Goal: Transaction & Acquisition: Book appointment/travel/reservation

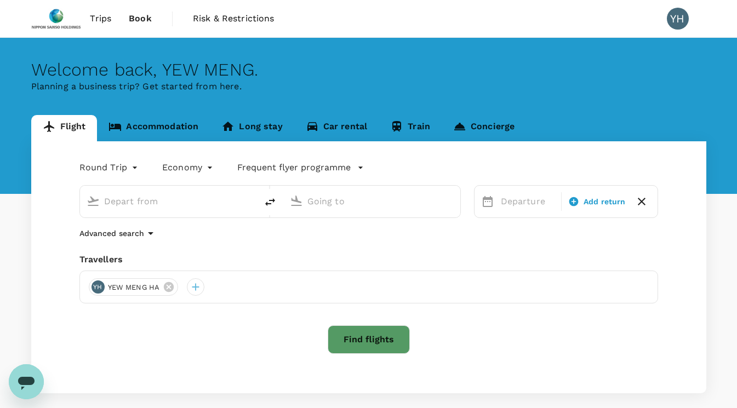
type input "roundtrip"
type input "Singapore Changi (SIN)"
type input "Kuala Lumpur Intl ([GEOGRAPHIC_DATA])"
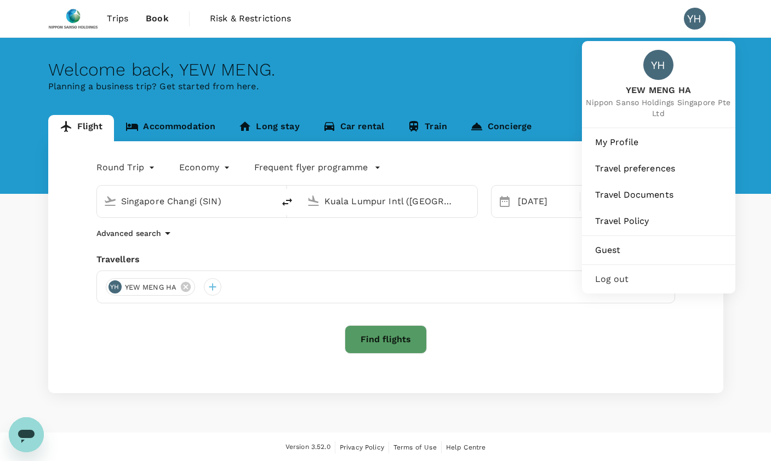
click at [697, 25] on div "YH" at bounding box center [695, 19] width 22 height 22
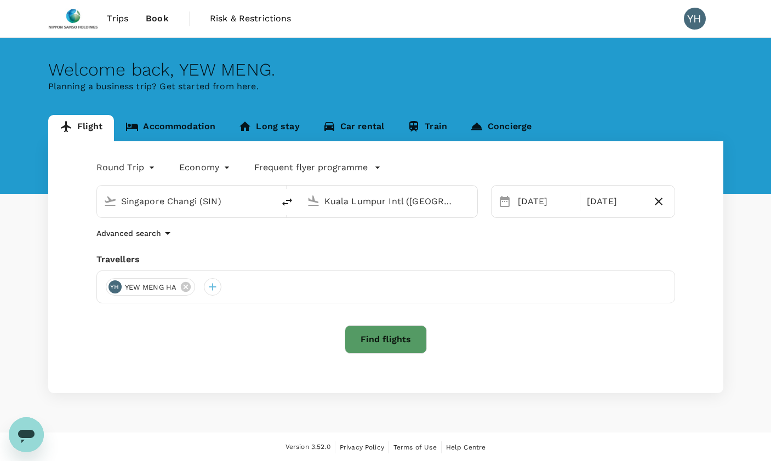
click at [699, 22] on div "YH" at bounding box center [695, 19] width 22 height 22
click at [119, 19] on span "Trips" at bounding box center [117, 18] width 21 height 13
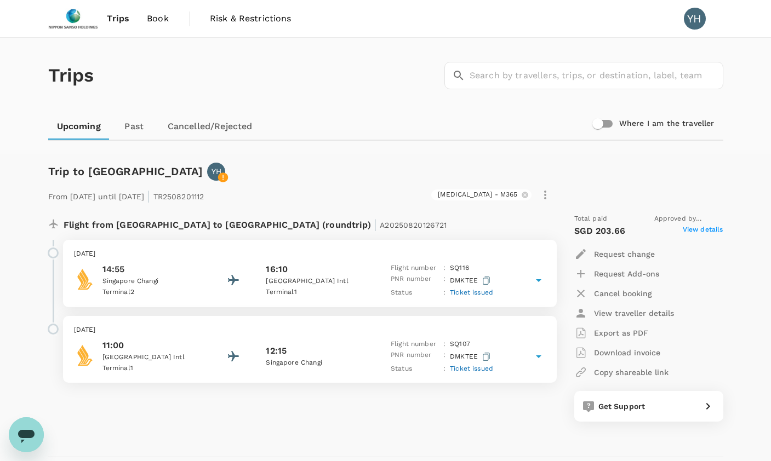
click at [133, 123] on link "Past" at bounding box center [134, 126] width 49 height 26
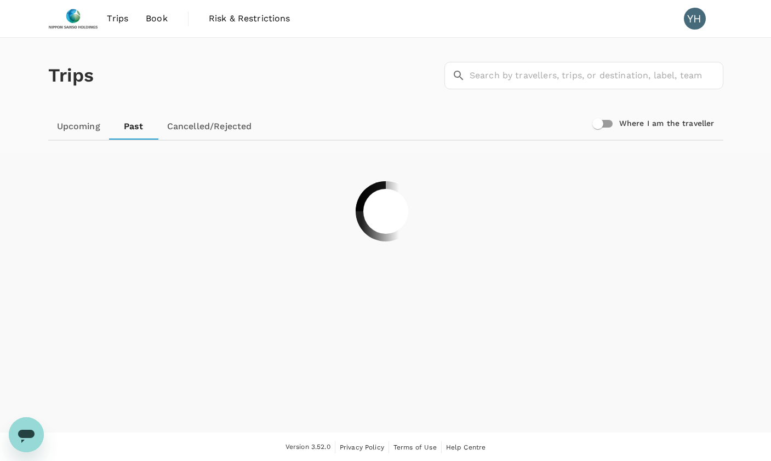
click at [156, 21] on span "Book" at bounding box center [157, 18] width 22 height 13
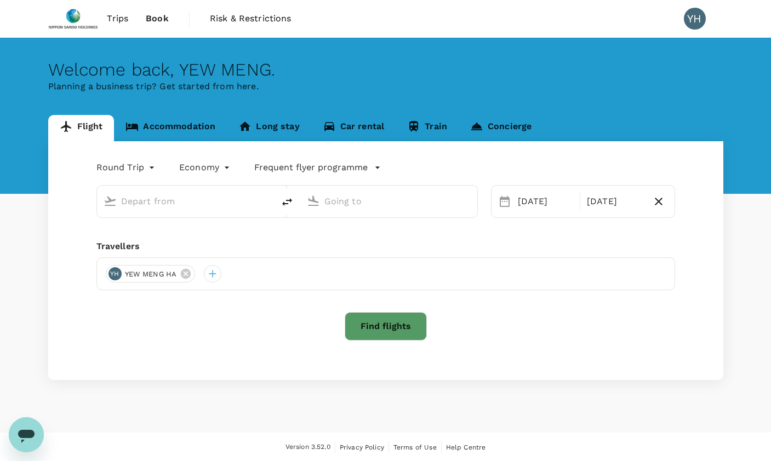
type input "Singapore Changi (SIN)"
type input "Kuala Lumpur Intl (KUL)"
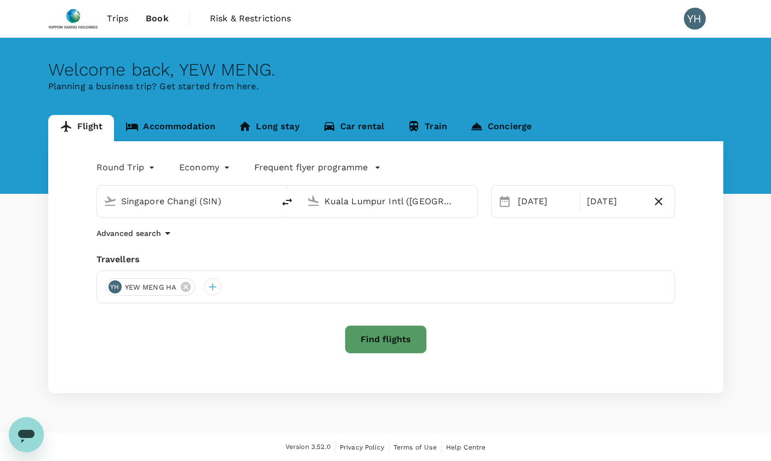
click at [118, 18] on span "Trips" at bounding box center [117, 18] width 21 height 13
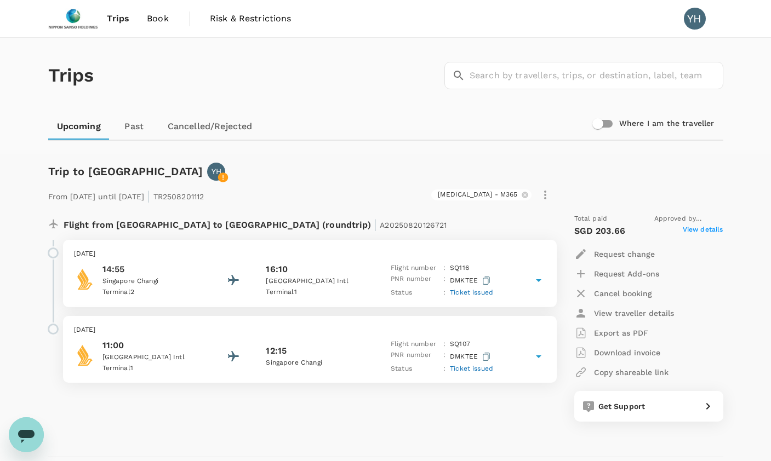
click at [134, 130] on link "Past" at bounding box center [134, 126] width 49 height 26
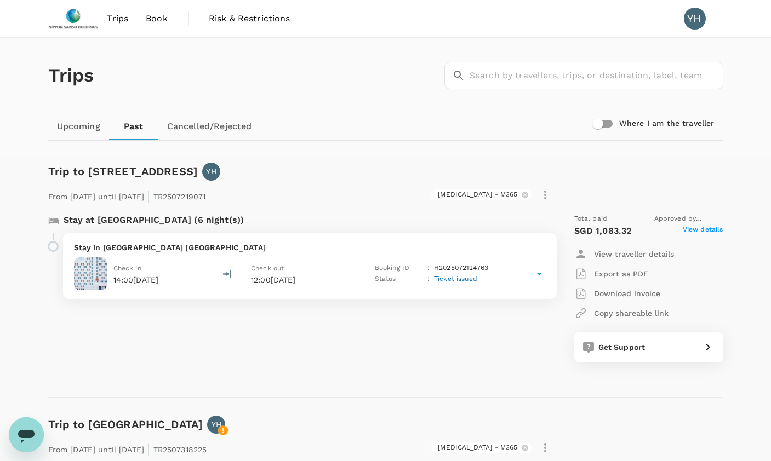
click at [615, 295] on p "Download invoice" at bounding box center [627, 293] width 66 height 11
click at [161, 22] on span "Book" at bounding box center [157, 18] width 22 height 13
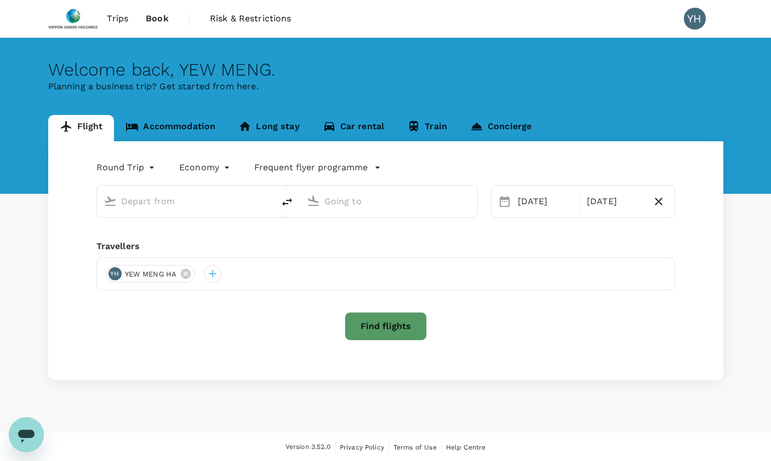
type input "Singapore Changi (SIN)"
type input "Kuala Lumpur Intl (KUL)"
type input "Singapore Changi (SIN)"
type input "Kuala Lumpur Intl (KUL)"
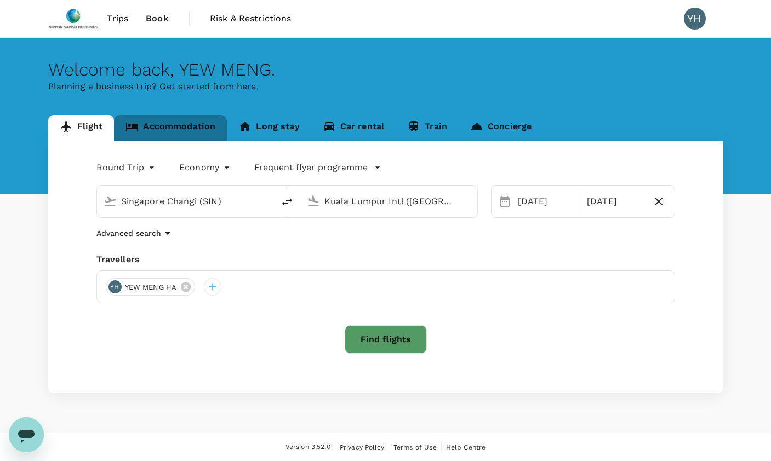
click at [167, 129] on link "Accommodation" at bounding box center [170, 128] width 113 height 26
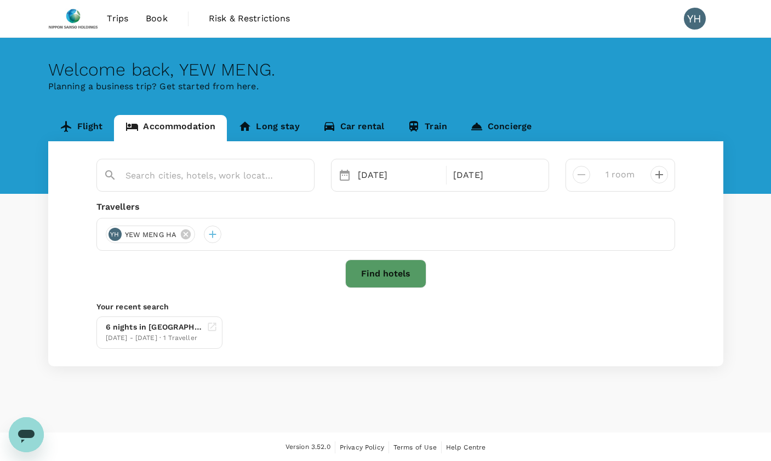
type input "Doubletree By Hilton Shah Alam I City"
click at [300, 175] on icon "Clear" at bounding box center [300, 176] width 7 height 7
click at [146, 180] on input "text" at bounding box center [201, 175] width 151 height 17
drag, startPoint x: 618, startPoint y: 284, endPoint x: 306, endPoint y: 257, distance: 313.0
click at [618, 284] on div "Find hotels" at bounding box center [385, 274] width 579 height 28
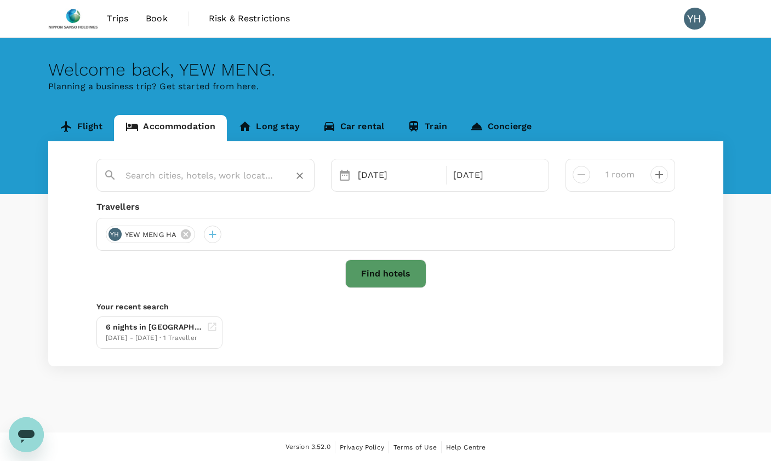
click at [141, 175] on input "text" at bounding box center [201, 175] width 151 height 17
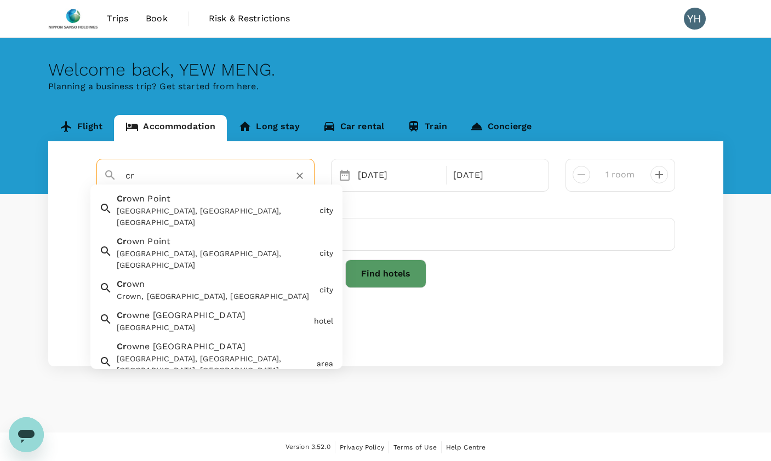
type input "c"
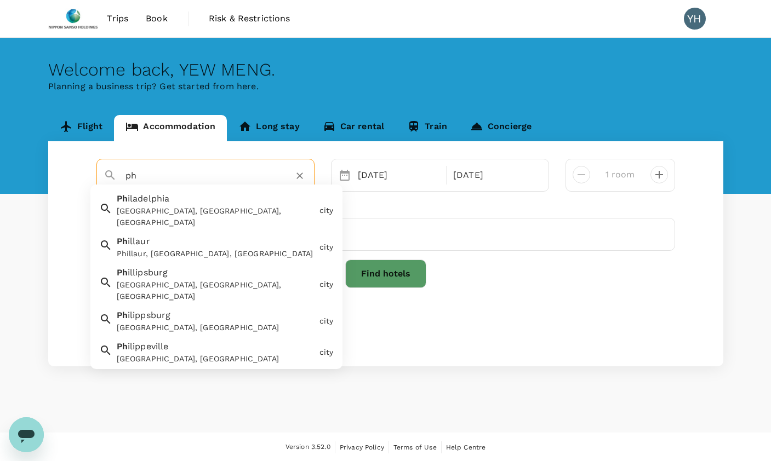
type input "p"
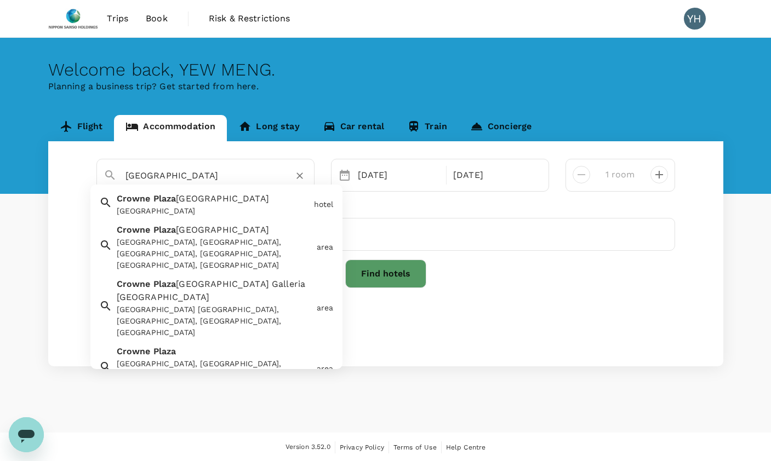
click at [181, 304] on div "Crowne Plaza Manila Galleria Philippines, Quezon City, Metro Manila, Philippines" at bounding box center [215, 321] width 196 height 35
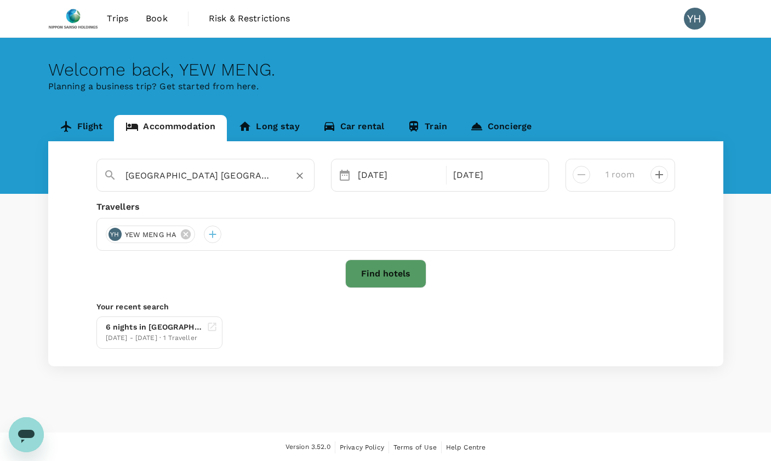
type input "Crowne Plaza Manila Galleria Philippines"
click at [593, 408] on div "Welcome back , YEW MENG . Planning a business trip? Get started from here. Flig…" at bounding box center [385, 235] width 771 height 395
click at [388, 178] on div "28 Sep" at bounding box center [398, 175] width 91 height 22
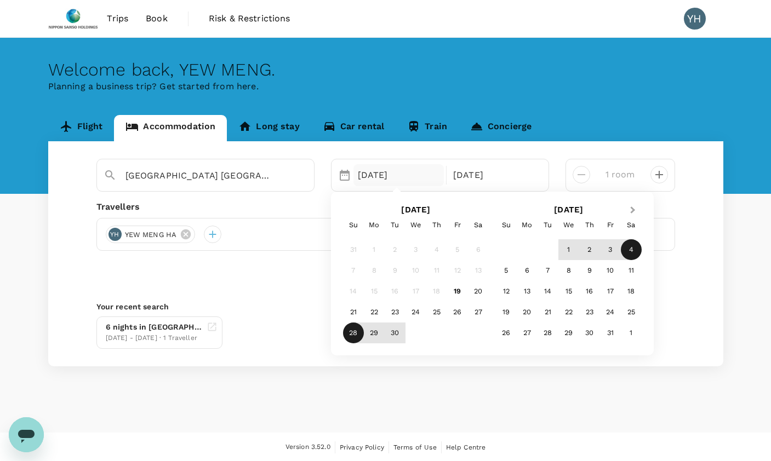
click at [633, 210] on span "Next Month" at bounding box center [633, 210] width 0 height 13
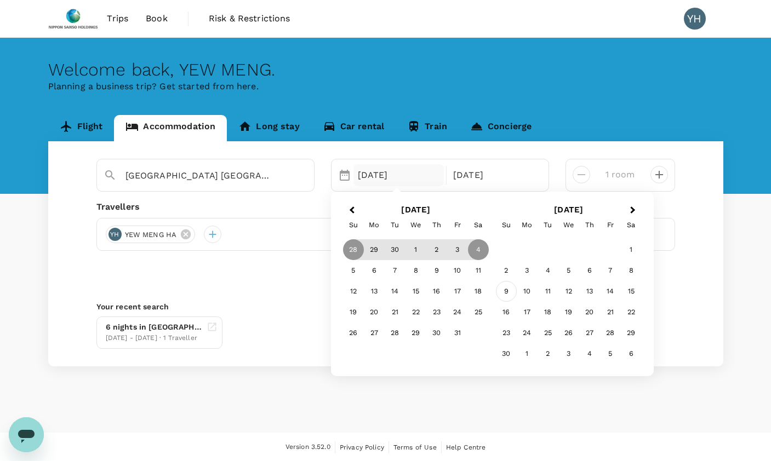
click at [508, 292] on div "9" at bounding box center [506, 291] width 21 height 21
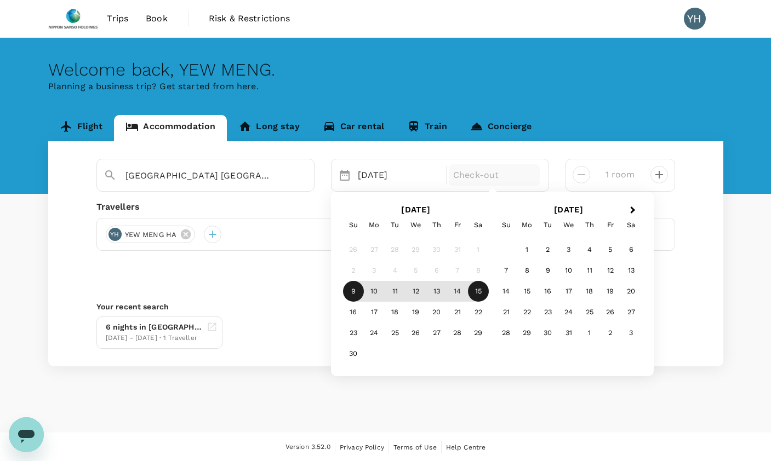
click at [482, 294] on div "15" at bounding box center [478, 291] width 21 height 21
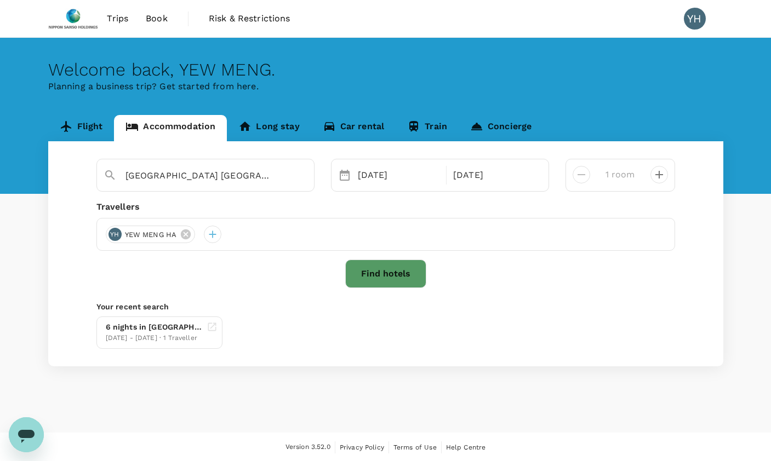
click at [365, 276] on button "Find hotels" at bounding box center [385, 274] width 81 height 28
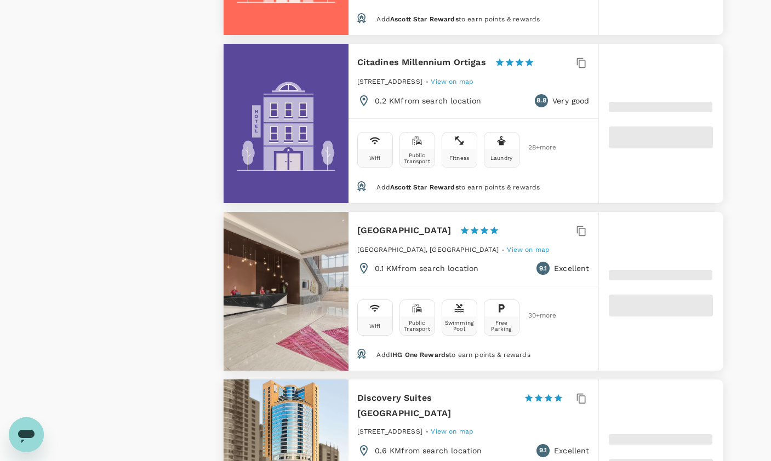
scroll to position [987, 0]
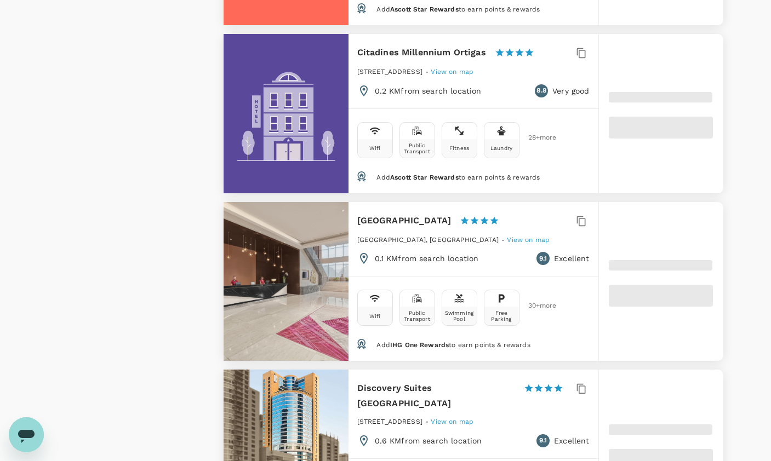
type input "499.2"
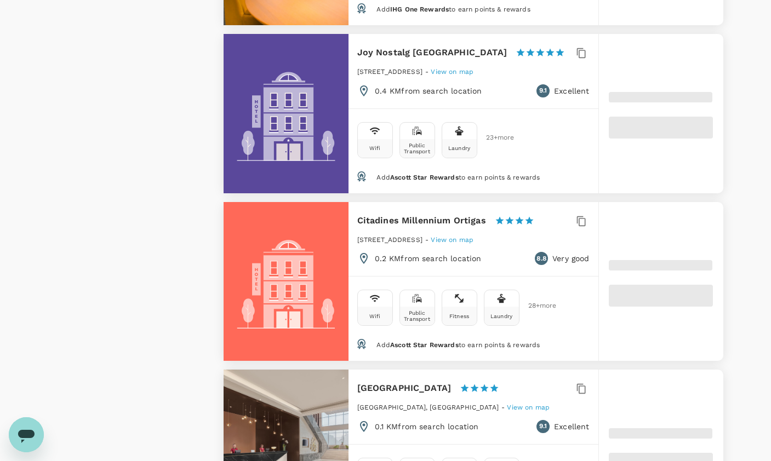
type input "16.2"
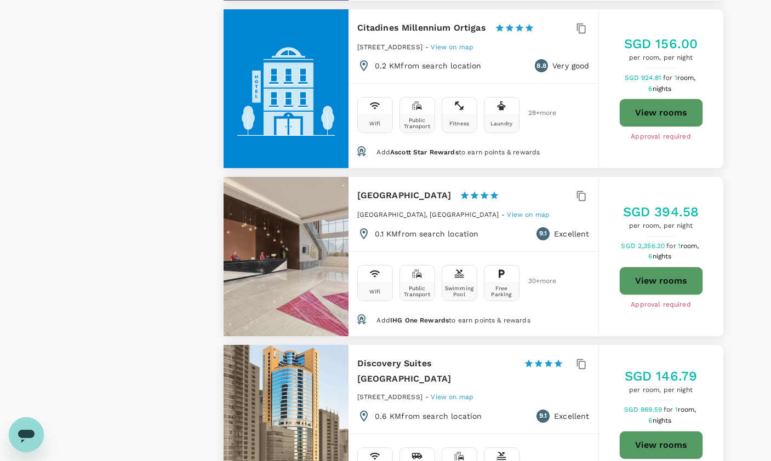
scroll to position [1206, 0]
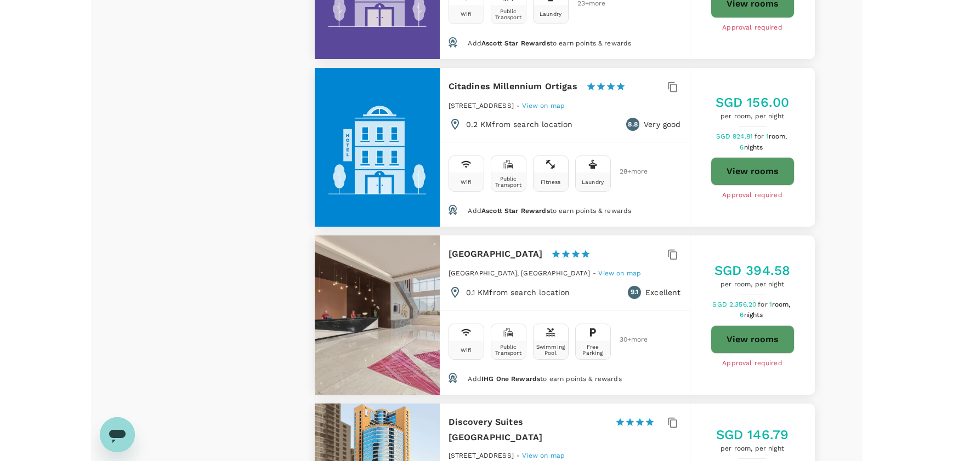
scroll to position [1096, 0]
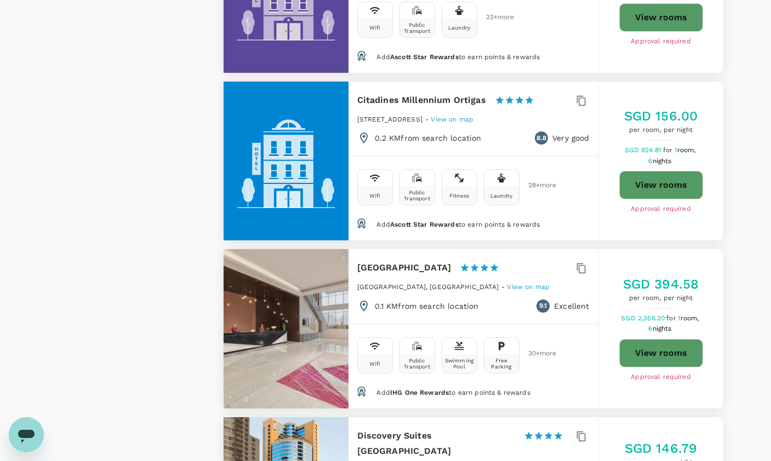
click at [659, 339] on button "View rooms" at bounding box center [661, 353] width 84 height 28
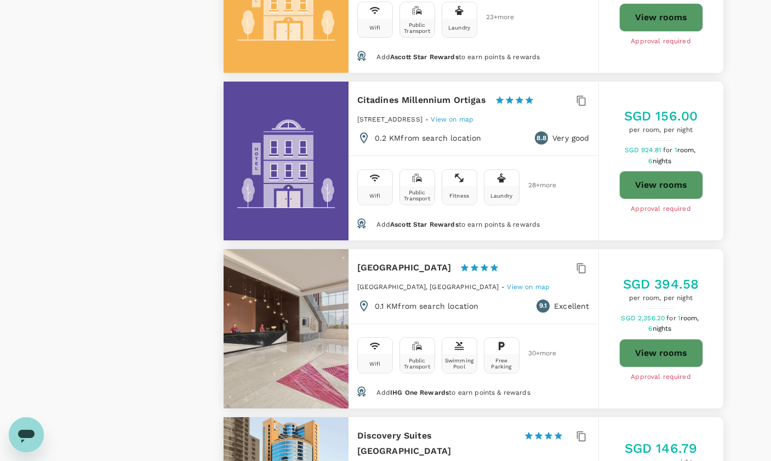
type input "499.2"
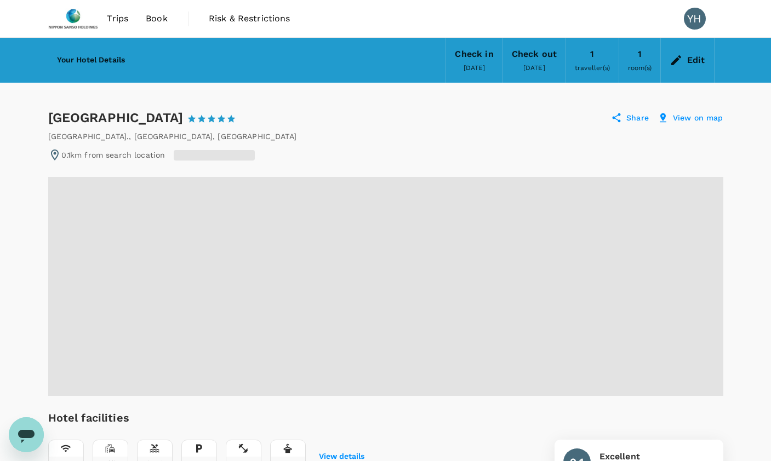
radio input "true"
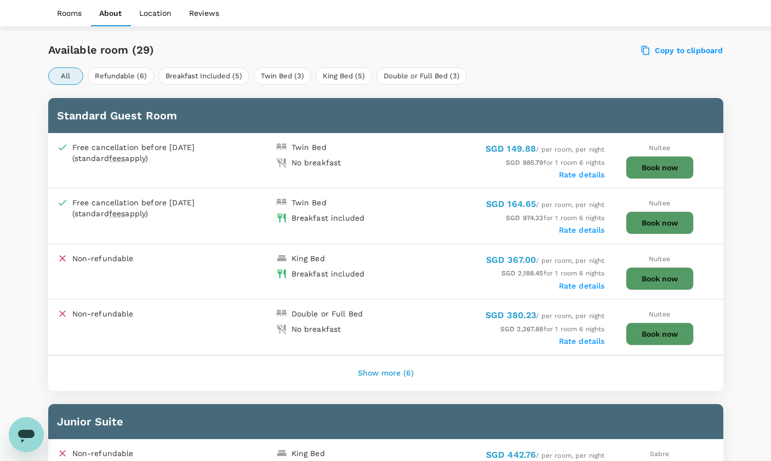
scroll to position [603, 0]
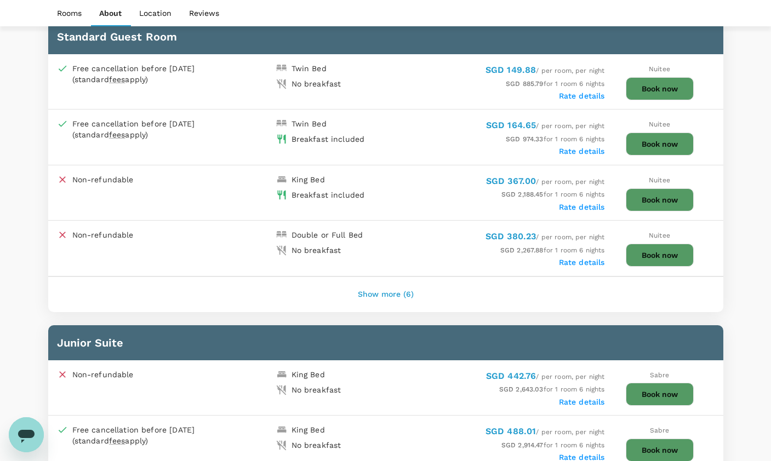
click at [394, 292] on button "Show more (6)" at bounding box center [386, 295] width 87 height 26
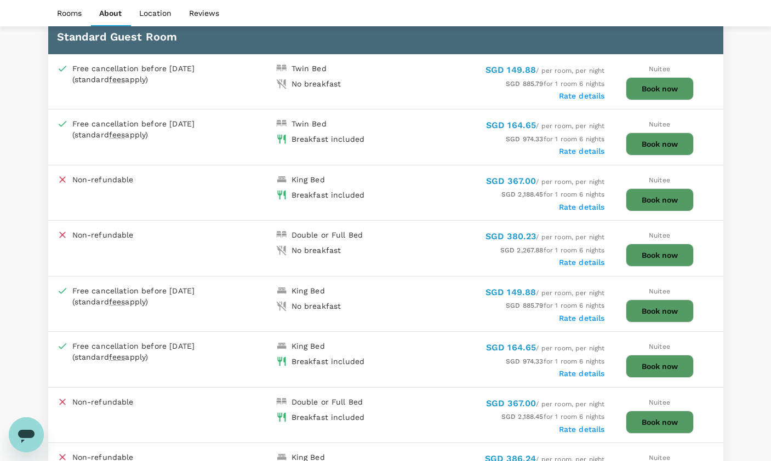
click at [576, 376] on label "Rate details" at bounding box center [582, 373] width 46 height 9
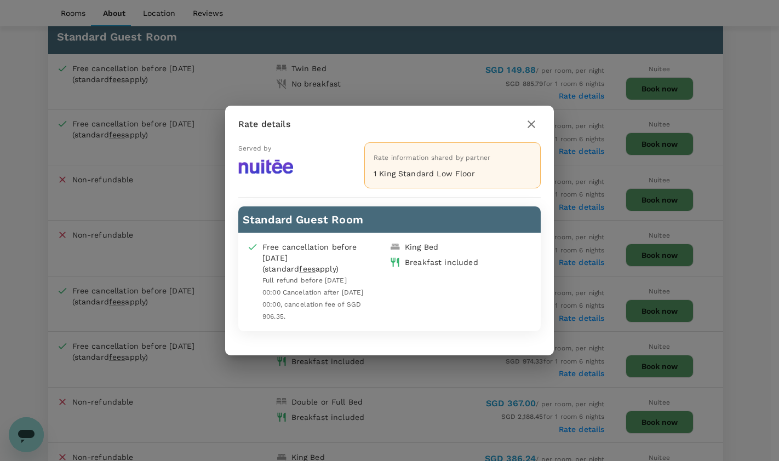
click at [533, 127] on icon "button" at bounding box center [531, 124] width 13 height 13
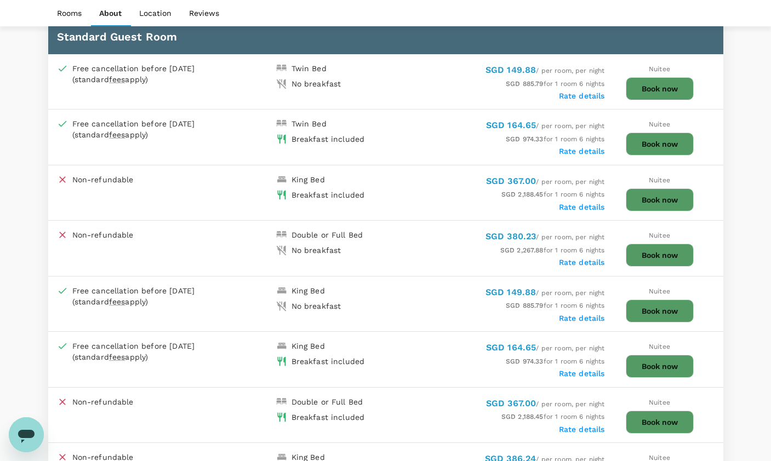
click at [573, 149] on label "Rate details" at bounding box center [582, 151] width 46 height 9
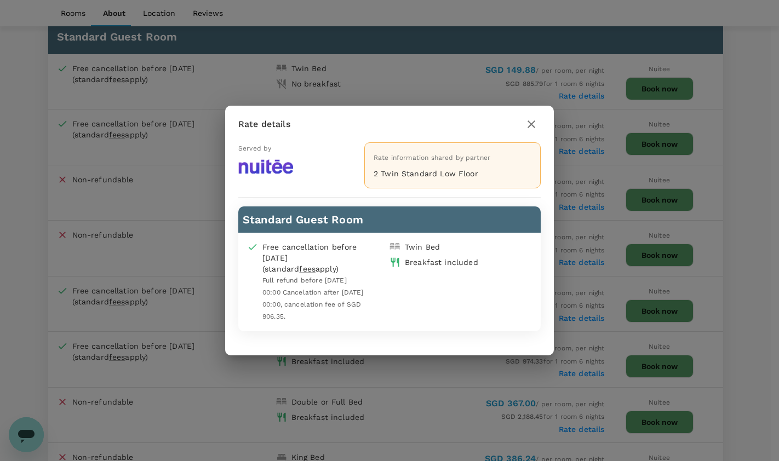
click at [527, 124] on icon "button" at bounding box center [531, 124] width 13 height 13
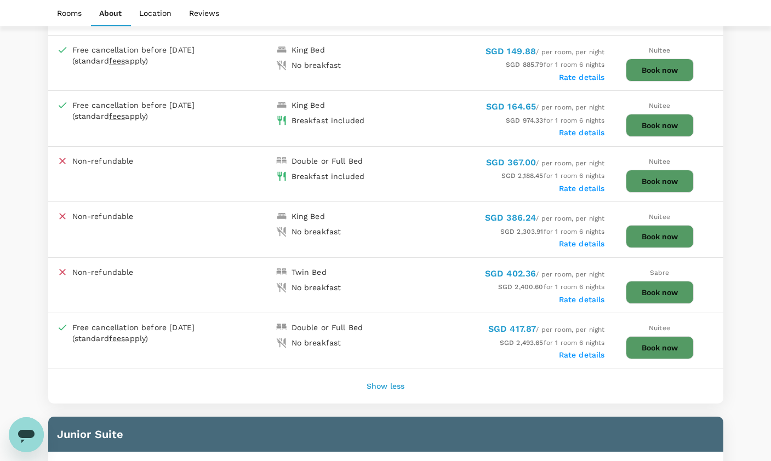
scroll to position [877, 0]
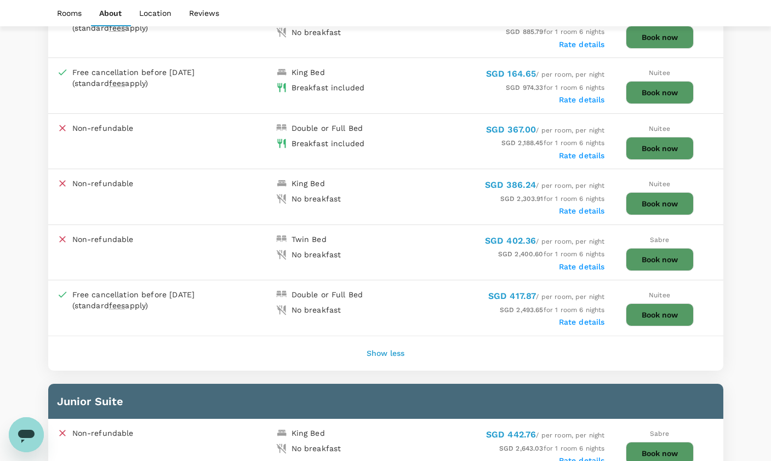
click at [564, 320] on label "Rate details" at bounding box center [582, 322] width 46 height 9
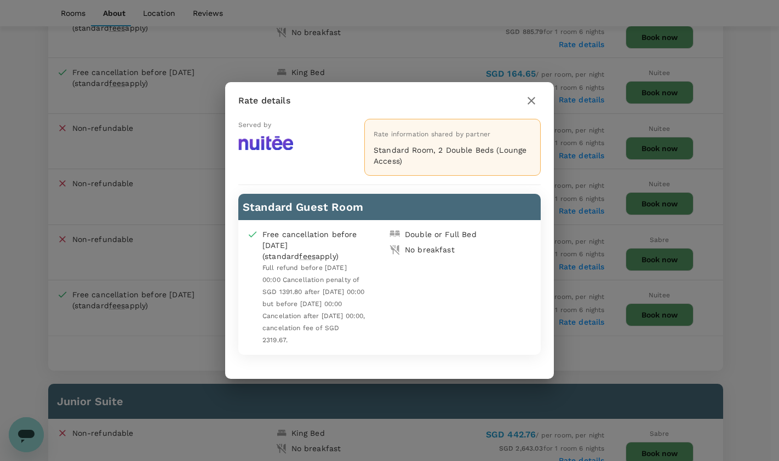
click at [534, 98] on icon "button" at bounding box center [531, 100] width 13 height 13
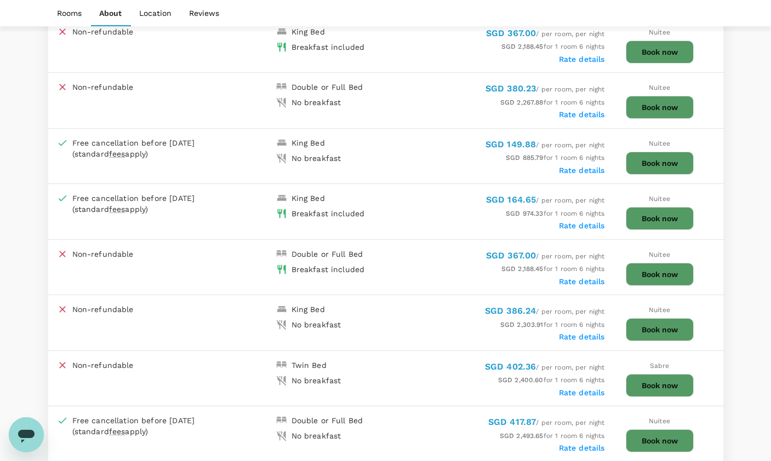
scroll to position [767, 0]
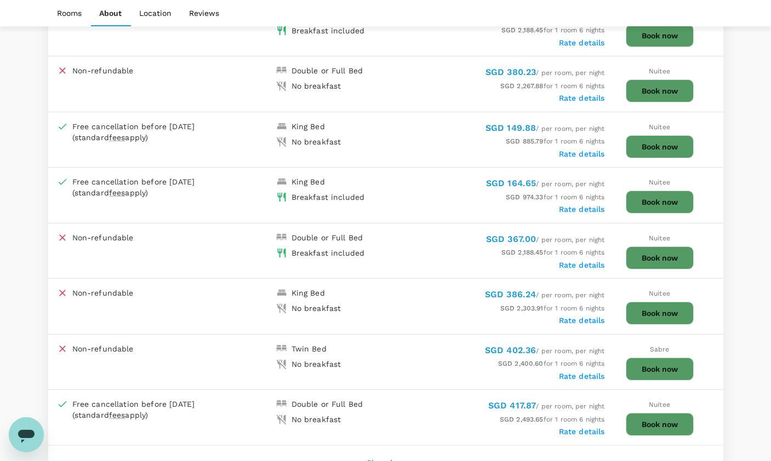
click at [578, 267] on label "Rate details" at bounding box center [582, 265] width 46 height 9
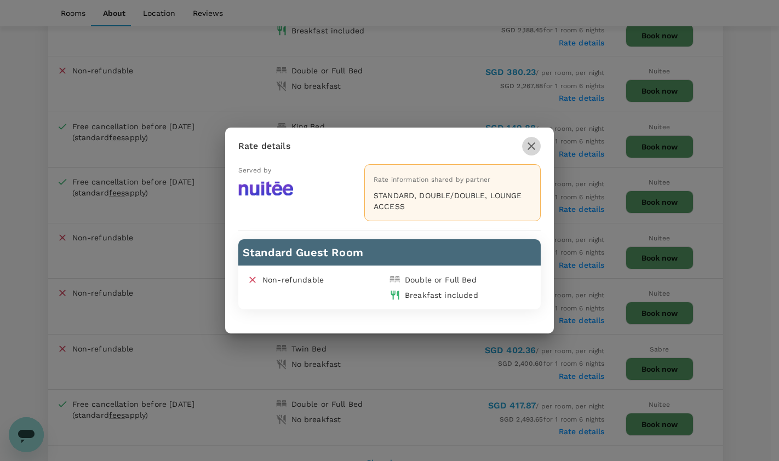
click at [531, 149] on icon "button" at bounding box center [531, 146] width 13 height 13
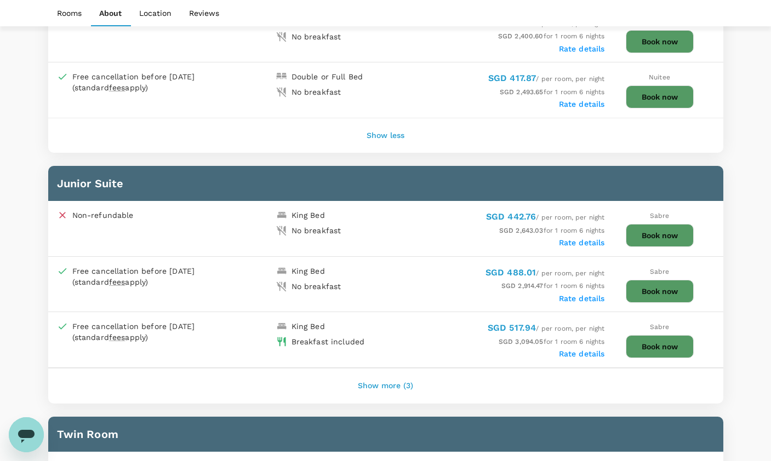
scroll to position [1151, 0]
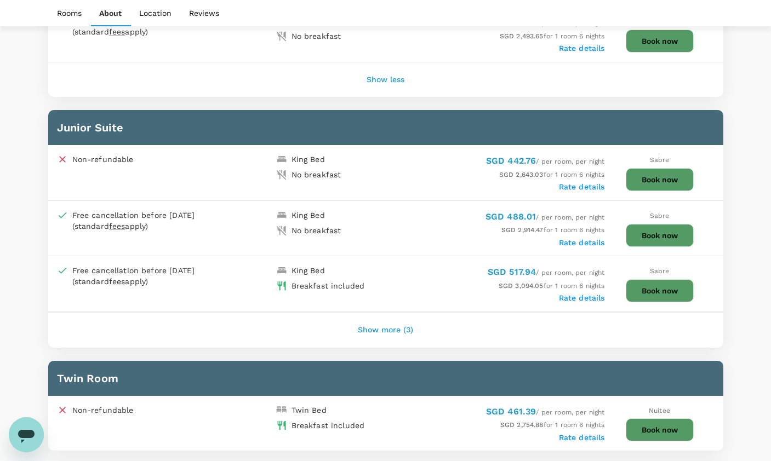
click at [585, 188] on label "Rate details" at bounding box center [582, 187] width 46 height 9
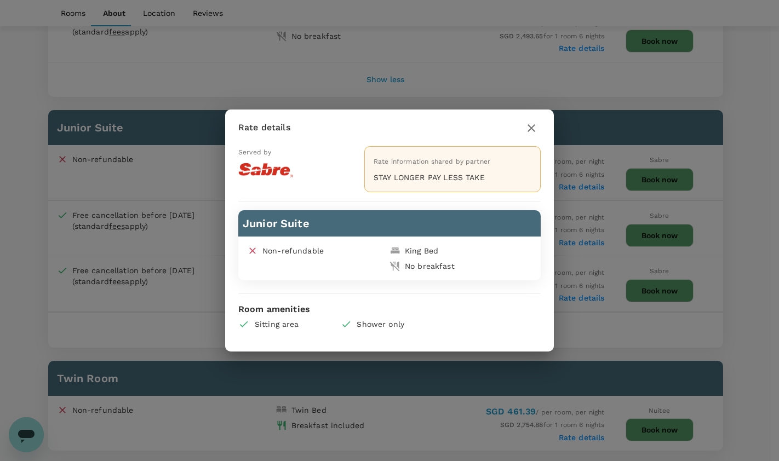
click at [534, 126] on icon "button" at bounding box center [532, 128] width 8 height 8
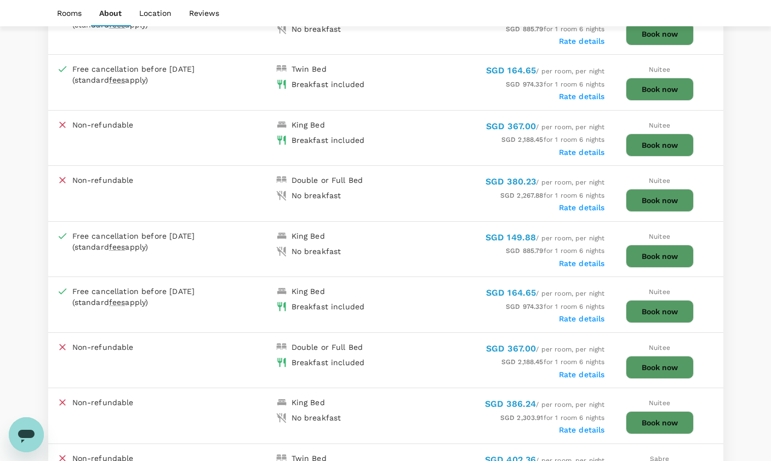
scroll to position [603, 0]
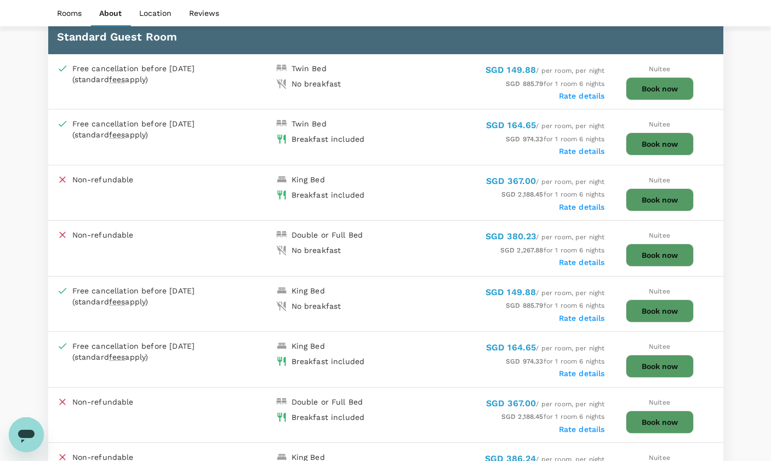
click at [574, 378] on label "Rate details" at bounding box center [582, 373] width 46 height 9
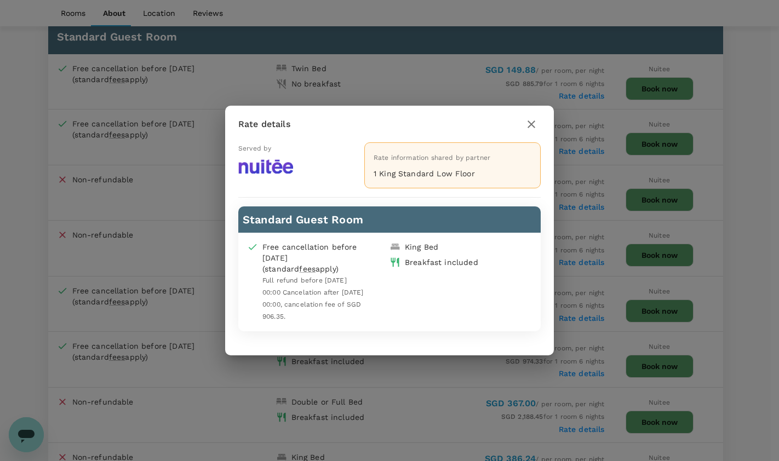
click at [532, 123] on icon "button" at bounding box center [532, 125] width 8 height 8
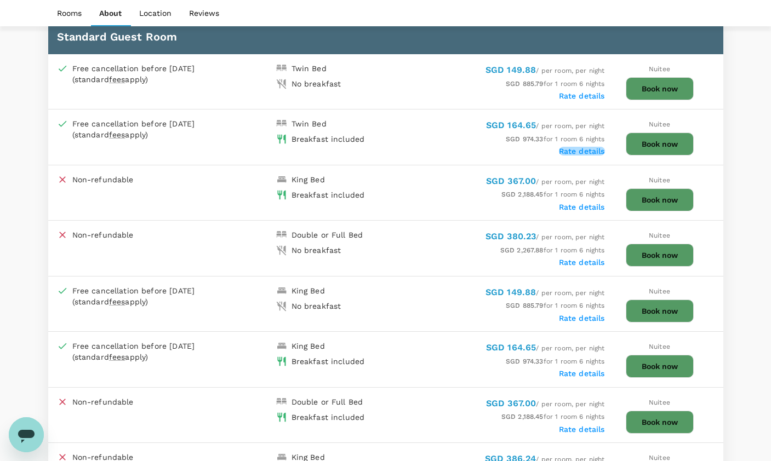
click at [572, 152] on label "Rate details" at bounding box center [582, 151] width 46 height 9
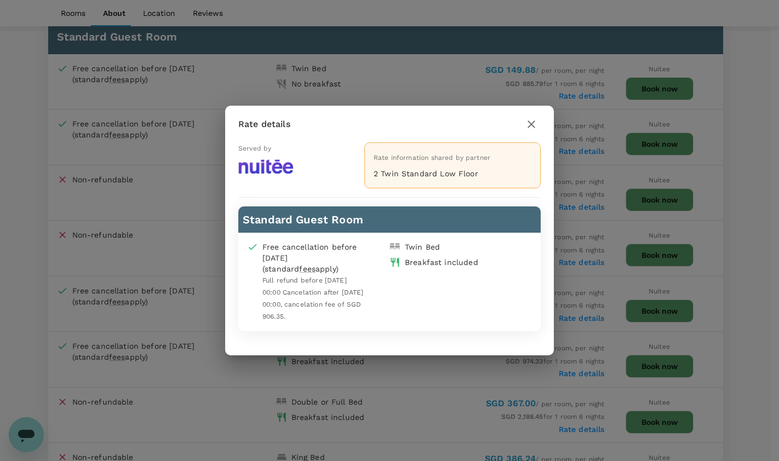
click at [529, 125] on icon "button" at bounding box center [531, 124] width 13 height 13
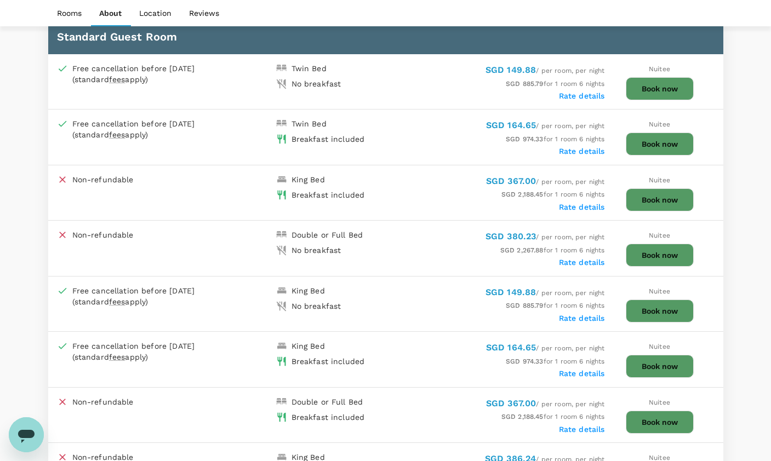
click at [658, 367] on button "Book now" at bounding box center [660, 366] width 68 height 23
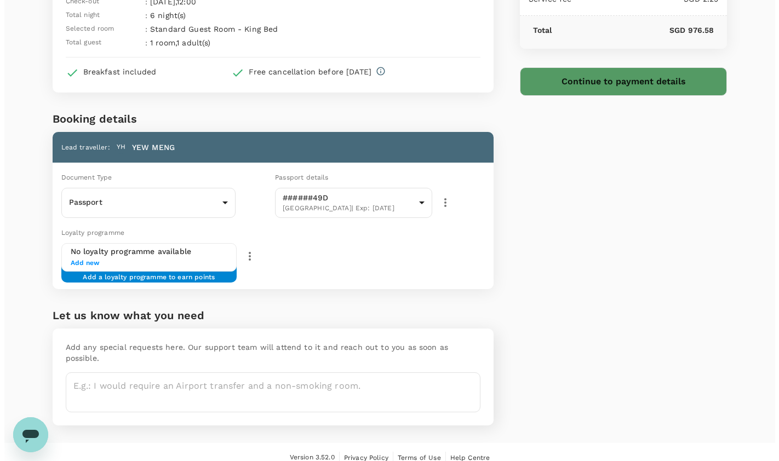
scroll to position [119, 0]
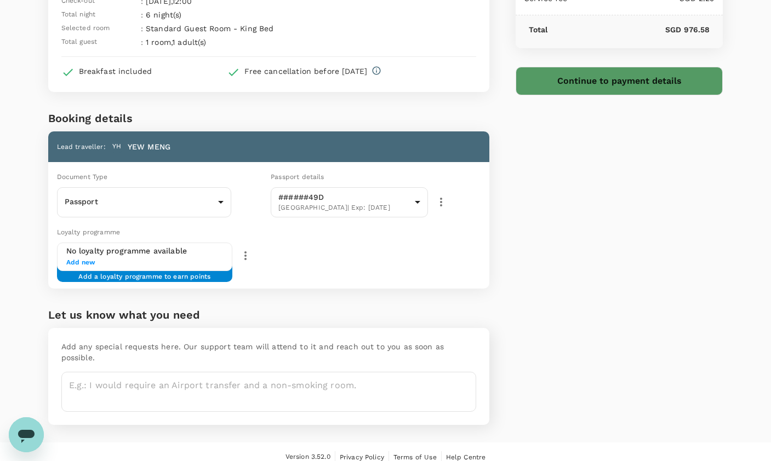
click at [244, 258] on icon "button" at bounding box center [245, 255] width 13 height 13
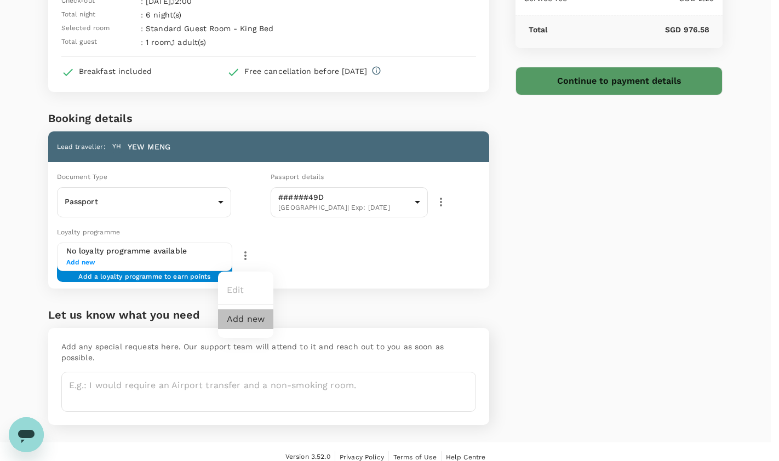
click at [238, 321] on li "Add new" at bounding box center [245, 320] width 55 height 20
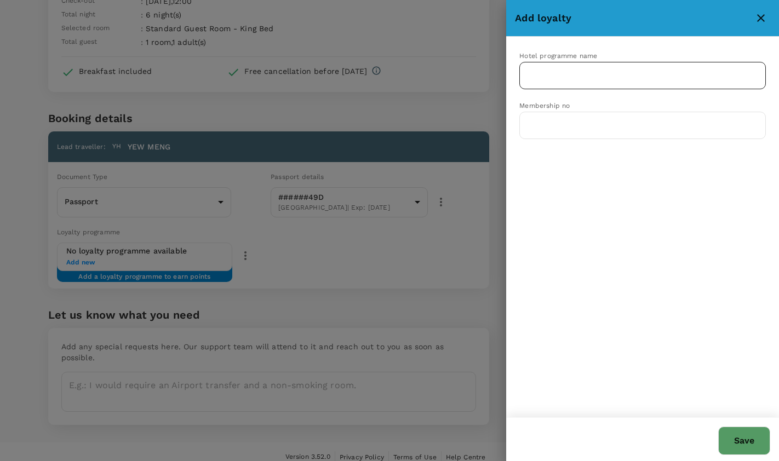
click at [562, 75] on input "text" at bounding box center [634, 75] width 220 height 21
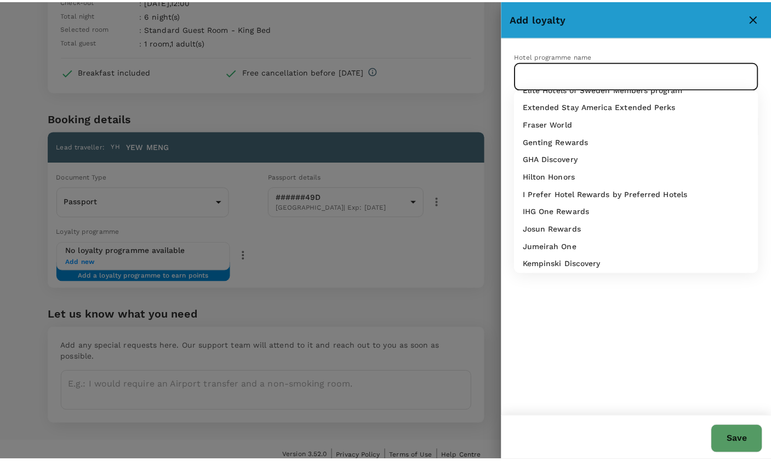
scroll to position [227, 0]
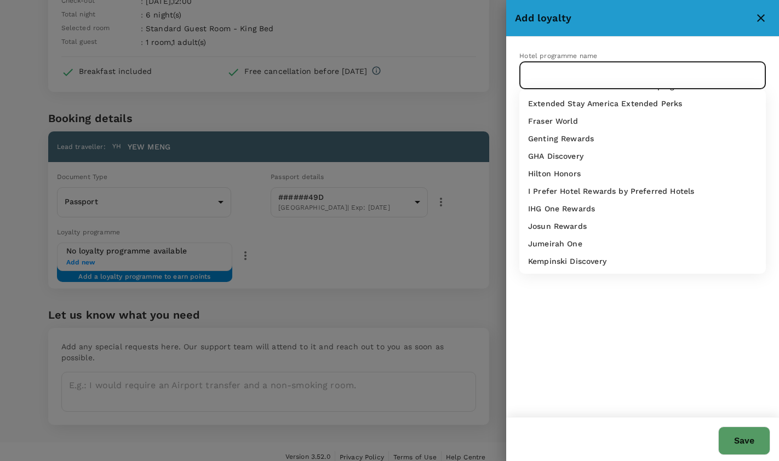
click at [618, 212] on div "IHG One Rewards" at bounding box center [642, 208] width 229 height 11
type input "IHG One Rewards"
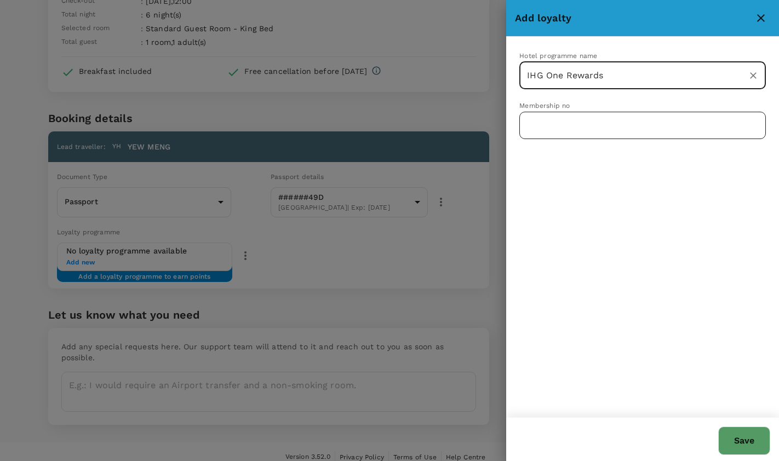
click at [556, 130] on input "text" at bounding box center [643, 125] width 247 height 27
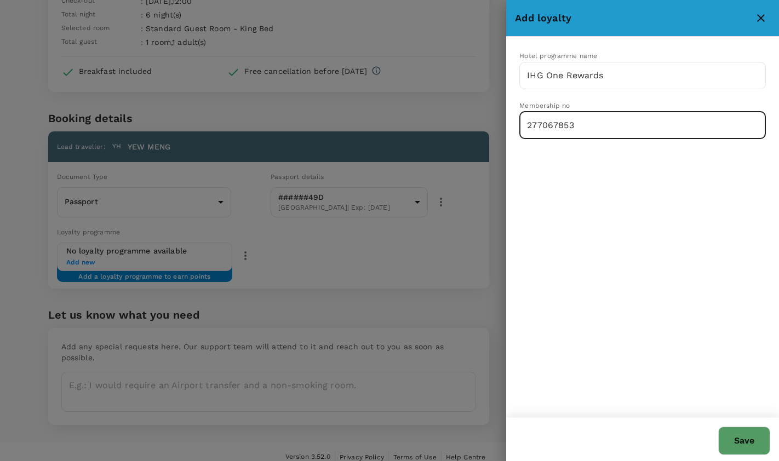
type input "277067853"
click at [745, 445] on button "Save" at bounding box center [745, 441] width 52 height 28
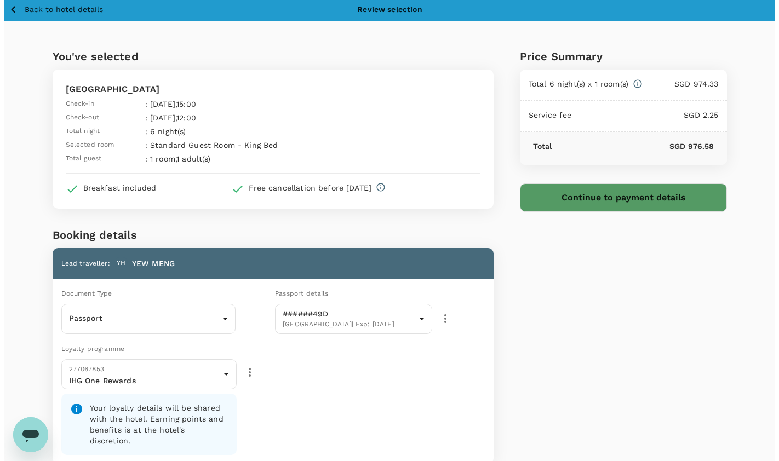
scroll to position [0, 0]
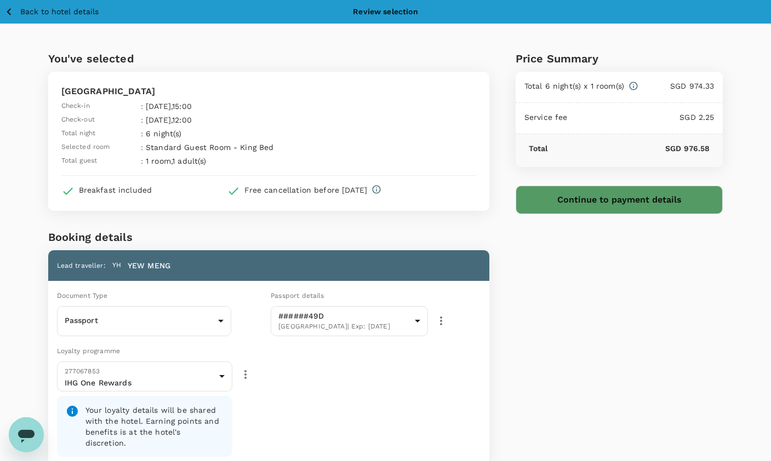
click at [629, 196] on button "Continue to payment details" at bounding box center [620, 200] width 208 height 28
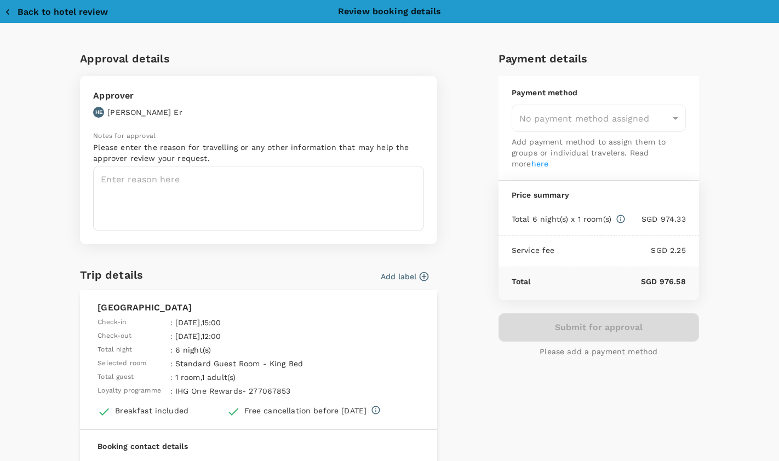
type input "9da82385-ea03-4e8d-b270-32b986f0971a"
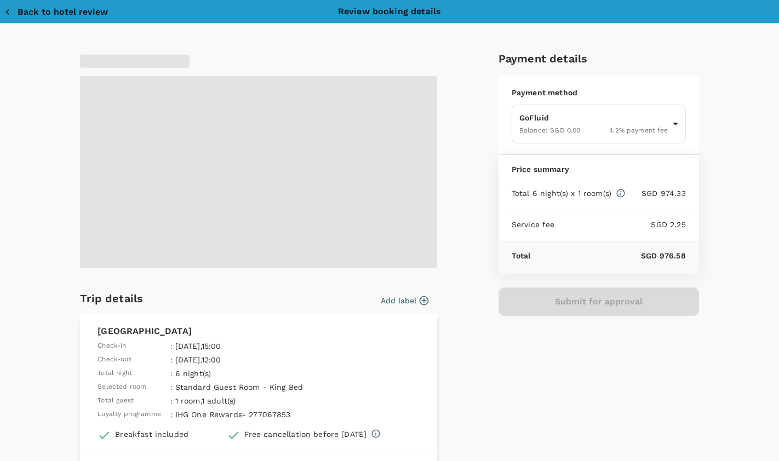
click at [108, 185] on span at bounding box center [258, 172] width 357 height 192
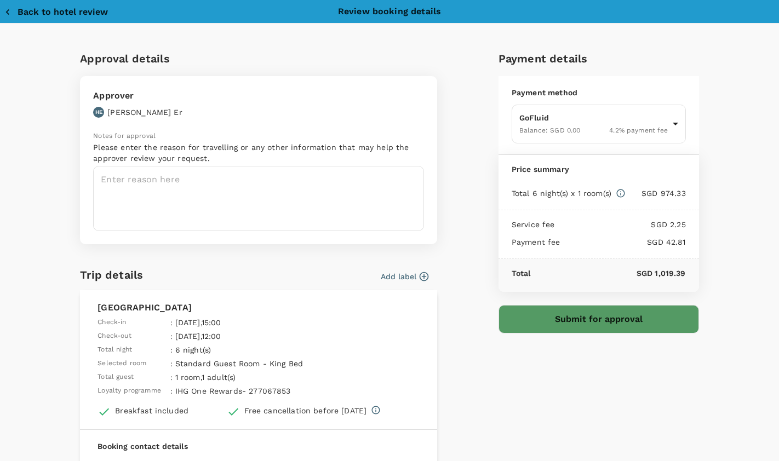
click at [388, 276] on button "Add label" at bounding box center [405, 276] width 48 height 11
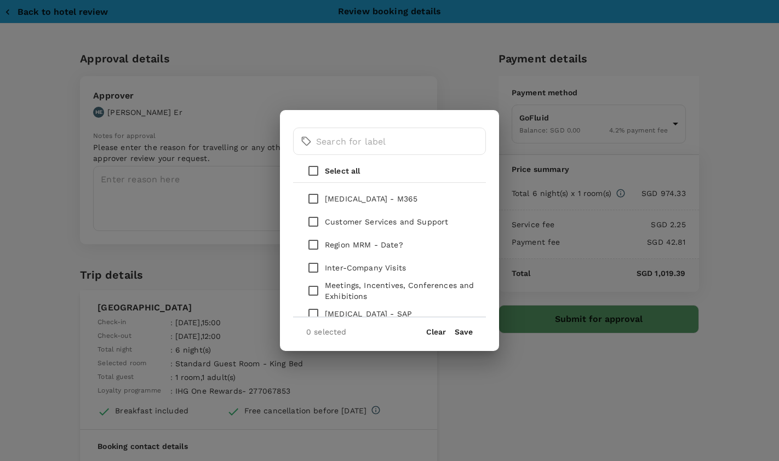
click at [315, 200] on input "checkbox" at bounding box center [313, 198] width 23 height 23
checkbox input "true"
click at [460, 332] on button "Save" at bounding box center [464, 332] width 18 height 9
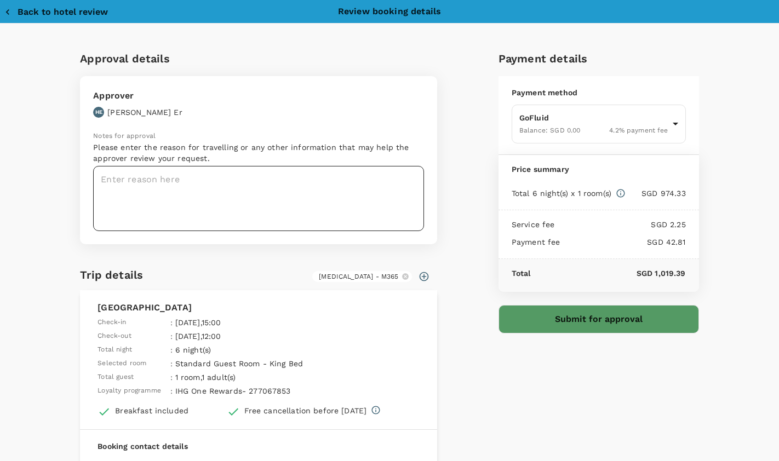
click at [119, 185] on textarea at bounding box center [258, 198] width 331 height 65
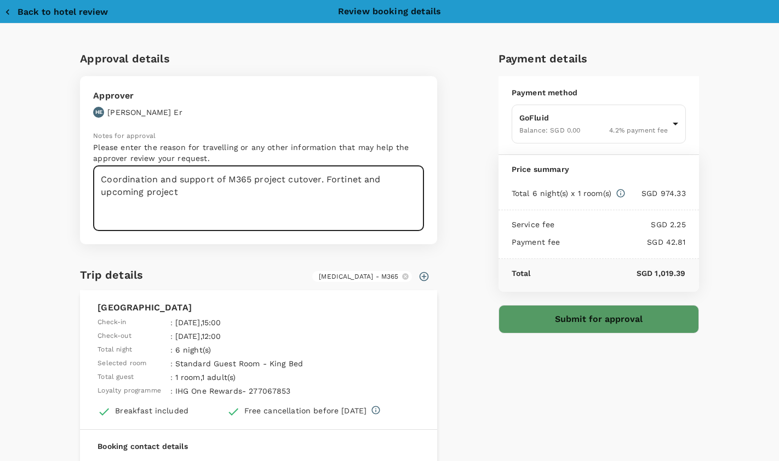
click at [316, 179] on textarea "Coordination and support of M365 project cutover. Fortinet and upcoming project" at bounding box center [258, 198] width 331 height 65
type textarea "Coordination and support of M365 project cutover activities. Fortinet and upcom…"
drag, startPoint x: 43, startPoint y: 243, endPoint x: 129, endPoint y: 236, distance: 86.3
click at [43, 243] on div "Approval details Approver HE Han Koon Er Notes for approval Please enter the re…" at bounding box center [390, 329] width 702 height 558
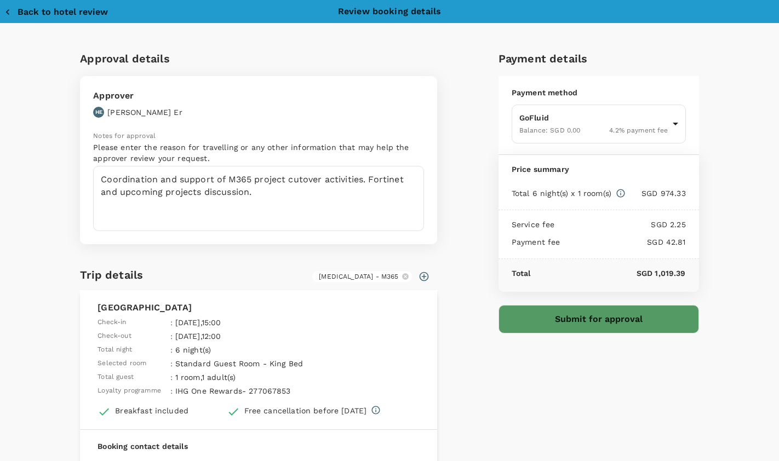
click at [607, 322] on button "Submit for approval" at bounding box center [599, 319] width 201 height 28
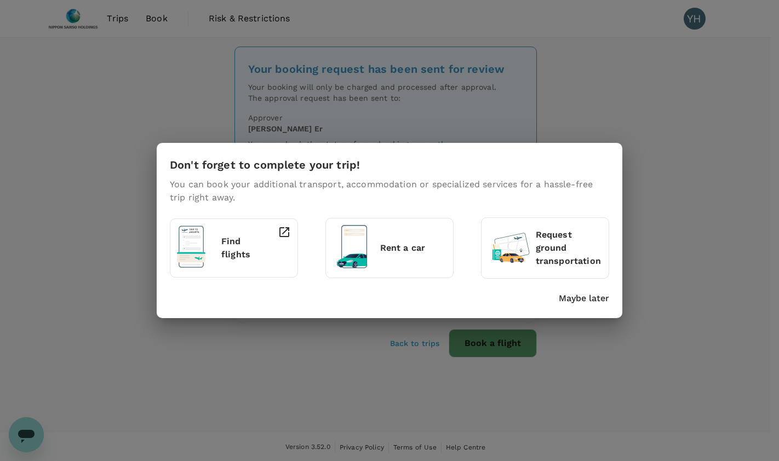
click at [568, 298] on p "Maybe later" at bounding box center [584, 298] width 50 height 13
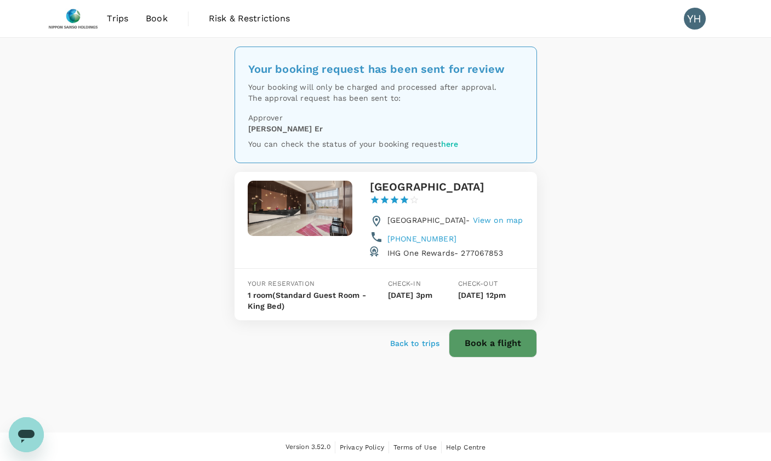
click at [420, 349] on p "Back to trips" at bounding box center [415, 343] width 50 height 11
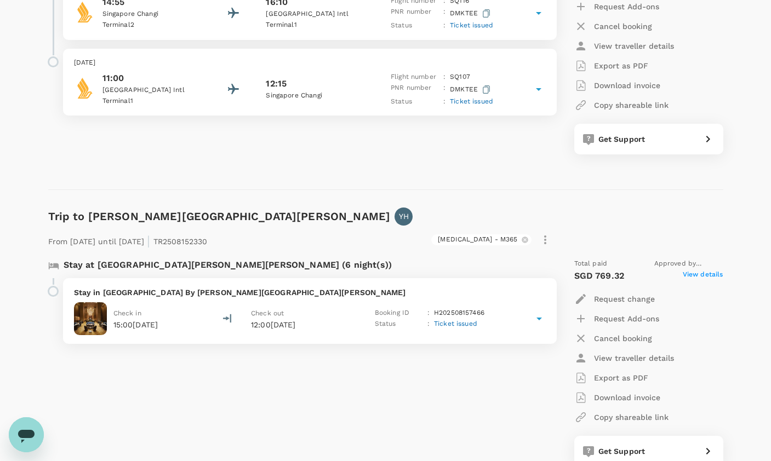
scroll to position [329, 0]
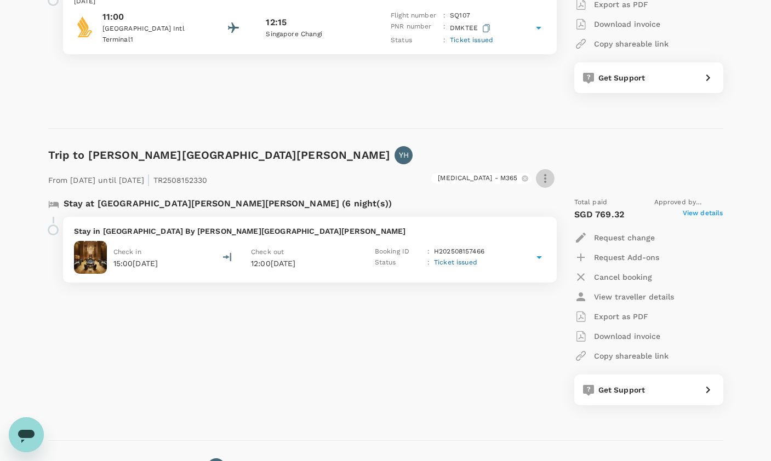
click at [544, 178] on icon "button" at bounding box center [545, 178] width 2 height 9
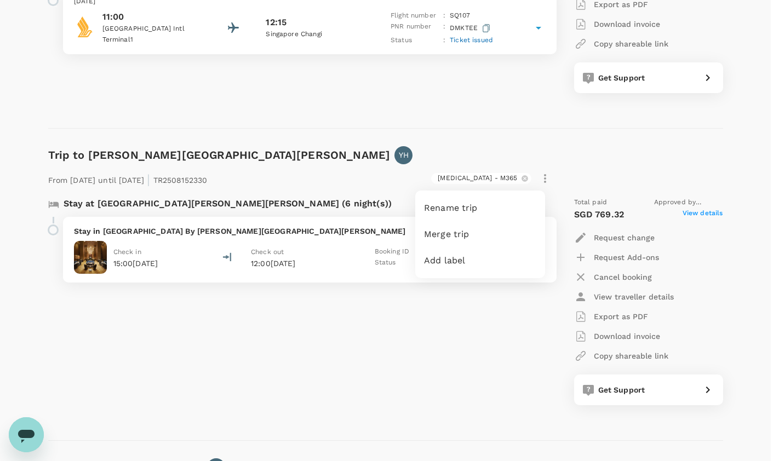
click at [355, 224] on div at bounding box center [389, 230] width 779 height 461
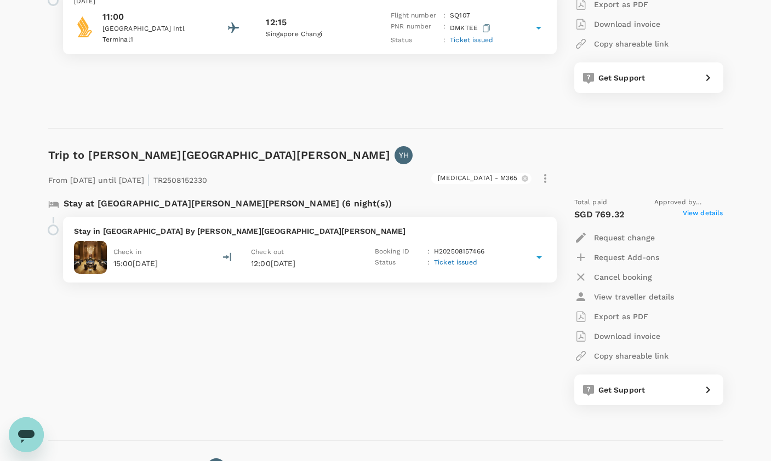
click at [699, 213] on span "View details" at bounding box center [703, 214] width 41 height 13
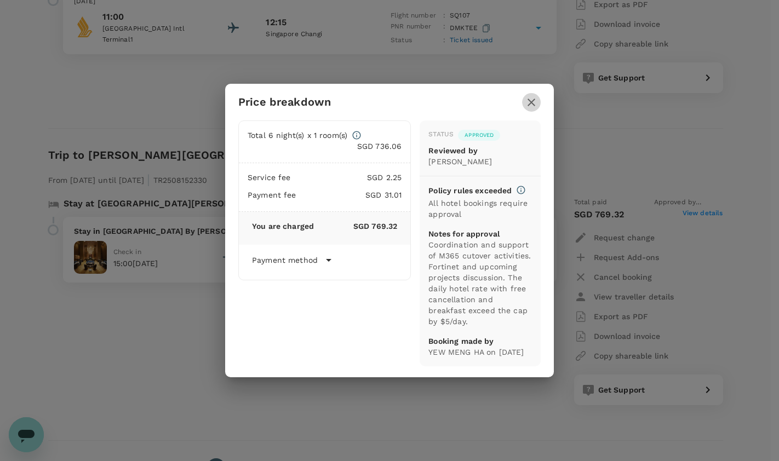
click at [529, 102] on icon "button" at bounding box center [531, 102] width 13 height 13
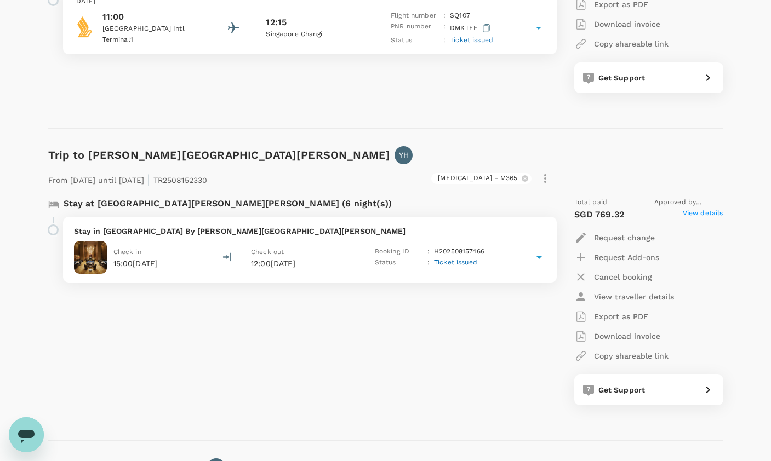
click at [181, 231] on p "Stay in [GEOGRAPHIC_DATA] By [PERSON_NAME][GEOGRAPHIC_DATA][PERSON_NAME]" at bounding box center [310, 231] width 472 height 11
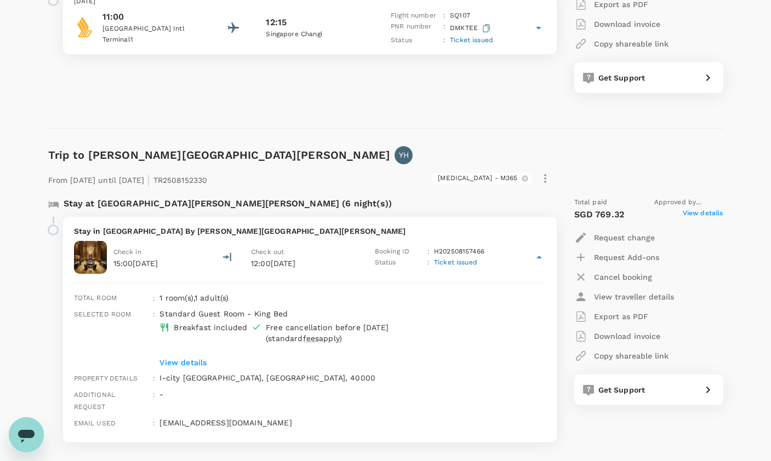
scroll to position [0, 0]
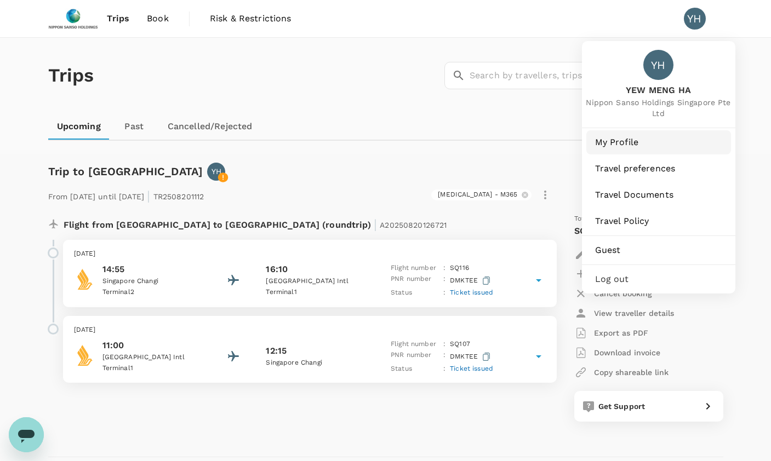
click at [624, 148] on span "My Profile" at bounding box center [658, 142] width 127 height 13
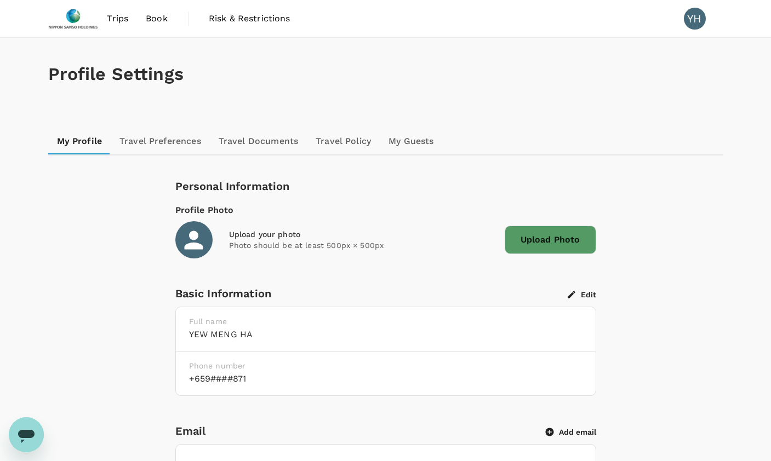
click at [178, 140] on link "Travel Preferences" at bounding box center [160, 141] width 99 height 26
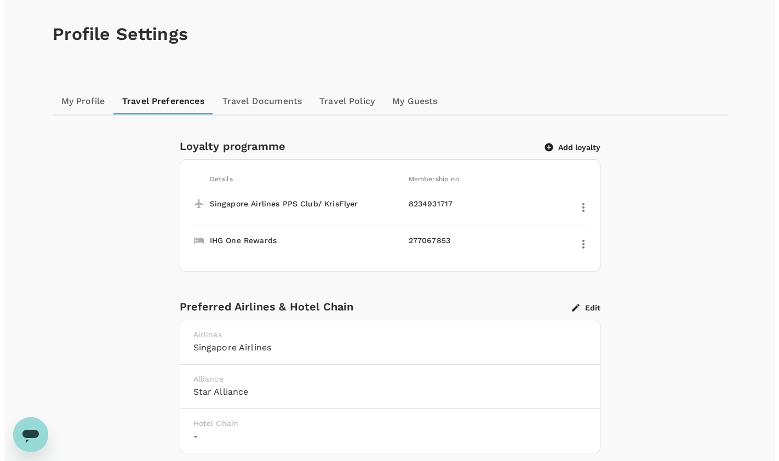
scroll to position [55, 0]
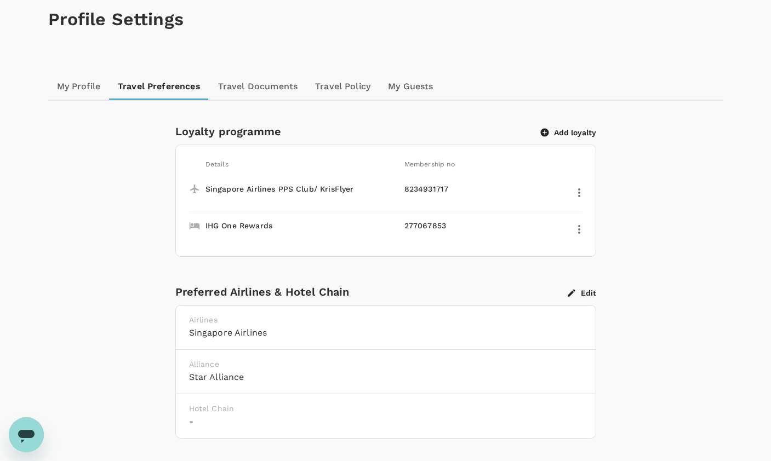
click at [580, 130] on button "Add loyalty" at bounding box center [568, 133] width 55 height 10
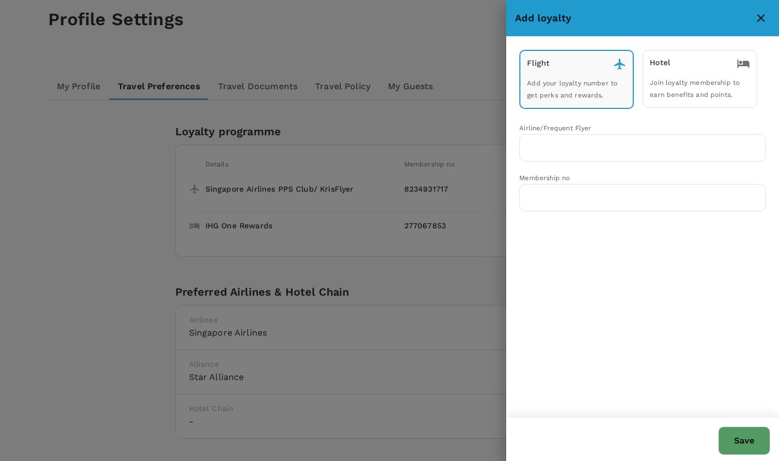
click at [668, 77] on div "Hotel Join loyalty membership to earn benefits and points." at bounding box center [700, 79] width 115 height 58
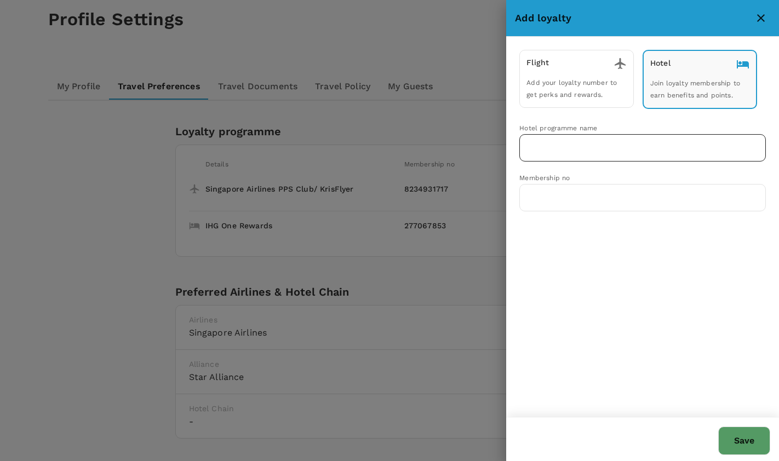
click at [690, 144] on input "text" at bounding box center [634, 148] width 220 height 21
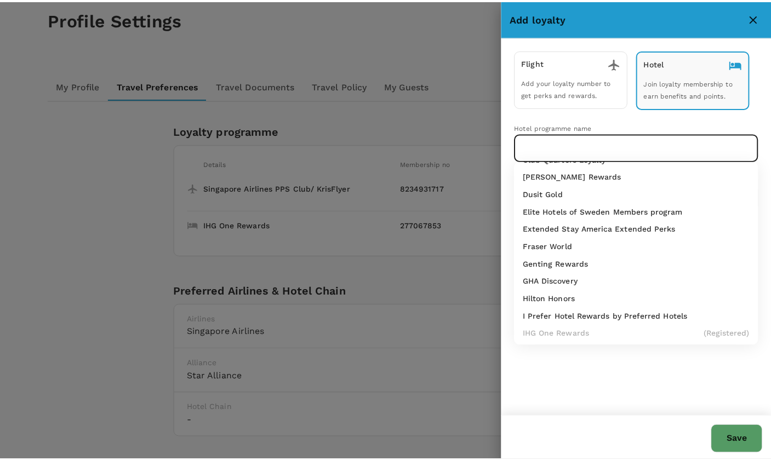
scroll to position [197, 0]
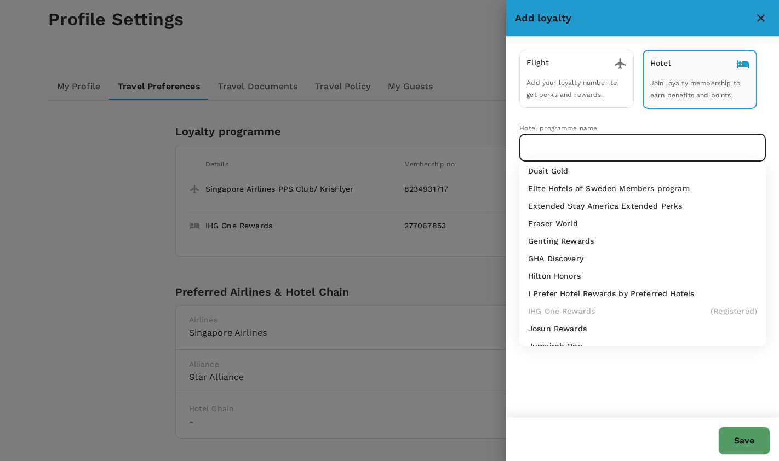
click at [565, 278] on p "Hilton Honors" at bounding box center [554, 276] width 53 height 11
type input "Hilton Honors"
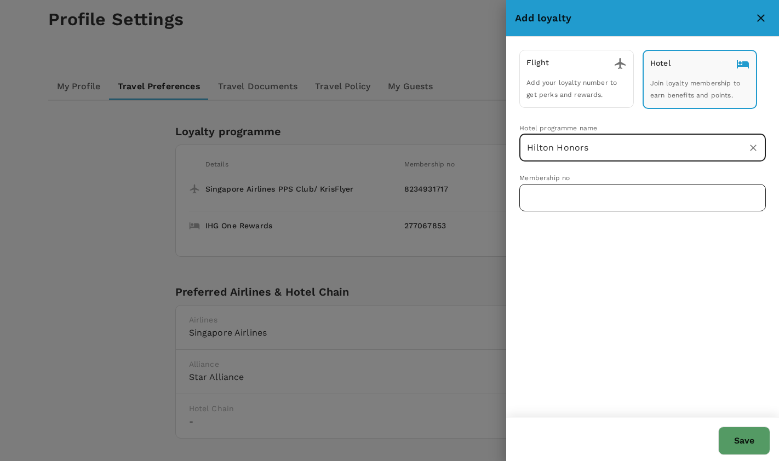
click at [573, 199] on input "text" at bounding box center [643, 197] width 247 height 27
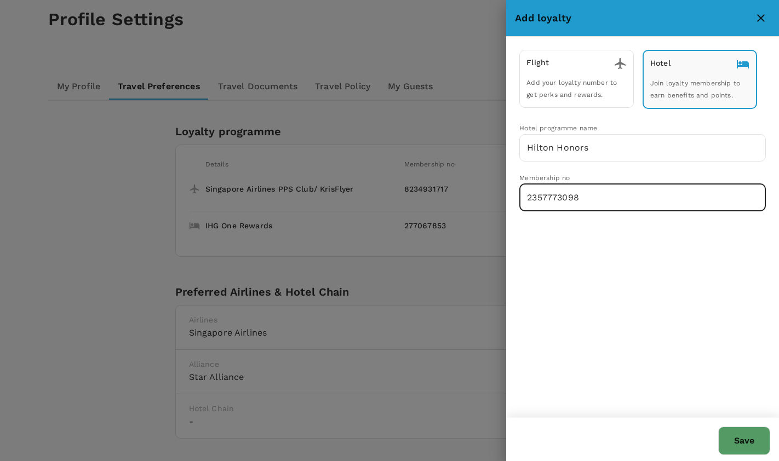
type input "2357773098"
click at [741, 447] on button "Save" at bounding box center [745, 441] width 52 height 28
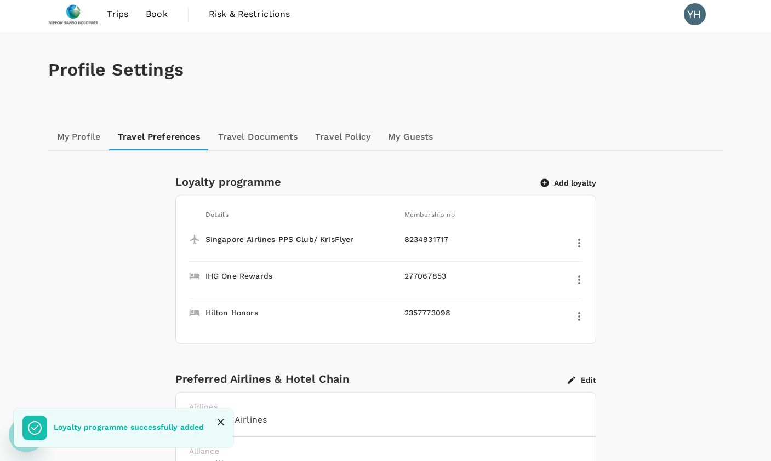
scroll to position [0, 0]
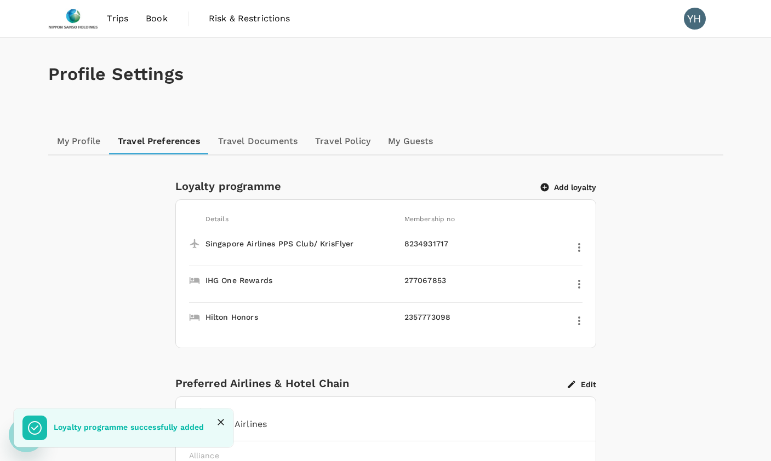
click at [224, 417] on button "Close" at bounding box center [221, 422] width 16 height 16
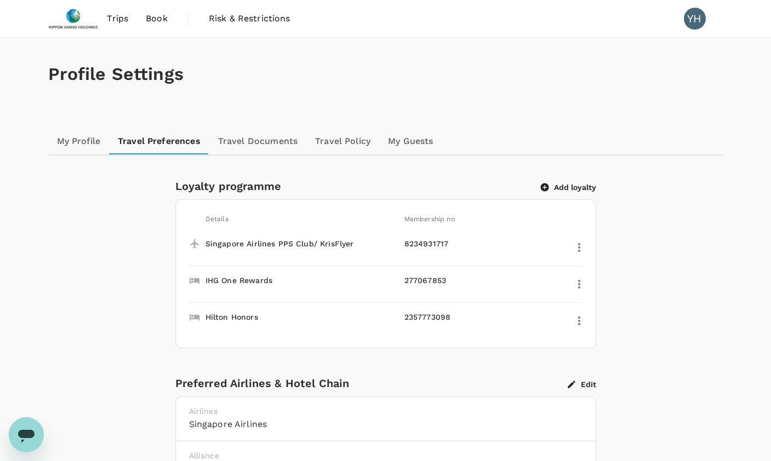
click at [33, 438] on icon "Open messaging window" at bounding box center [26, 435] width 20 height 20
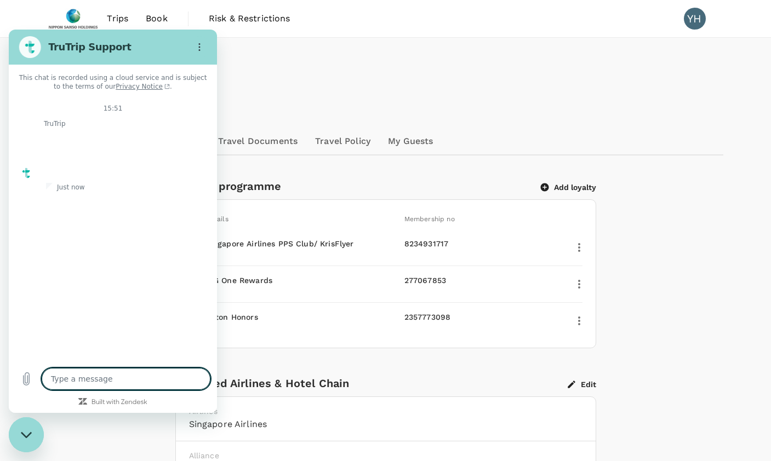
type textarea "x"
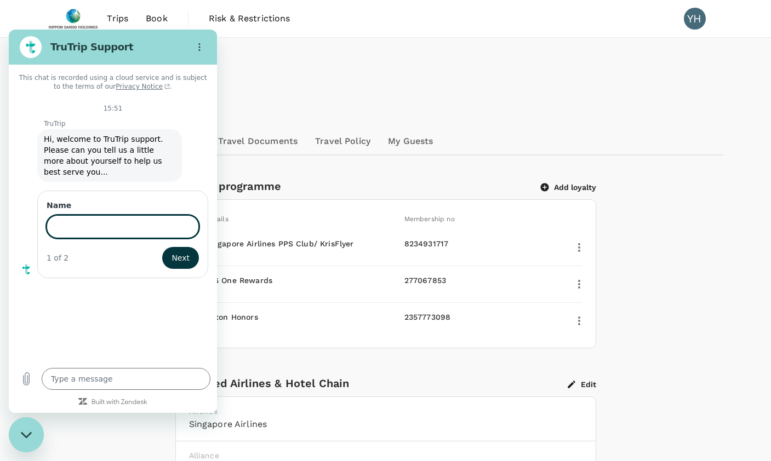
click at [85, 216] on input "Name" at bounding box center [123, 226] width 152 height 23
type input "[PERSON_NAME]"
click at [178, 252] on span "Next" at bounding box center [181, 258] width 18 height 13
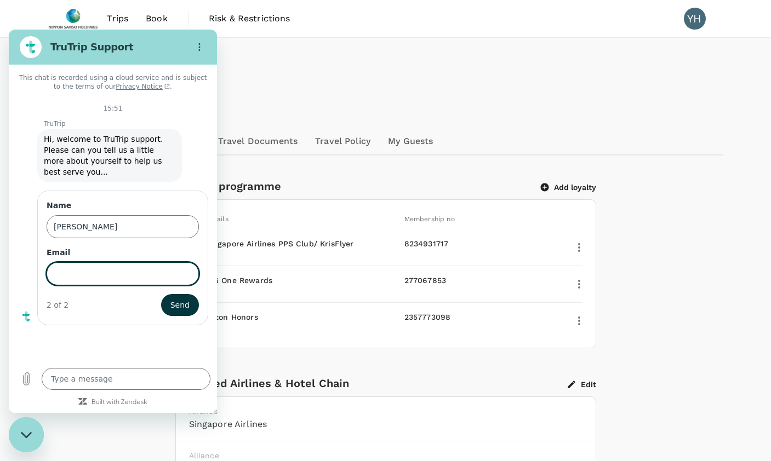
click at [77, 263] on input "Email" at bounding box center [123, 274] width 152 height 23
type input "[PERSON_NAME][EMAIL_ADDRESS][DOMAIN_NAME]"
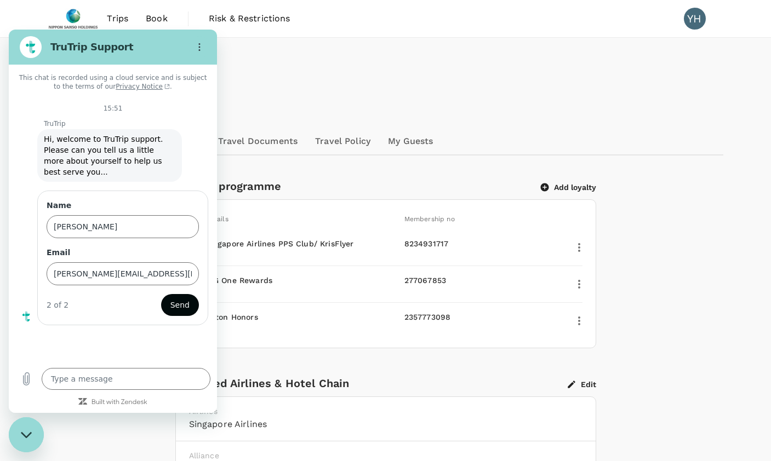
click at [174, 299] on span "Send" at bounding box center [179, 305] width 19 height 13
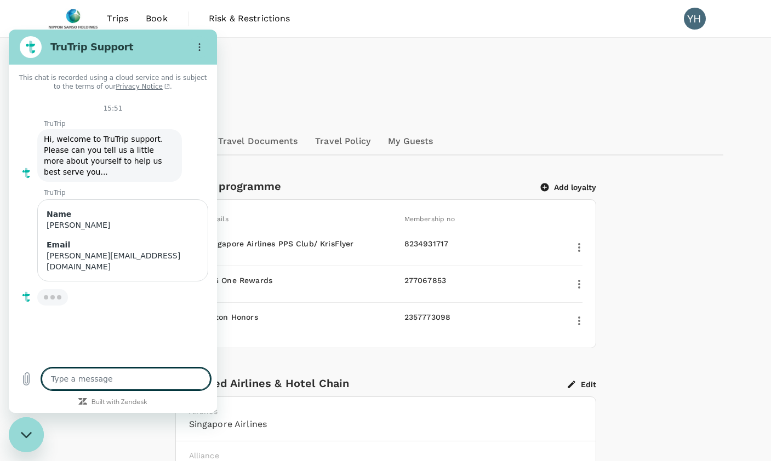
type textarea "x"
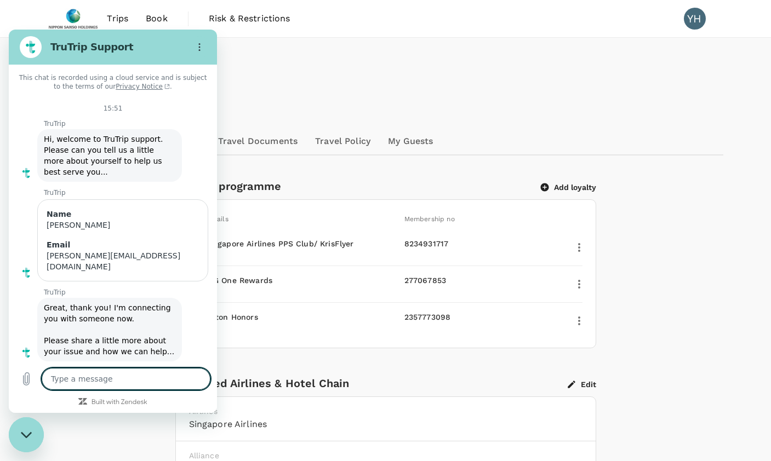
click at [69, 382] on textarea at bounding box center [126, 379] width 169 height 22
type textarea "H"
type textarea "x"
type textarea "Hi"
type textarea "x"
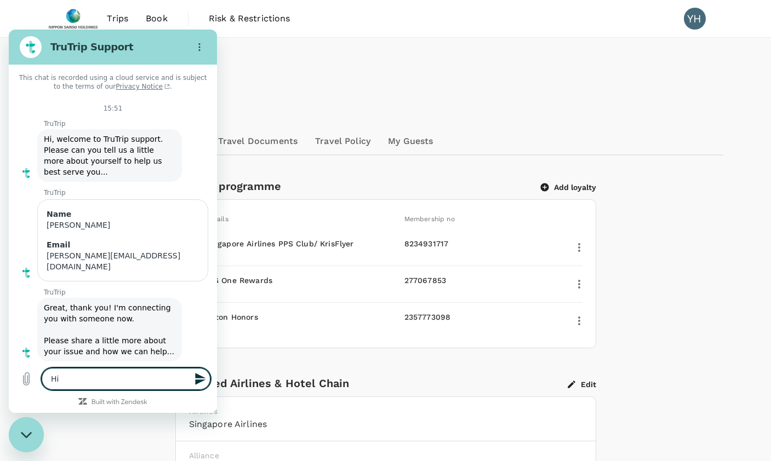
type textarea "Hi."
type textarea "x"
type textarea "Hi."
type textarea "x"
type textarea "Hi. I"
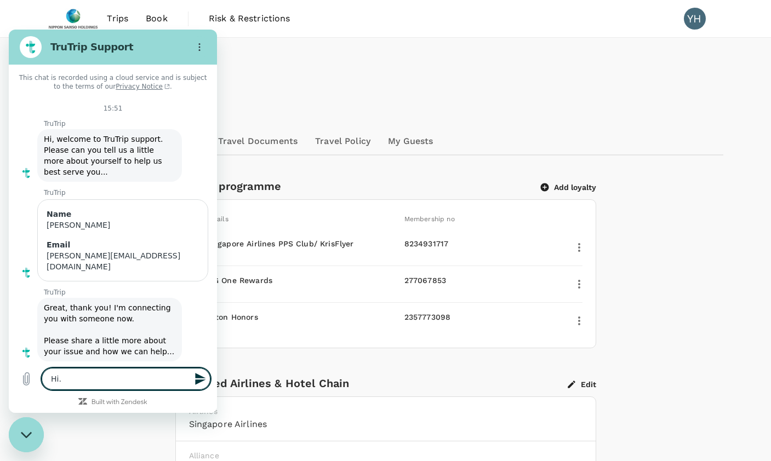
type textarea "x"
type textarea "Hi. I"
type textarea "x"
type textarea "Hi. I h"
type textarea "x"
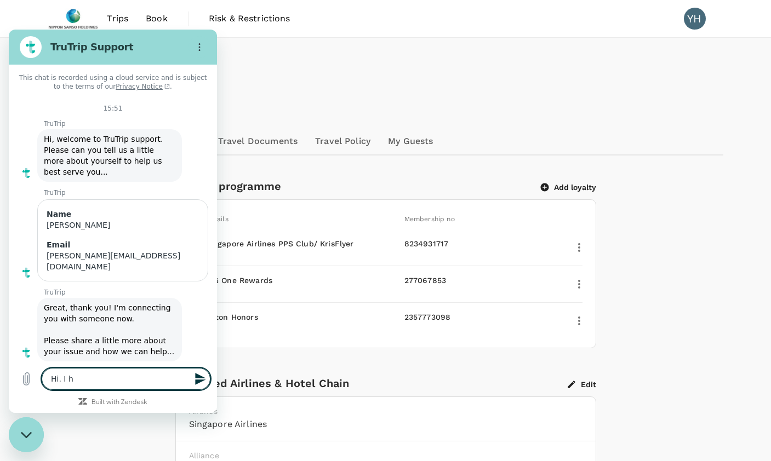
type textarea "Hi. I ha"
type textarea "x"
type textarea "Hi. I hav"
type textarea "x"
type textarea "Hi. I have"
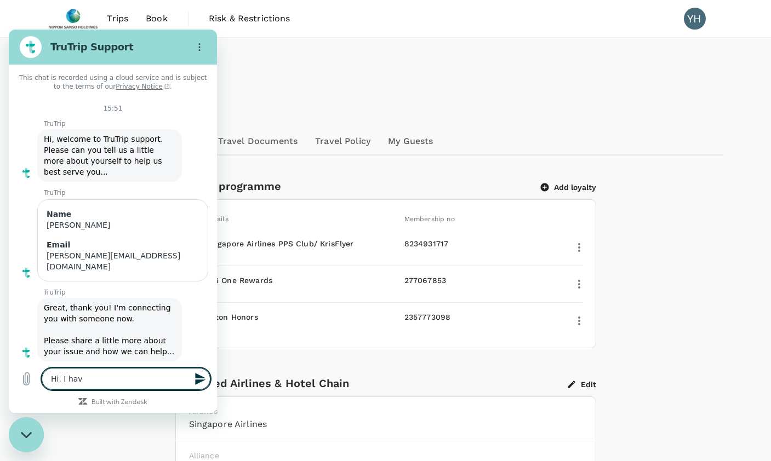
type textarea "x"
type textarea "Hi. I have"
type textarea "x"
type textarea "Hi. I have f"
type textarea "x"
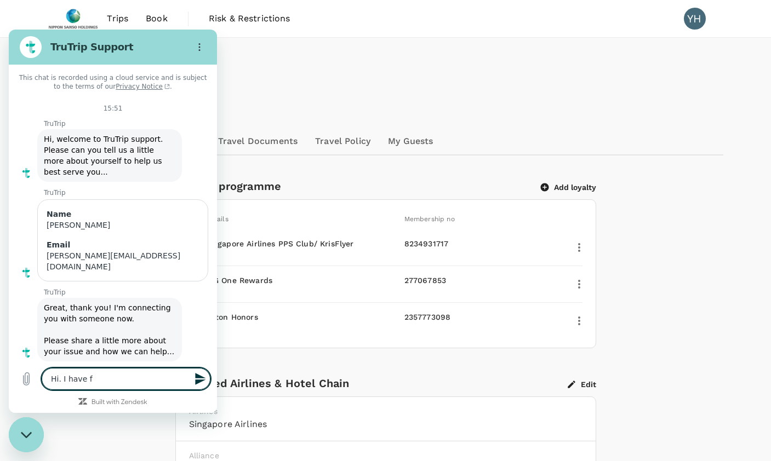
type textarea "Hi. I have fo"
type textarea "x"
type textarea "Hi. I have for"
type textarea "x"
type textarea "Hi. I have forg"
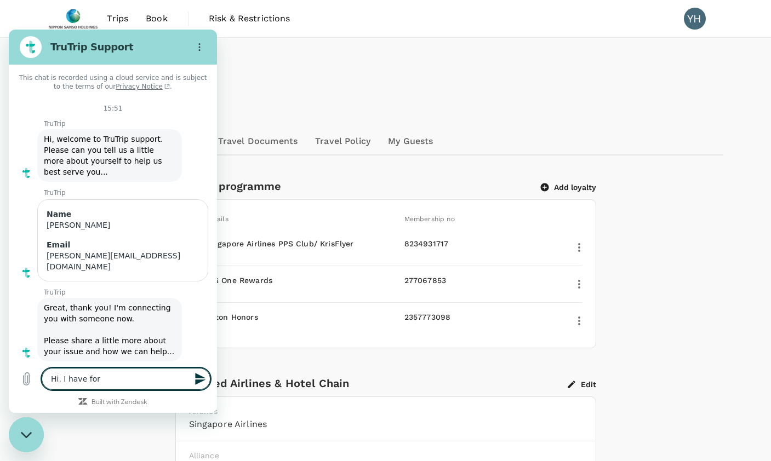
type textarea "x"
type textarea "Hi. I have forgo"
type textarea "x"
type textarea "Hi. I have forgot"
type textarea "x"
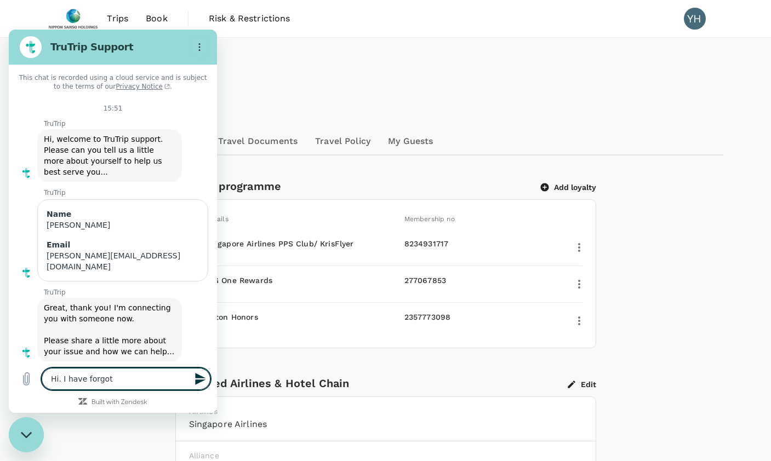
type textarea "Hi. I have forgott"
type textarea "x"
type textarea "Hi. I have forgotte"
type textarea "x"
type textarea "Hi. I have forgotten"
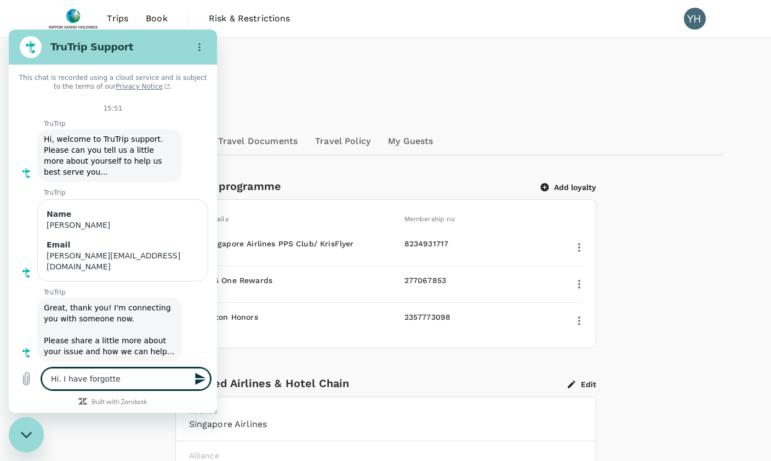
type textarea "x"
type textarea "Hi. I have forgotten"
type textarea "x"
type textarea "Hi. I have forgotten t"
type textarea "x"
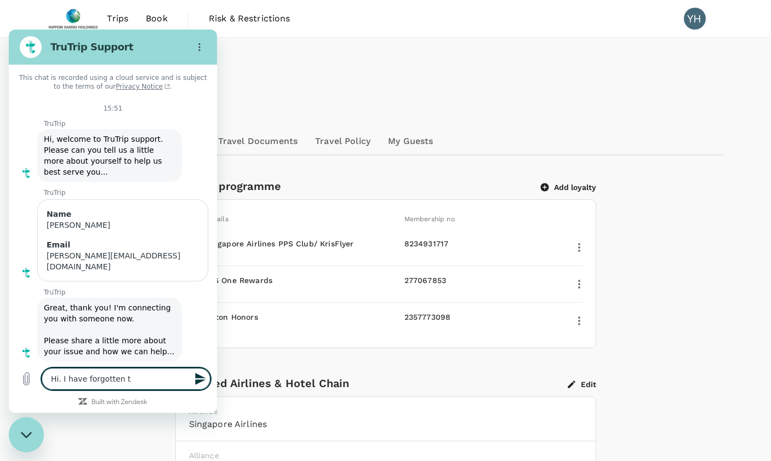
type textarea "Hi. I have forgotten to"
type textarea "x"
type textarea "Hi. I have forgotten to"
type textarea "x"
type textarea "Hi. I have forgotten to p"
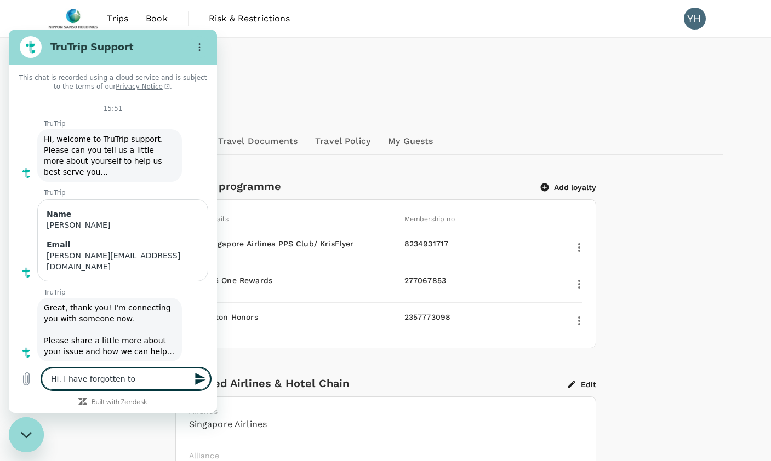
type textarea "x"
type textarea "Hi. I have forgotten to pu"
type textarea "x"
type textarea "Hi. I have forgotten to put"
type textarea "x"
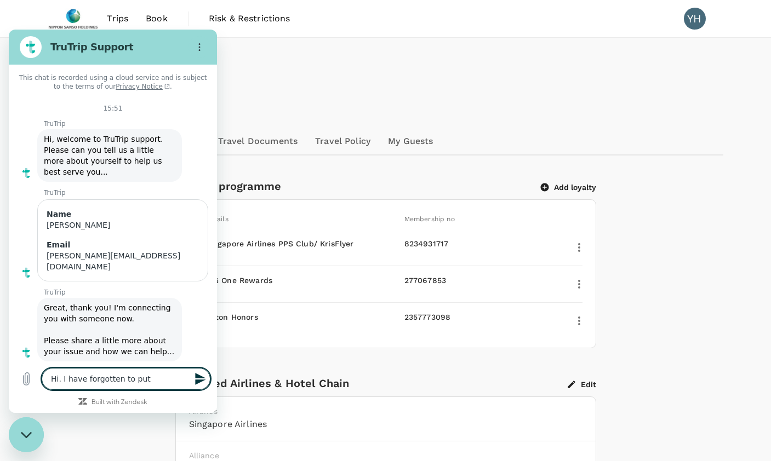
type textarea "Hi. I have forgotten to put"
type textarea "x"
type textarea "Hi. I have forgotten to put t"
type textarea "x"
type textarea "Hi. I have forgotten to put th"
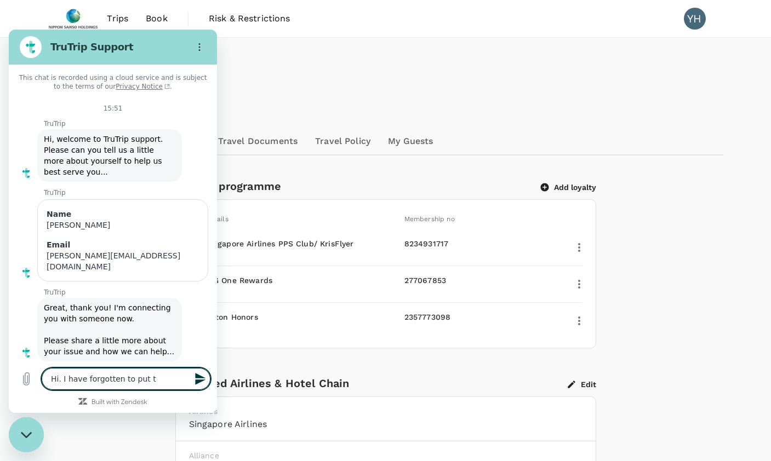
type textarea "x"
type textarea "Hi. I have forgotten to put the"
type textarea "x"
type textarea "Hi. I have forgotten to put the"
type textarea "x"
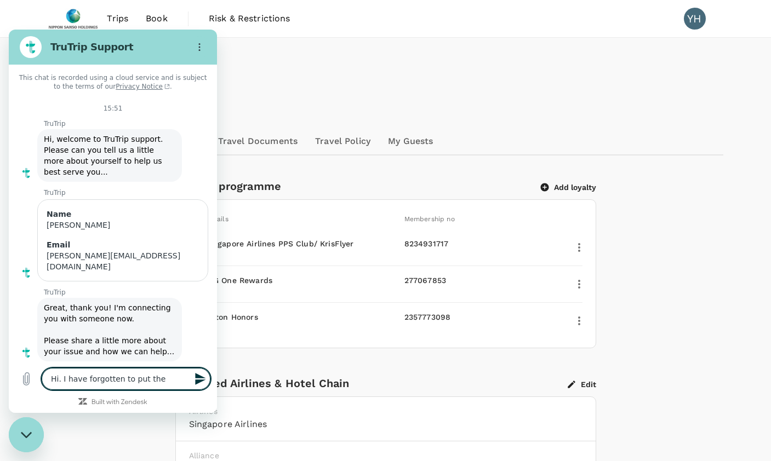
type textarea "Hi. I have forgotten to put the h"
type textarea "x"
type textarea "Hi. I have forgotten to put the ho"
type textarea "x"
type textarea "Hi. I have forgotten to put the hot"
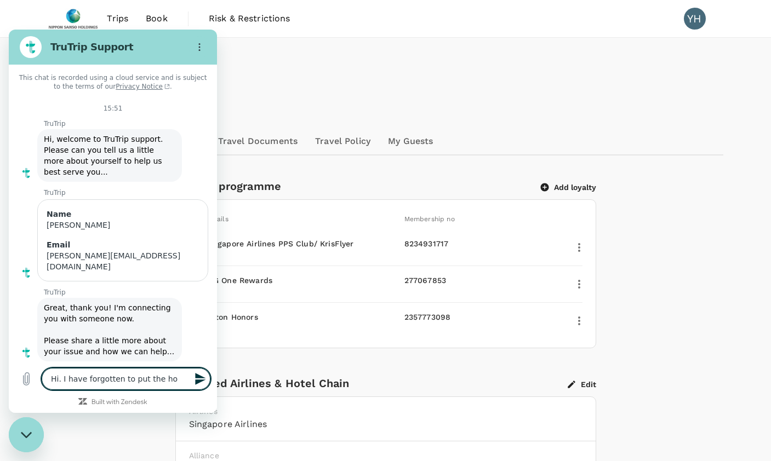
type textarea "x"
type textarea "Hi. I have forgotten to put the hote"
type textarea "x"
type textarea "Hi. I have forgotten to put the hotel"
type textarea "x"
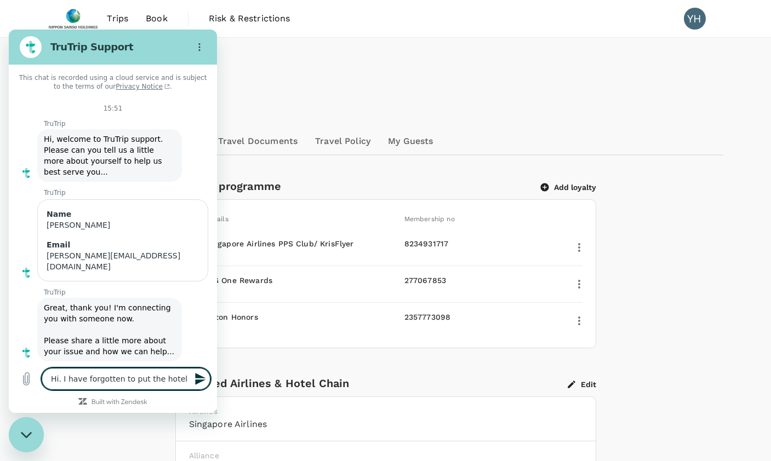
type textarea "Hi. I have forgotten to put the hotel"
type textarea "x"
type textarea "Hi. I have forgotten to put the hotel l"
type textarea "x"
type textarea "Hi. I have forgotten to put the hotel lo"
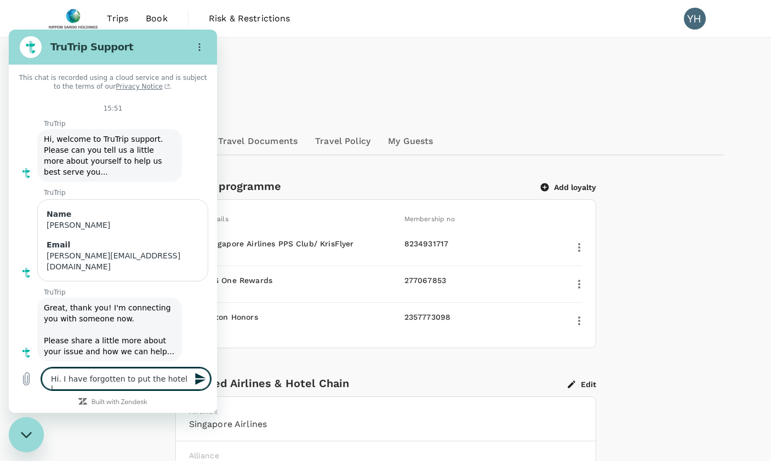
type textarea "x"
type textarea "Hi. I have forgotten to put the hotel loy"
type textarea "x"
type textarea "Hi. I have forgotten to put the hotel loya"
type textarea "x"
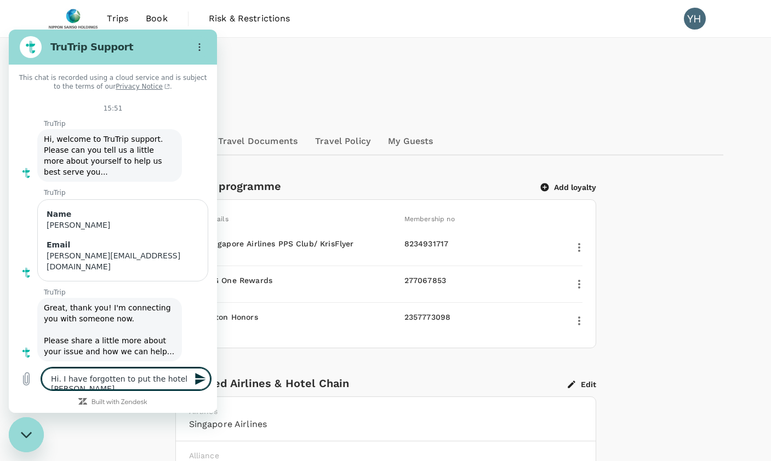
type textarea "Hi. I have forgotten to put the hotel loyal"
type textarea "x"
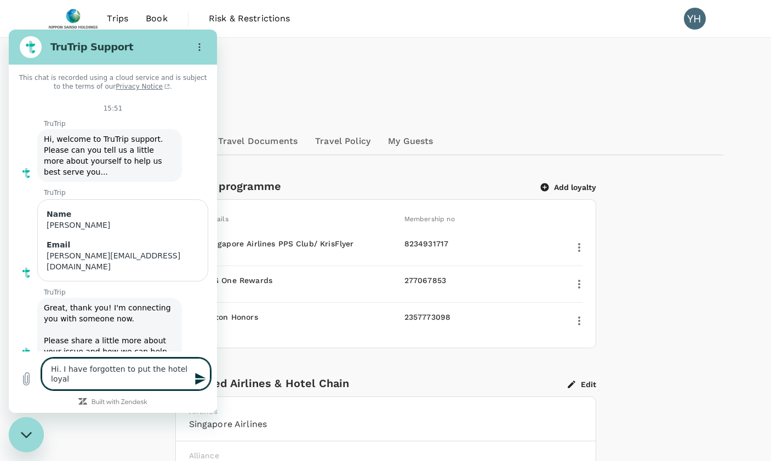
type textarea "Hi. I have forgotten to put the hotel loyali"
type textarea "x"
type textarea "Hi. I have forgotten to put the hotel loyalit"
type textarea "x"
type textarea "Hi. I have forgotten to put the hotel loyality"
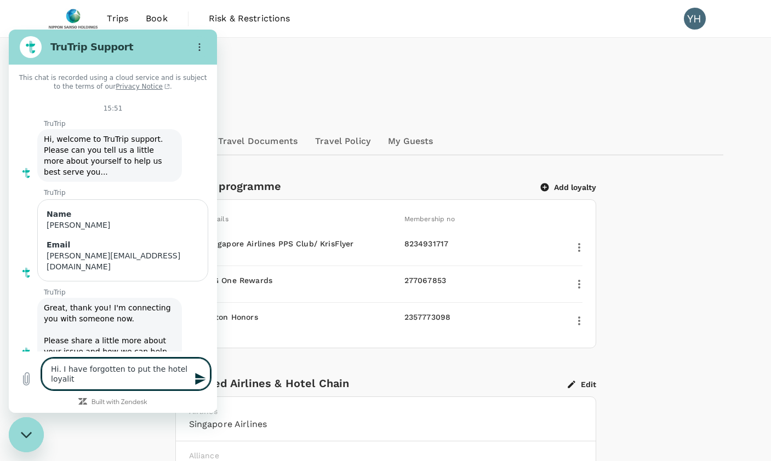
type textarea "x"
type textarea "Hi. I have forgotten to put the hotel loyality"
type textarea "x"
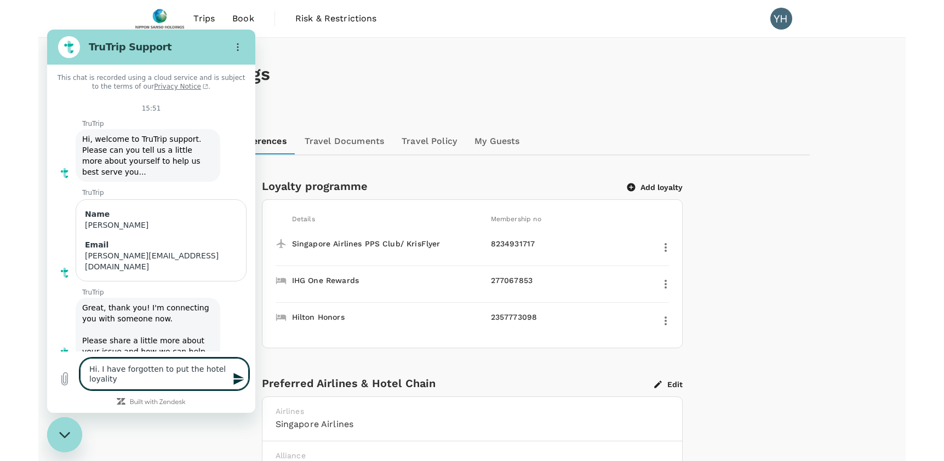
scroll to position [12, 0]
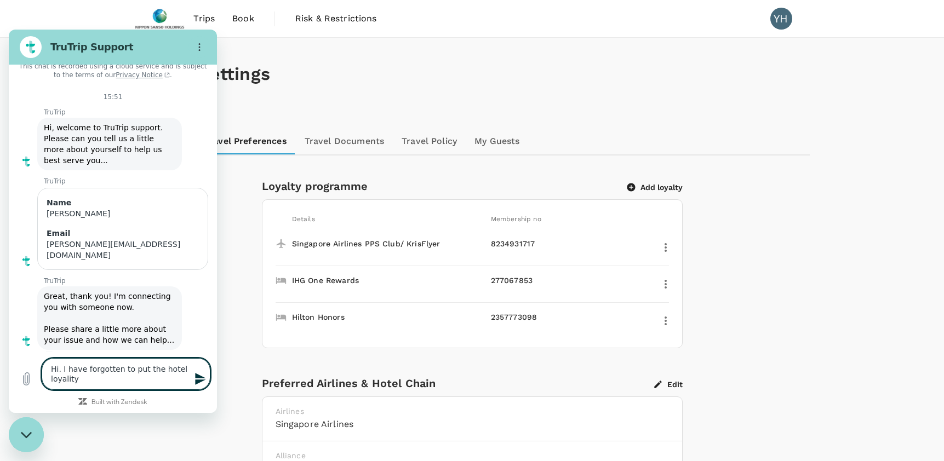
drag, startPoint x: 66, startPoint y: 381, endPoint x: 102, endPoint y: 381, distance: 36.7
click at [102, 381] on textarea "Hi. I have forgotten to put the hotel loyality" at bounding box center [126, 374] width 169 height 32
type textarea "Hi. I have forgotten to put the hotel loyal"
type textarea "x"
type textarea "Hi. I have forgotten to put the hotel loyalt"
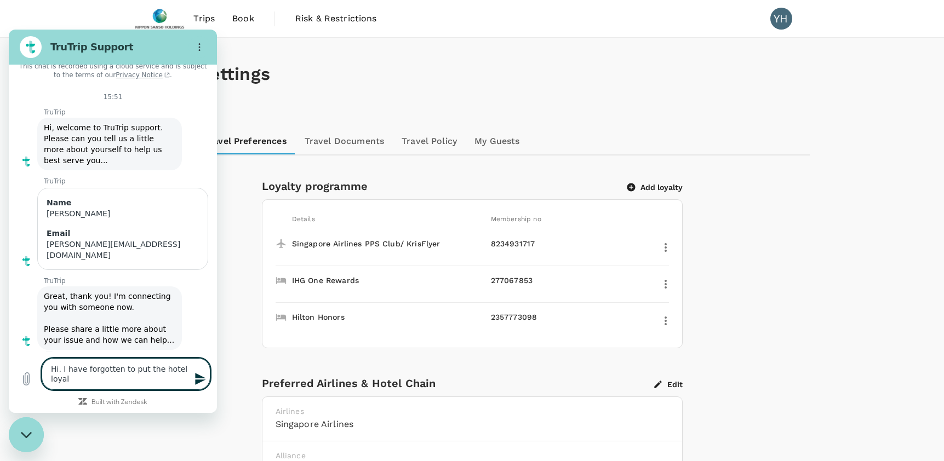
type textarea "x"
type textarea "Hi. I have forgotten to put the hotel loyalty"
type textarea "x"
type textarea "Hi. I have forgotten to put the hotel loyalty"
type textarea "x"
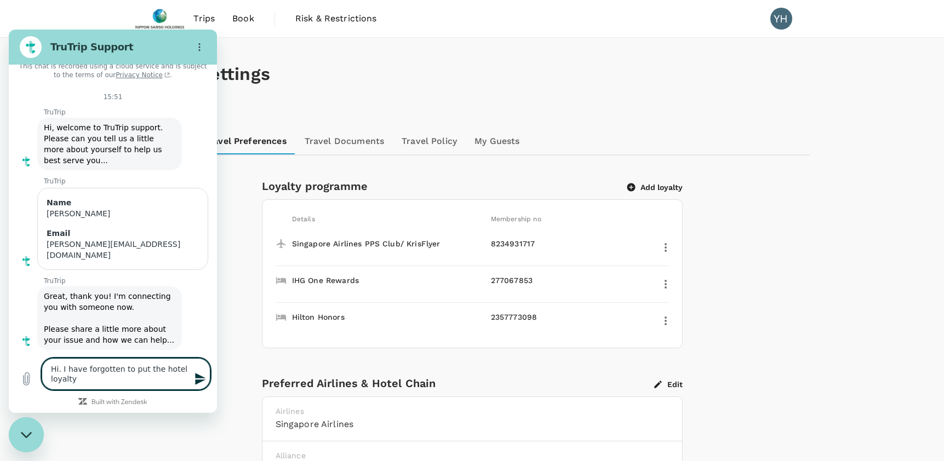
type textarea "Hi. I have forgotten to put the hotel loyalty m"
type textarea "x"
type textarea "Hi. I have forgotten to put the hotel loyalty me"
type textarea "x"
type textarea "Hi. I have forgotten to put the hotel loyalty mem"
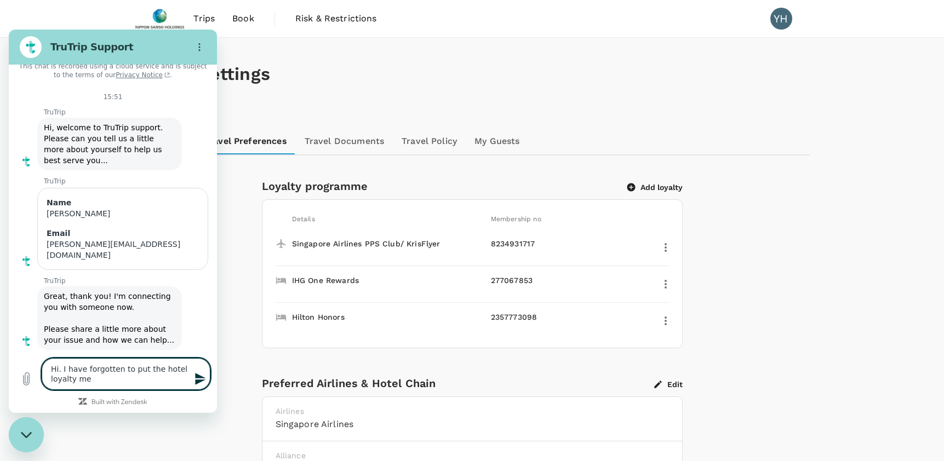
type textarea "x"
type textarea "Hi. I have forgotten to put the hotel loyalty memb"
type textarea "x"
type textarea "Hi. I have forgotten to put the hotel loyalty membe"
type textarea "x"
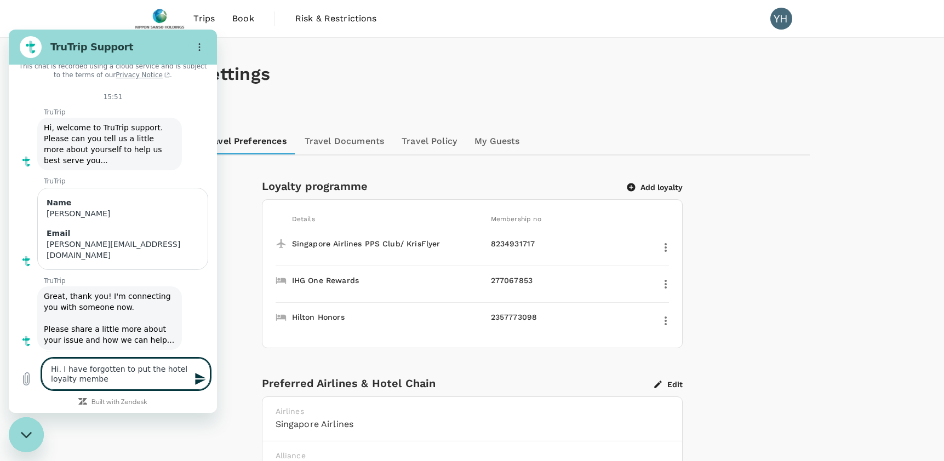
type textarea "Hi. I have forgotten to put the hotel loyalty member"
type textarea "x"
type textarea "Hi. I have forgotten to prut the hotel loyalty member"
type textarea "x"
type textarea "Hi. I have forgotten to prout the hotel loyalty member"
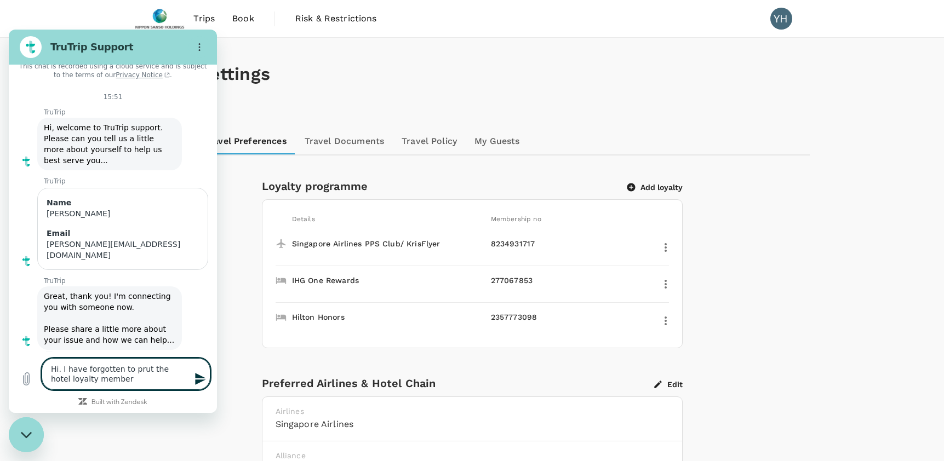
type textarea "x"
type textarea "Hi. I have forgotten to provut the hotel loyalty member"
type textarea "x"
type textarea "Hi. I have forgotten to proviut the hotel loyalty member"
type textarea "x"
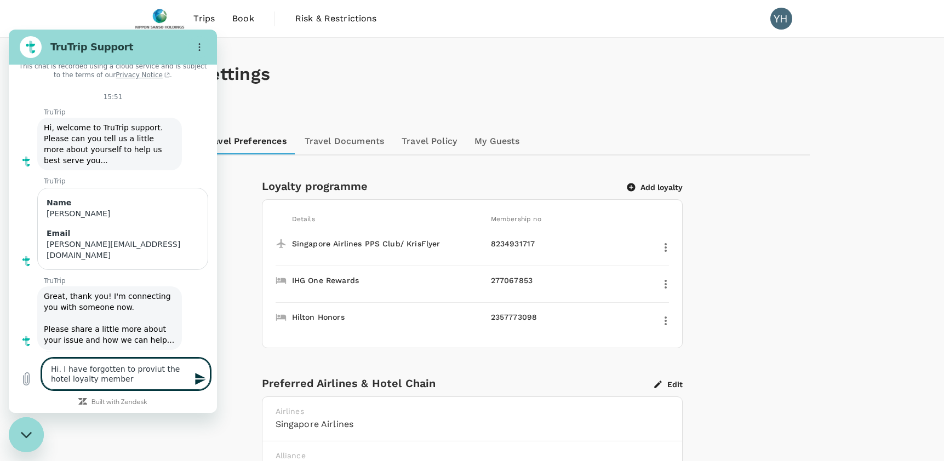
type textarea "Hi. I have forgotten to providut the hotel loyalty member"
type textarea "x"
type textarea "Hi. I have forgotten to provideut the hotel loyalty member"
type textarea "x"
type textarea "Hi. I have forgotten to providet the hotel loyalty member"
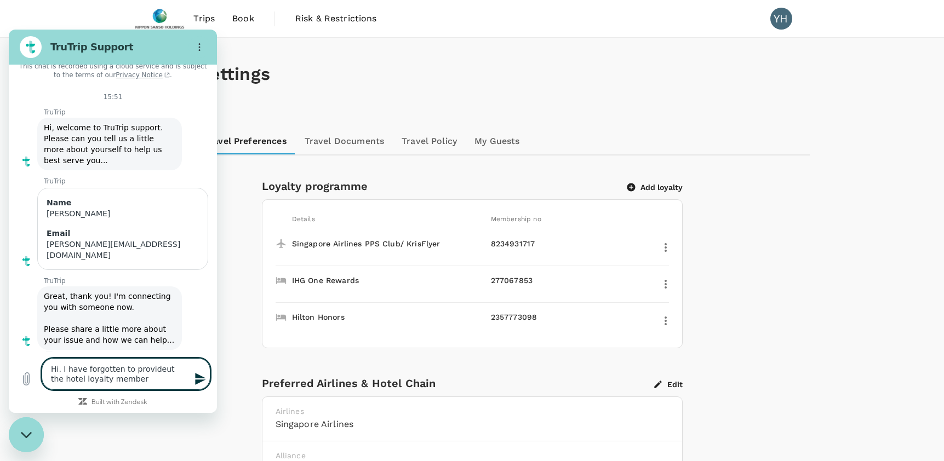
type textarea "x"
type textarea "Hi. I have forgotten to provide the hotel loyalty member"
type textarea "x"
type textarea "Hi. I have forgotten to provide the hotel loyalty members"
type textarea "x"
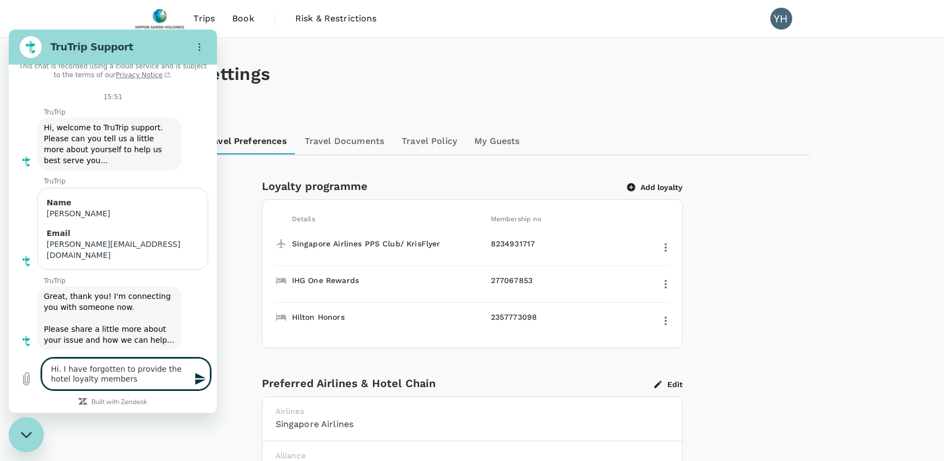
type textarea "Hi. I have forgotten to provide the hotel loyalty membersh"
type textarea "x"
type textarea "Hi. I have forgotten to provide the hotel loyalty membershi"
type textarea "x"
type textarea "Hi. I have forgotten to provide the hotel loyalty membership"
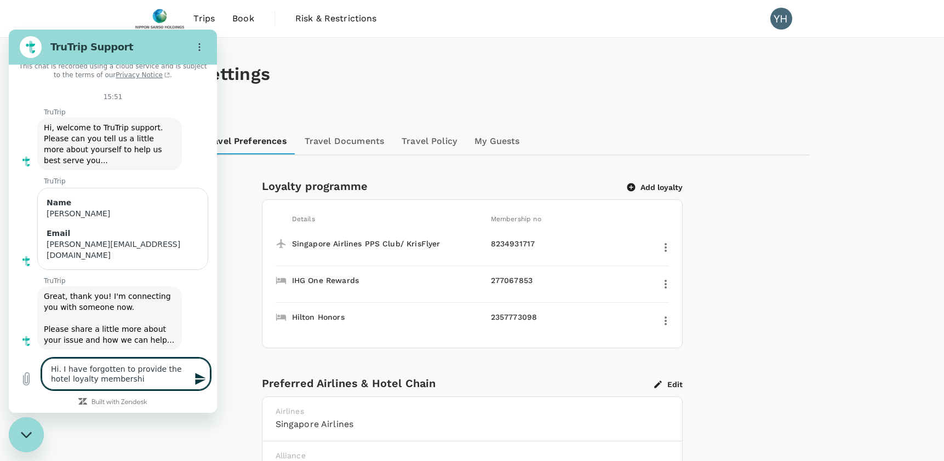
type textarea "x"
type textarea "Hi. I have forgotten to provide the hotel loyalty membership"
type textarea "x"
type textarea "Hi. I have forgotten to provide the hotel loyalty membership n"
type textarea "x"
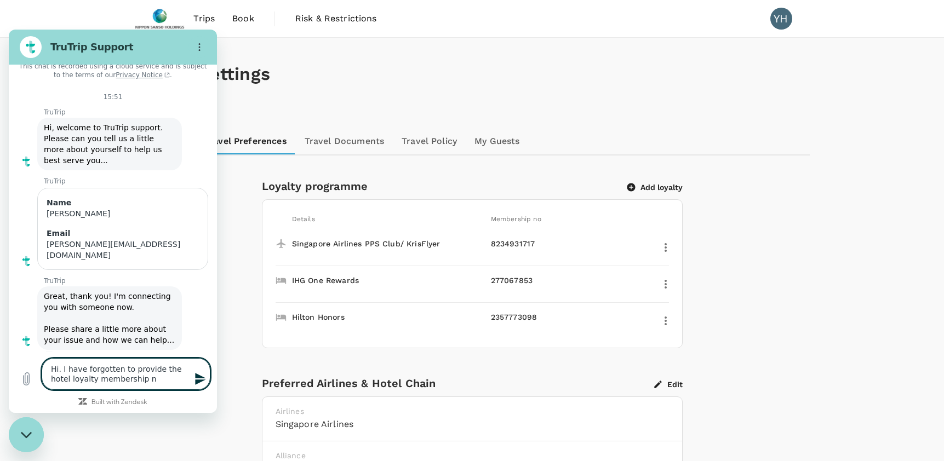
type textarea "Hi. I have forgotten to provide the hotel loyalty membership nu"
type textarea "x"
type textarea "Hi. I have forgotten to provide the hotel loyalty membership num"
type textarea "x"
type textarea "Hi. I have forgotten to provide the hotel loyalty membership numb"
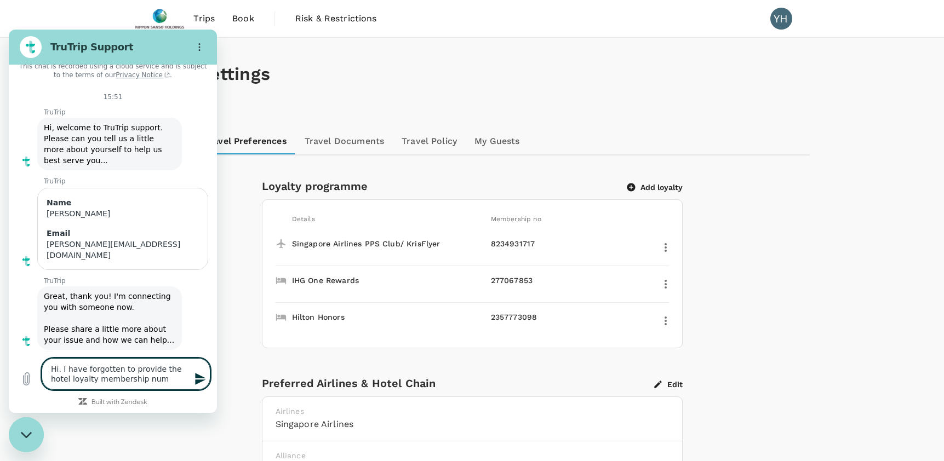
type textarea "x"
type textarea "Hi. I have forgotten to provide the hotel loyalty membership numbe"
type textarea "x"
type textarea "Hi. I have forgotten to provide the hotel loyalty membership number"
type textarea "x"
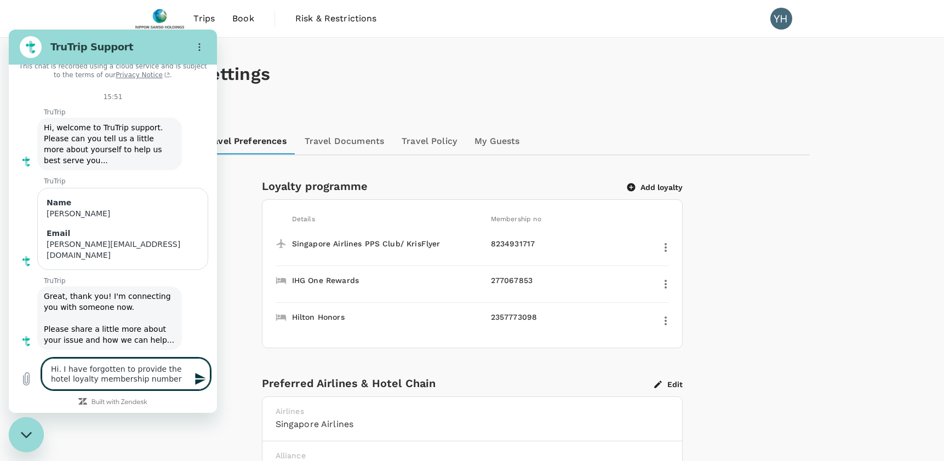
type textarea "Hi. I have forgotten to provide the hotel loyalty membership number"
type textarea "x"
type textarea "Hi. I have forgotten to provide the hotel loyalty membership number d"
type textarea "x"
type textarea "Hi. I have forgotten to provide the hotel loyalty membership number du"
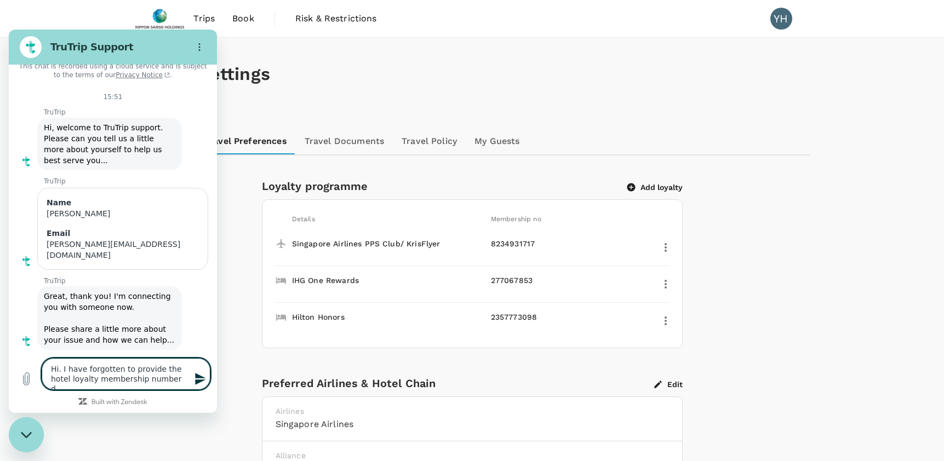
type textarea "x"
type textarea "Hi. I have forgotten to provide the hotel loyalty membership number dur"
type textarea "x"
type textarea "Hi. I have forgotten to provide the hotel loyalty membership number duri"
type textarea "x"
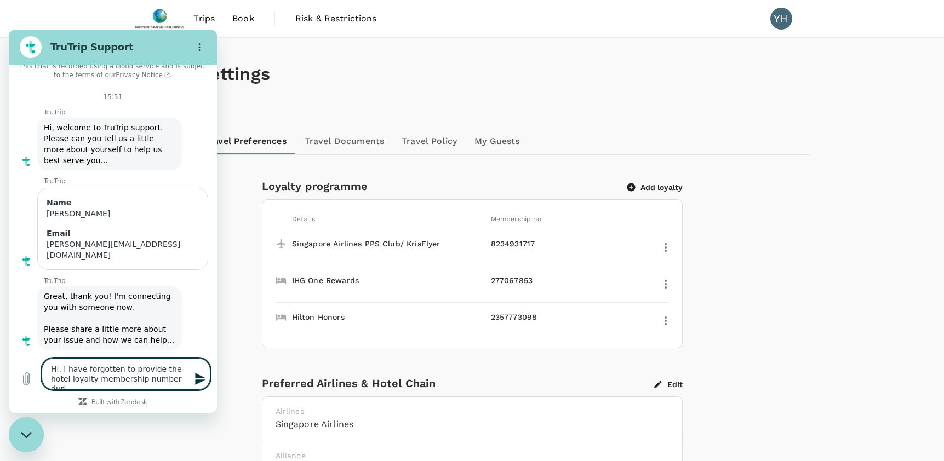
type textarea "Hi. I have forgotten to provide the hotel loyalty membership number durin"
type textarea "x"
type textarea "Hi. I have forgotten to provide the hotel loyalty membership number during"
type textarea "x"
type textarea "Hi. I have forgotten to provide the hotel loyalty membership number during"
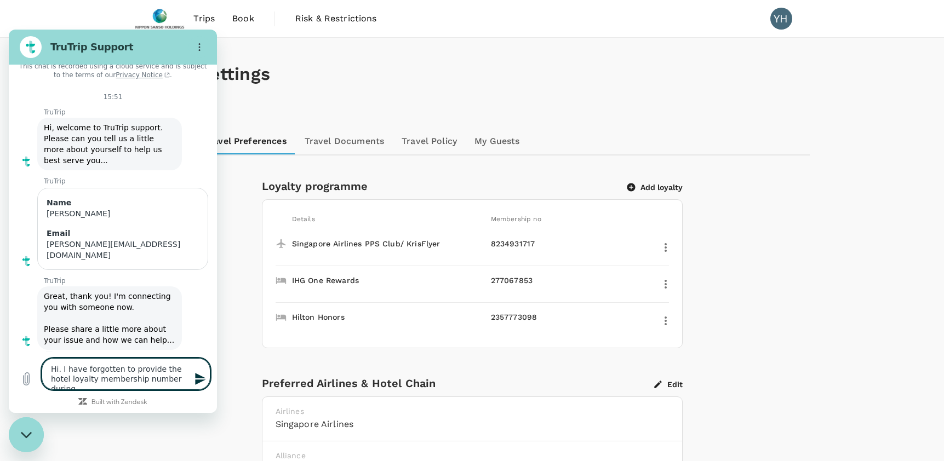
type textarea "x"
type textarea "Hi. I have forgotten to provide the hotel loyalty membership number during t"
type textarea "x"
type textarea "Hi. I have forgotten to provide the hotel loyalty membership number during th"
type textarea "x"
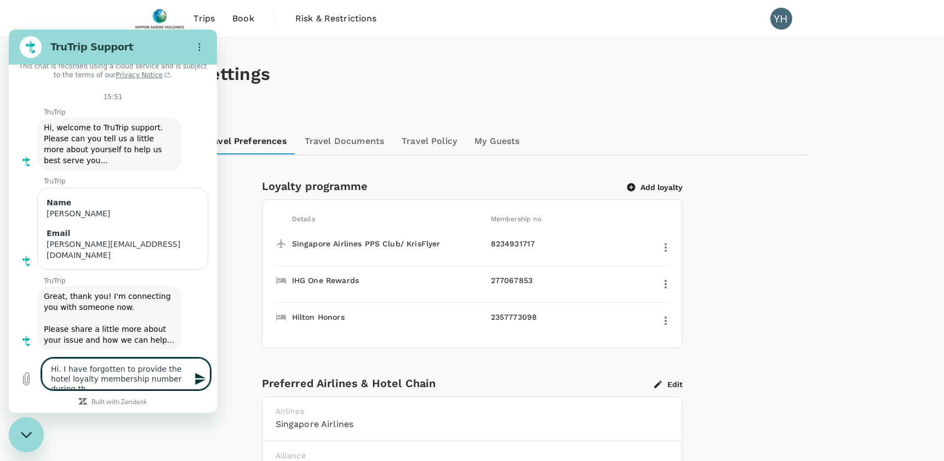
type textarea "Hi. I have forgotten to provide the hotel loyalty membership number during the"
type textarea "x"
type textarea "Hi. I have forgotten to provide the hotel loyalty membership number during the"
type textarea "x"
type textarea "Hi. I have forgotten to provide the hotel loyalty membership number during the b"
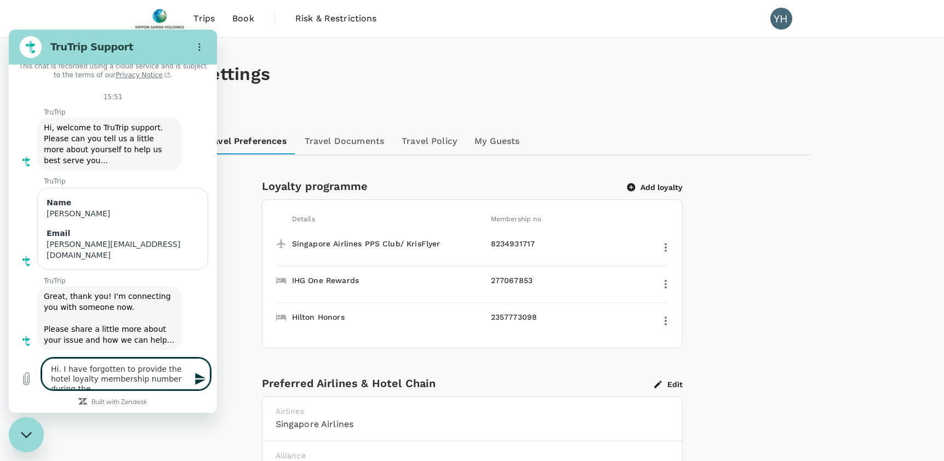
type textarea "x"
type textarea "Hi. I have forgotten to provide the hotel loyalty membership number during the …"
type textarea "x"
type textarea "Hi. I have forgotten to provide the hotel loyalty membership number during the …"
type textarea "x"
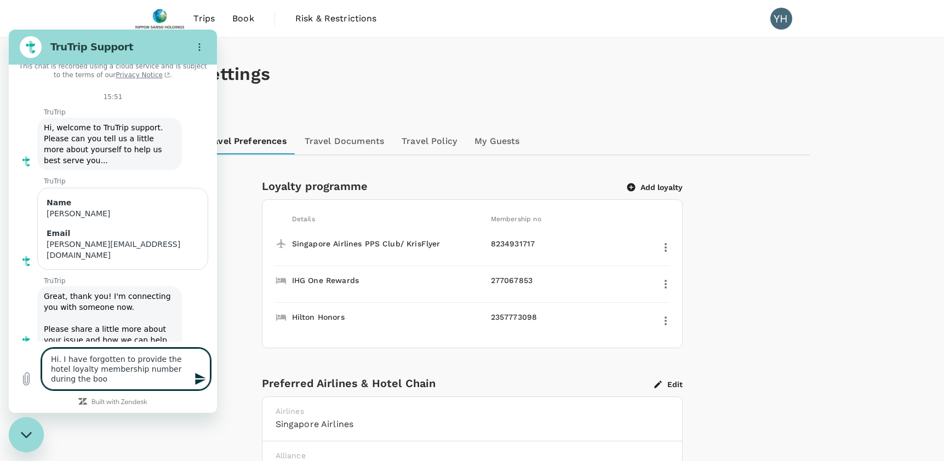
type textarea "Hi. I have forgotten to provide the hotel loyalty membership number during the …"
type textarea "x"
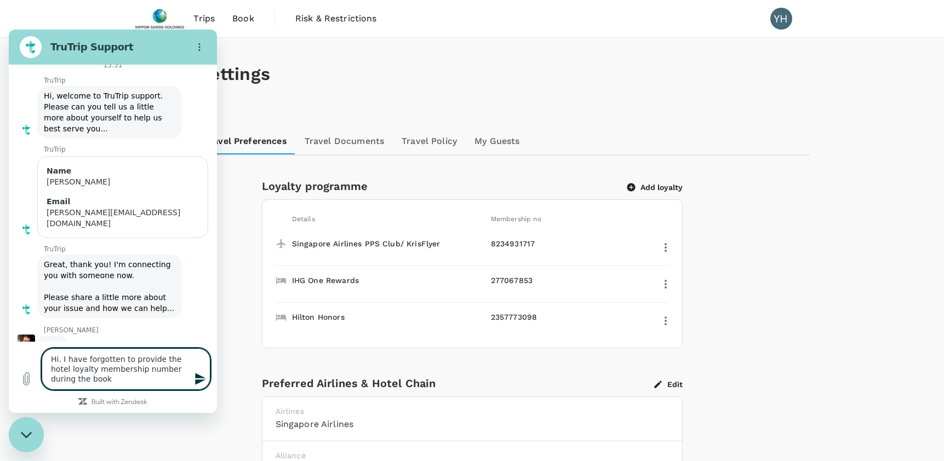
type textarea "Hi. I have forgotten to provide the hotel loyalty membership number during the …"
type textarea "x"
type textarea "Hi. I have forgotten to provide the hotel loyalty membership number during the …"
type textarea "x"
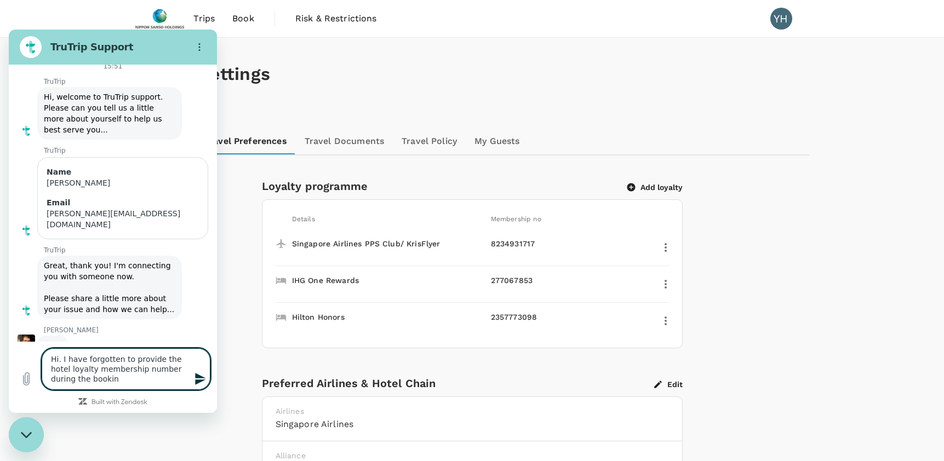
type textarea "Hi. I have forgotten to provide the hotel loyalty membership number during the …"
type textarea "x"
type textarea "Hi. I have forgotten to provide the hotel loyalty membership number during the …"
type textarea "x"
type textarea "Hi. I have forgotten to provide the hotel loyalty membership number during the …"
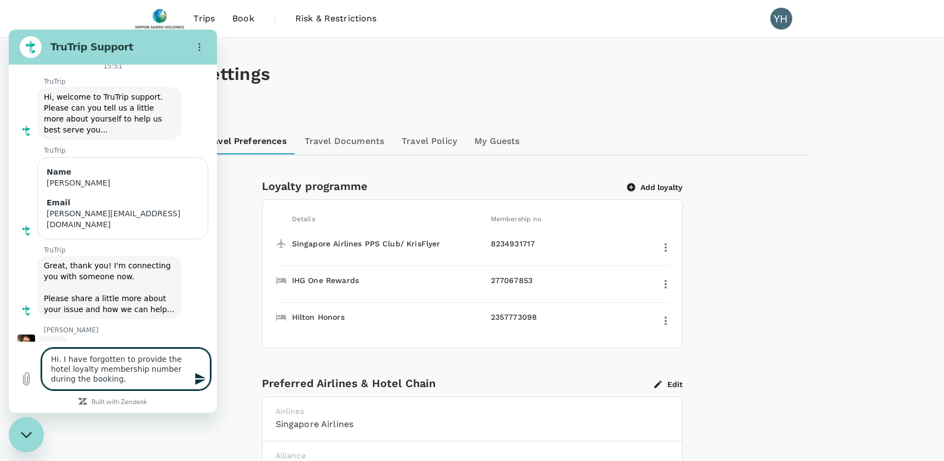
type textarea "x"
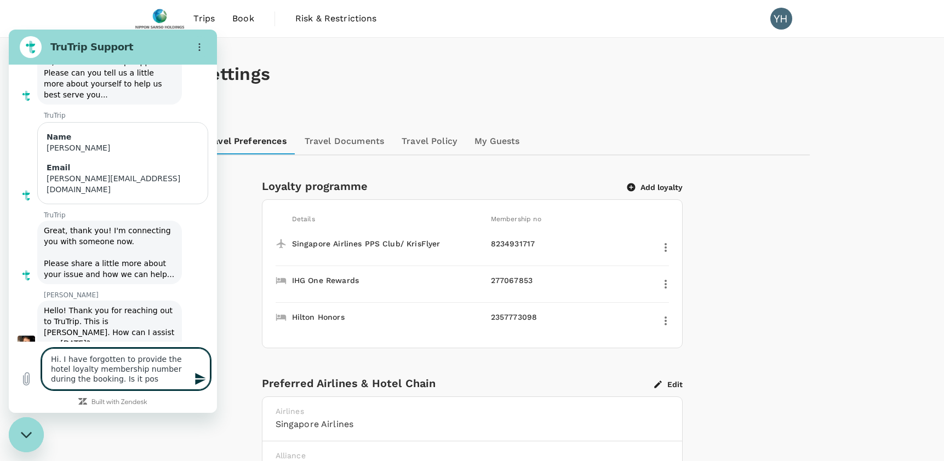
scroll to position [79, 0]
click at [179, 379] on textarea "Hi. I forgot to provide the hotel loyalty membership number during the booking.…" at bounding box center [126, 370] width 169 height 42
click at [196, 378] on icon "Send message" at bounding box center [200, 379] width 10 height 12
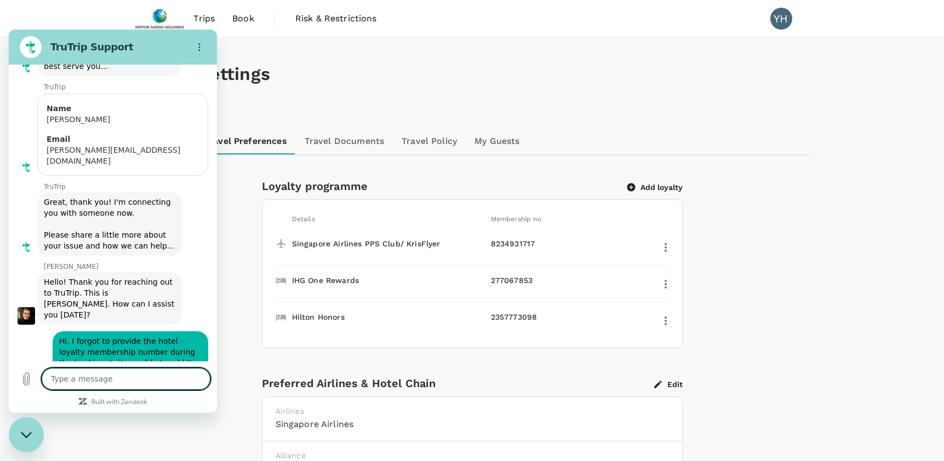
scroll to position [108, 0]
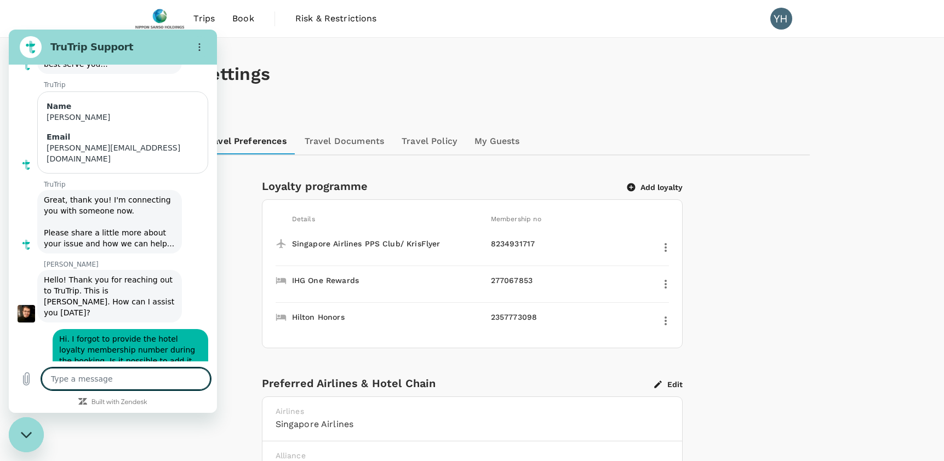
click at [71, 379] on textarea at bounding box center [126, 379] width 169 height 22
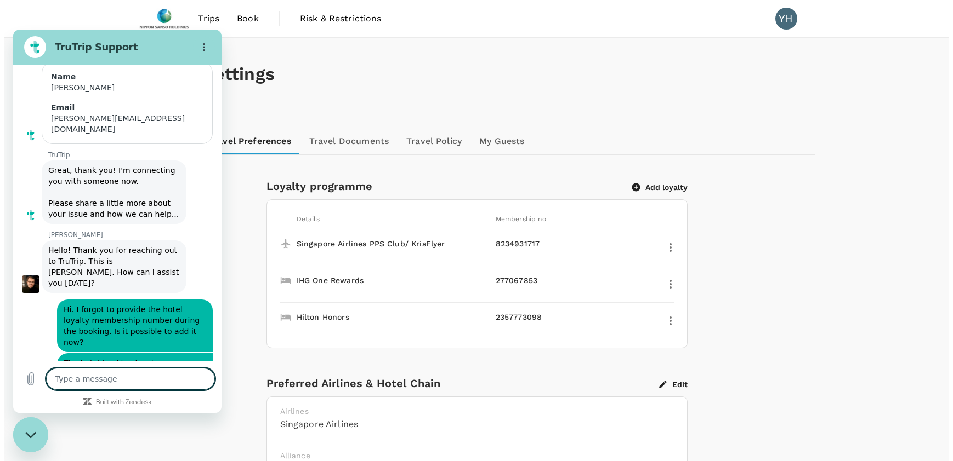
scroll to position [140, 0]
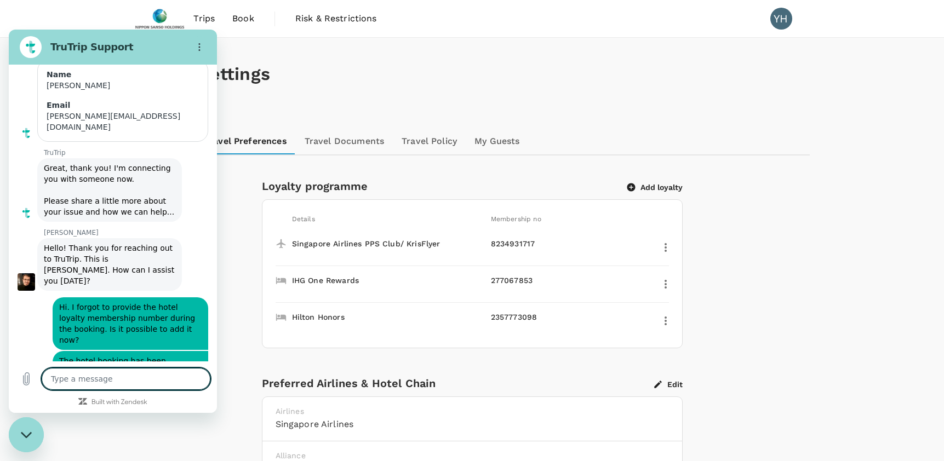
click at [653, 187] on button "Add loyalty" at bounding box center [655, 188] width 55 height 10
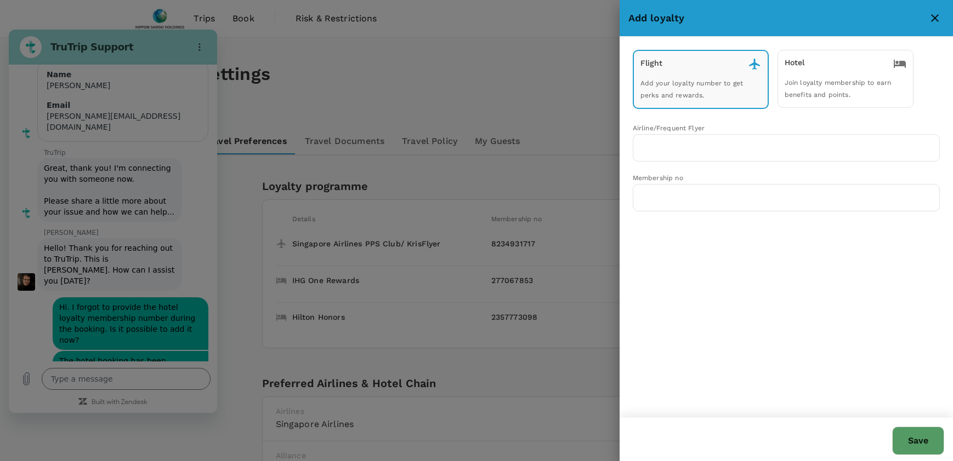
click at [771, 93] on span "Join loyalty membership to earn benefits and points." at bounding box center [837, 89] width 107 height 20
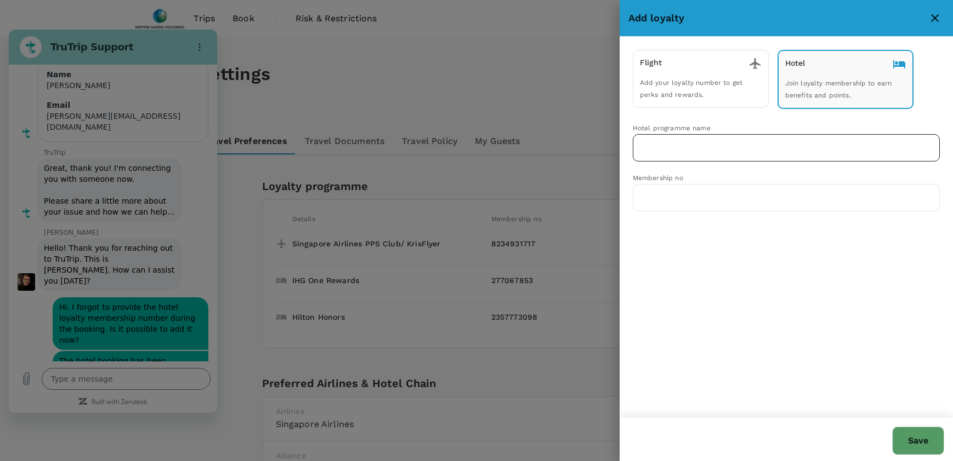
click at [771, 151] on input "text" at bounding box center [777, 148] width 281 height 21
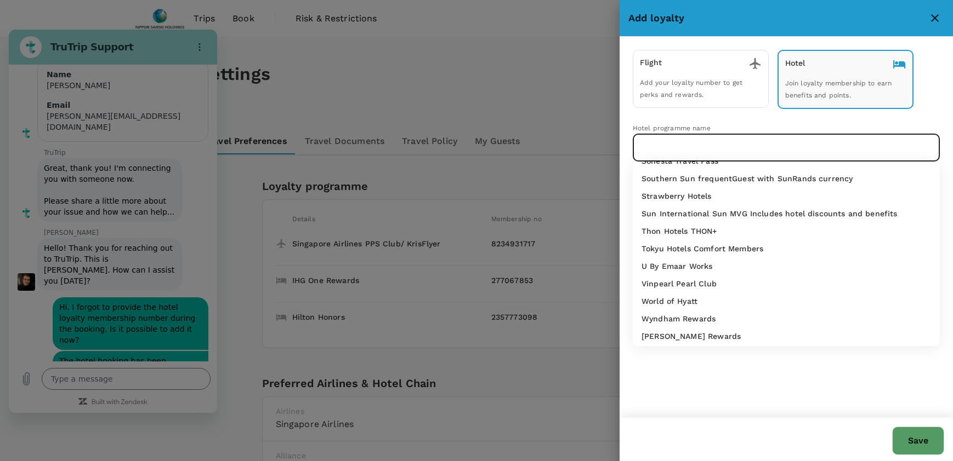
scroll to position [789, 0]
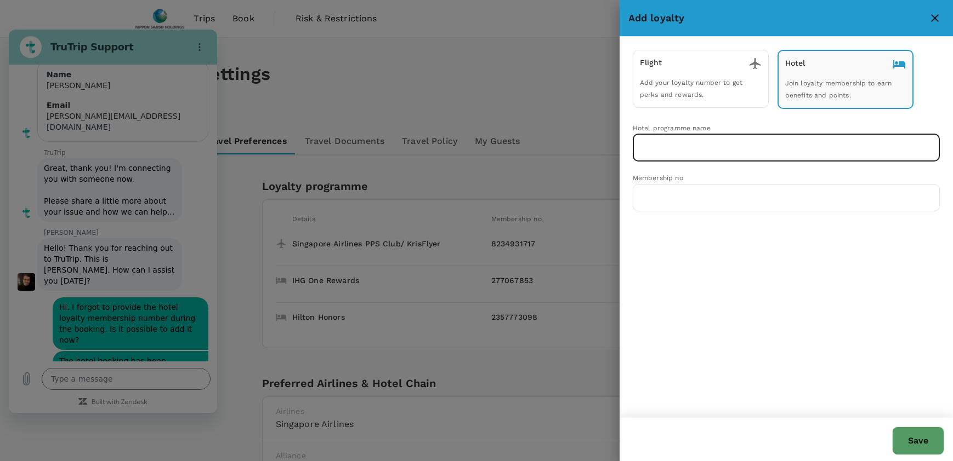
click at [771, 156] on input "text" at bounding box center [777, 148] width 281 height 21
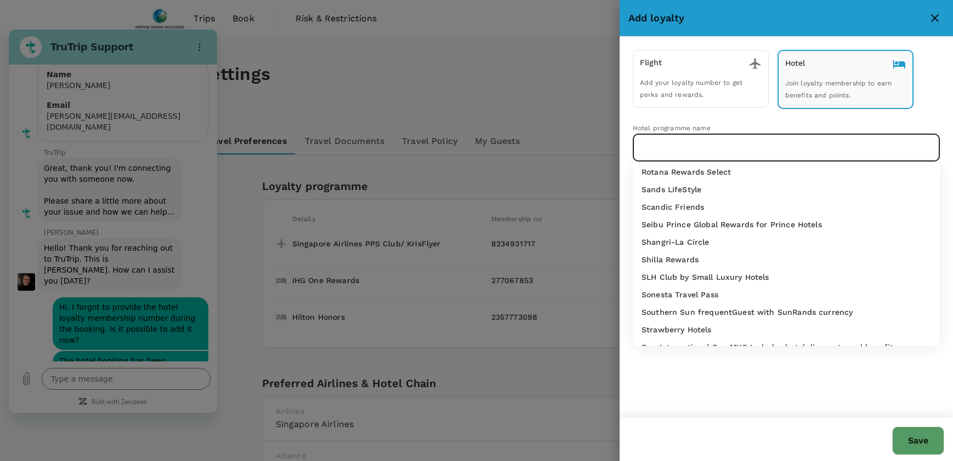
scroll to position [669, 0]
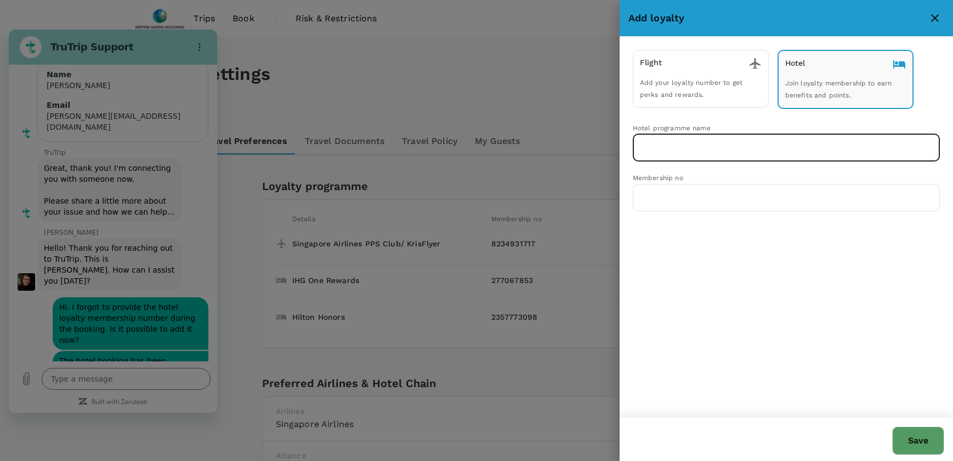
click at [771, 141] on input "text" at bounding box center [777, 148] width 281 height 21
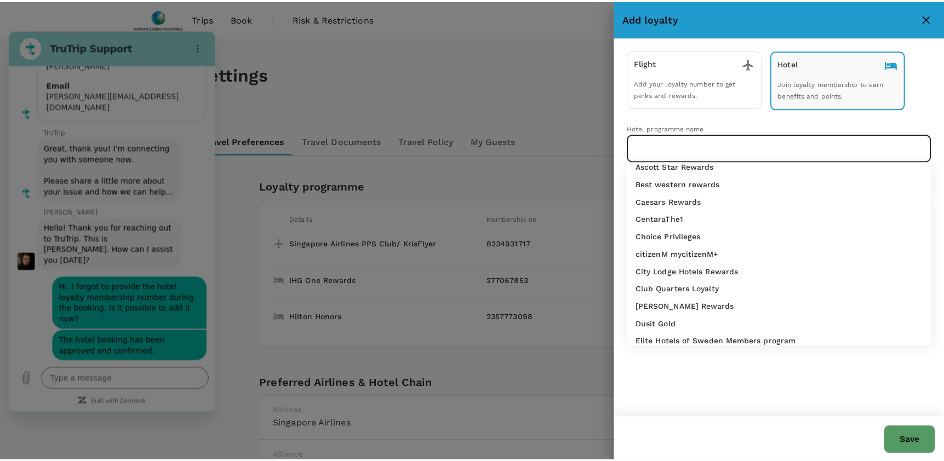
scroll to position [0, 0]
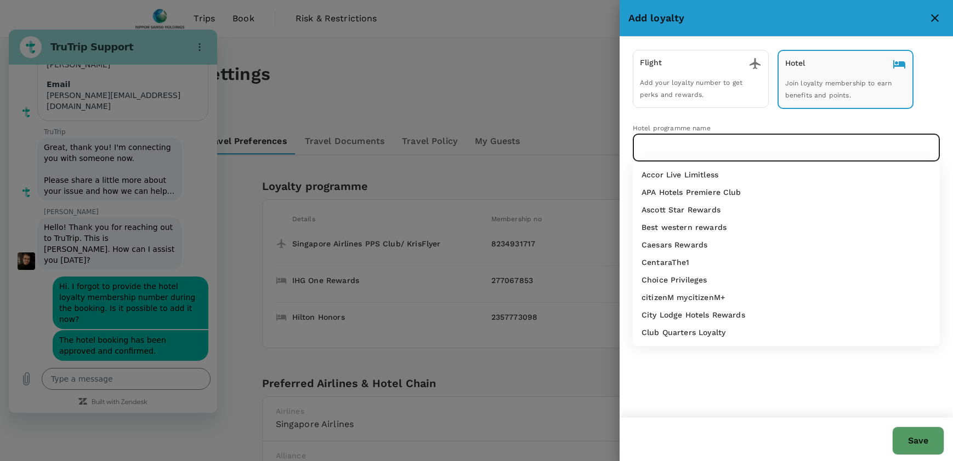
click at [771, 20] on icon "close" at bounding box center [935, 18] width 8 height 8
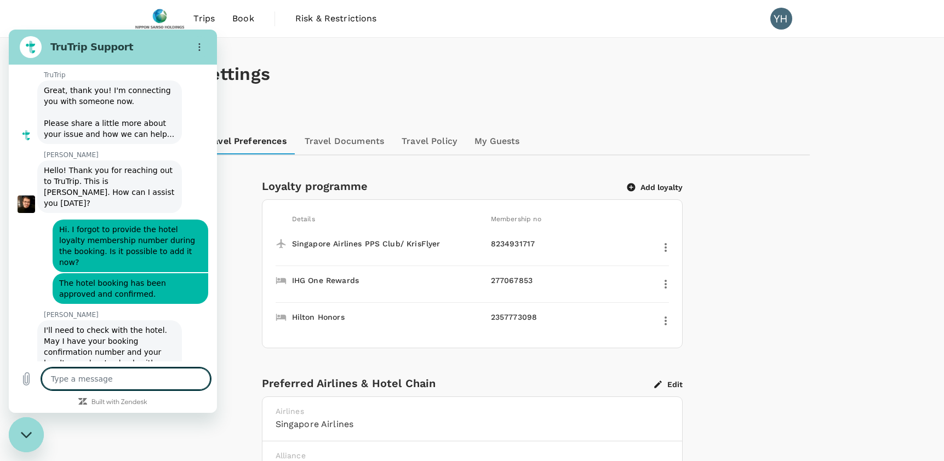
scroll to position [220, 0]
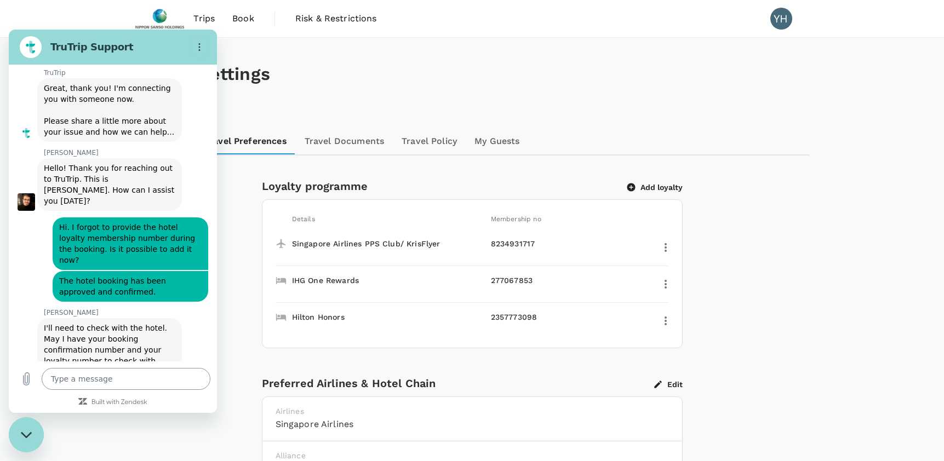
click at [105, 379] on textarea at bounding box center [126, 379] width 169 height 22
paste textarea "H202508157466"
drag, startPoint x: 549, startPoint y: 319, endPoint x: 293, endPoint y: 320, distance: 255.4
click at [293, 320] on div "Hilton Honors 2357773098" at bounding box center [470, 318] width 398 height 23
drag, startPoint x: 293, startPoint y: 320, endPoint x: 305, endPoint y: 318, distance: 11.6
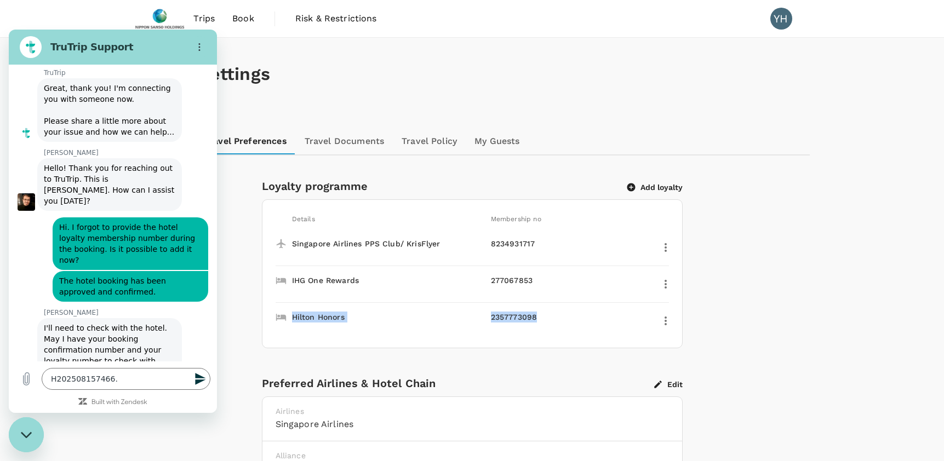
copy div "Hilton Honors 2357773098"
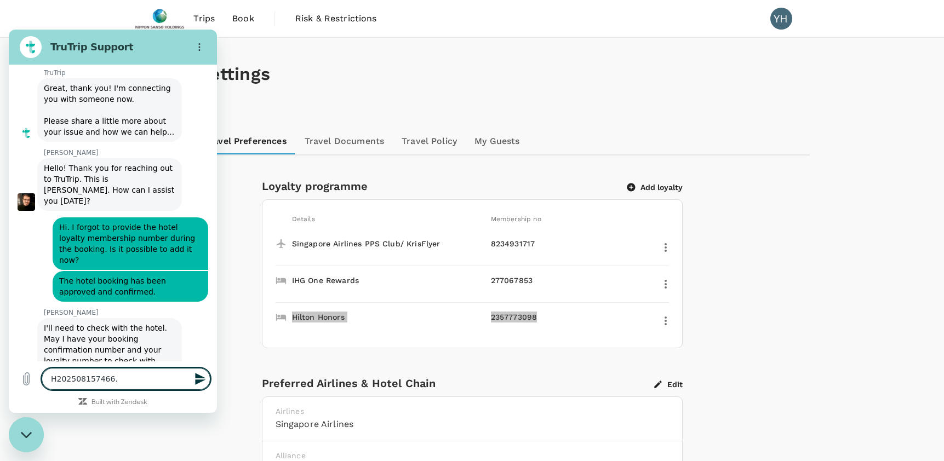
click at [131, 379] on textarea "H202508157466." at bounding box center [126, 379] width 169 height 22
paste textarea "Hilton Honors 2357773098"
click at [161, 361] on textarea "H202508157466. Hilton Honors 2357773098" at bounding box center [126, 370] width 169 height 42
click at [201, 380] on icon "Send message" at bounding box center [200, 379] width 10 height 12
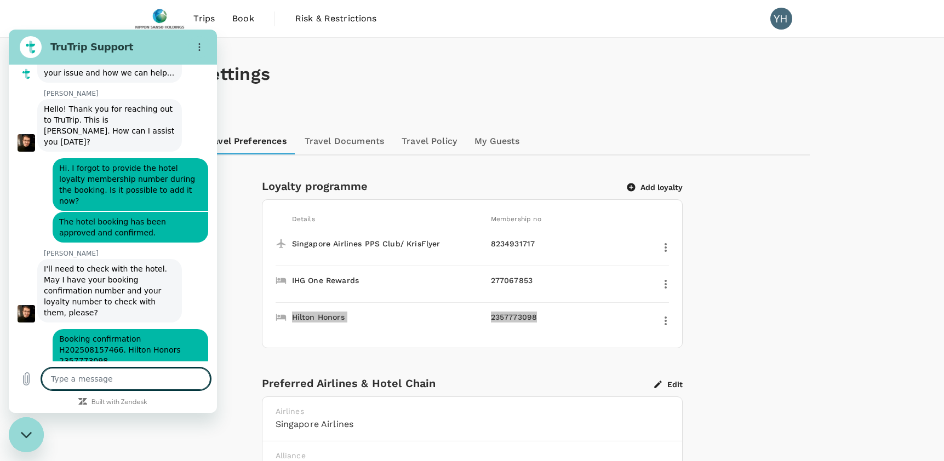
scroll to position [278, 0]
click at [79, 379] on textarea at bounding box center [126, 379] width 169 height 22
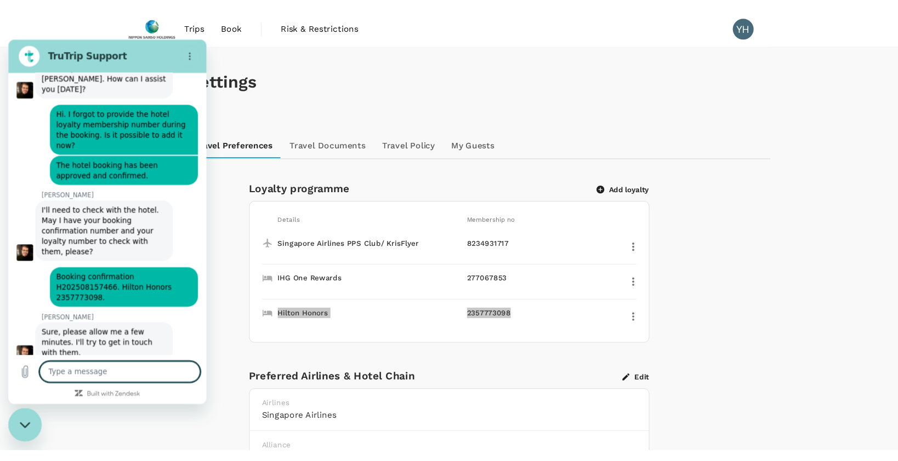
scroll to position [341, 0]
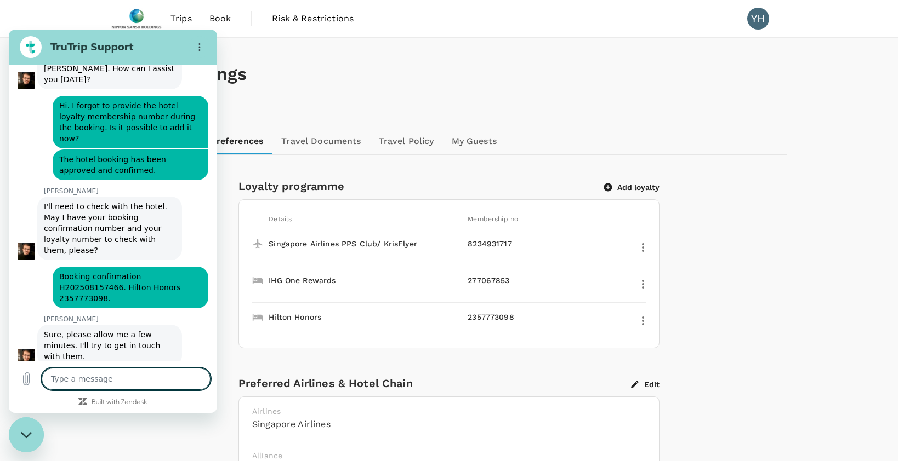
click at [668, 100] on div "Profile Settings" at bounding box center [448, 74] width 675 height 73
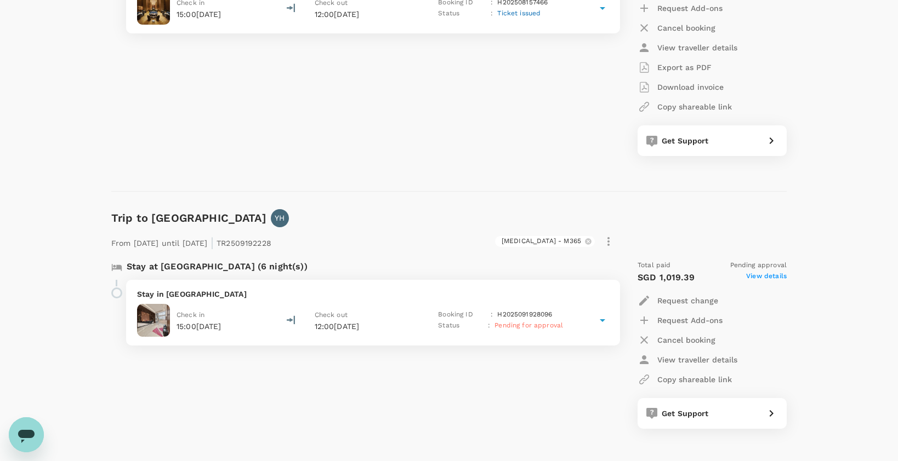
scroll to position [603, 0]
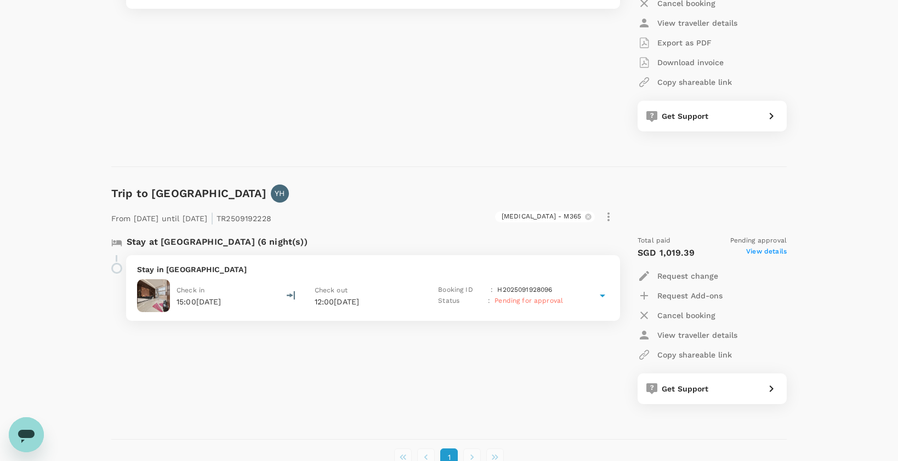
click at [764, 250] on span "View details" at bounding box center [766, 253] width 41 height 13
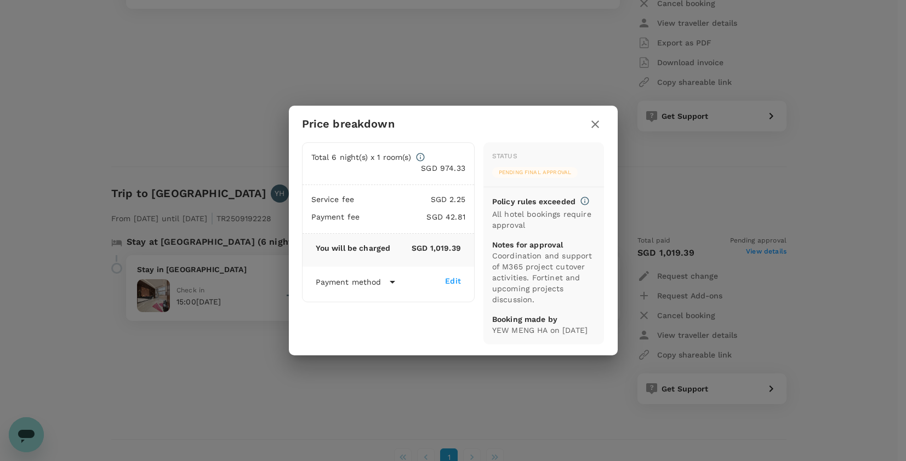
click at [596, 121] on icon "button" at bounding box center [595, 125] width 8 height 8
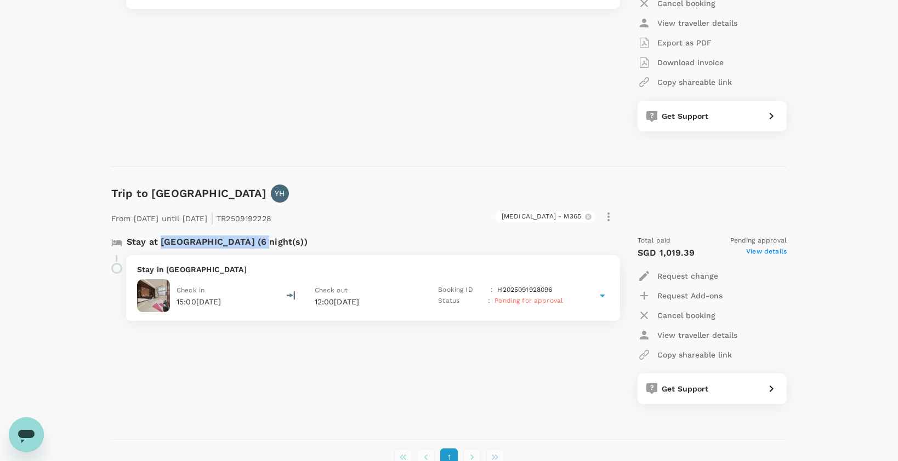
drag, startPoint x: 160, startPoint y: 244, endPoint x: 255, endPoint y: 242, distance: 94.8
click at [255, 242] on p "Stay at [GEOGRAPHIC_DATA] (6 night(s))" at bounding box center [217, 242] width 181 height 13
drag, startPoint x: 255, startPoint y: 242, endPoint x: 241, endPoint y: 242, distance: 14.2
copy p "[GEOGRAPHIC_DATA]"
click at [26, 430] on icon "Open messaging window" at bounding box center [26, 436] width 16 height 13
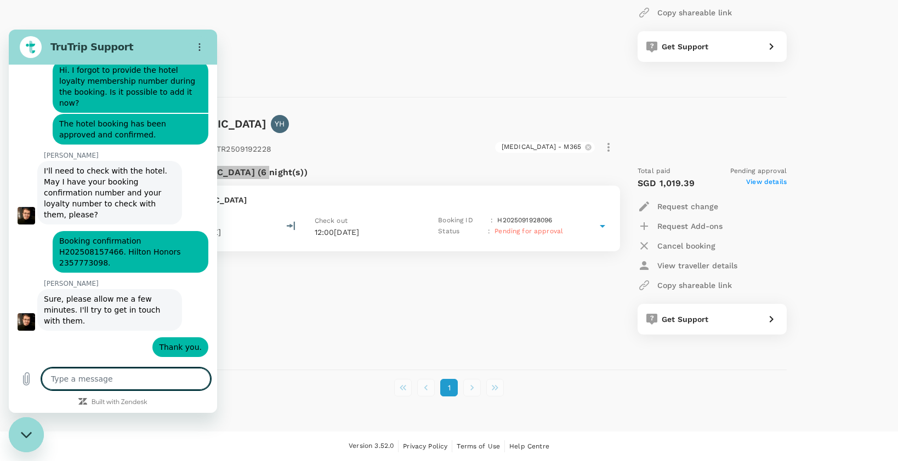
scroll to position [378, 0]
click at [303, 287] on div "Stay at [GEOGRAPHIC_DATA] (6 night(s)) Stay in [GEOGRAPHIC_DATA] Check in 15:00…" at bounding box center [358, 250] width 513 height 186
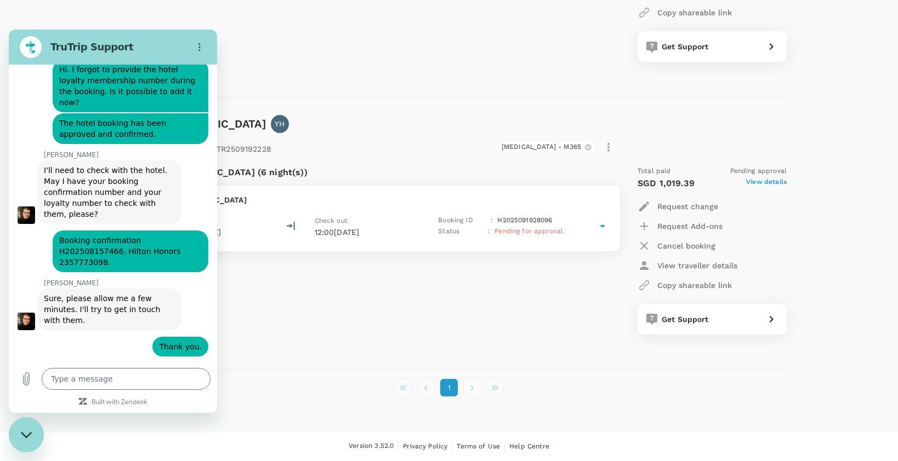
click at [221, 232] on p "15:00, 09 Nov 2025" at bounding box center [198, 232] width 45 height 11
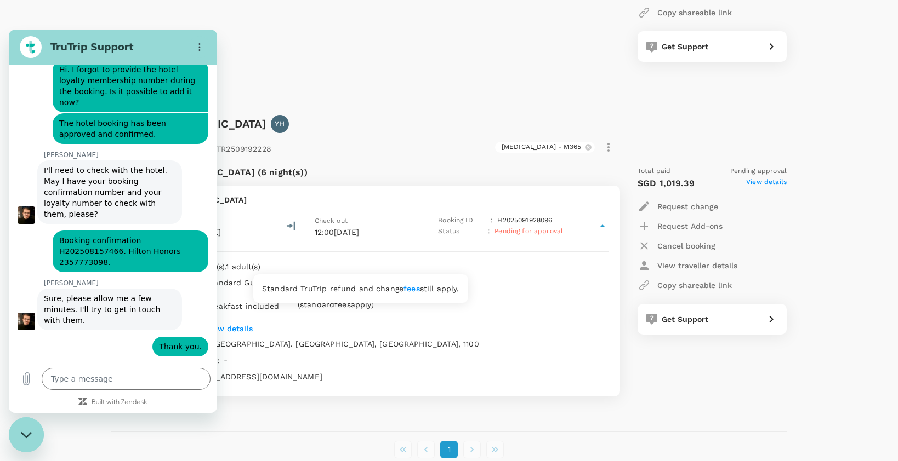
click at [337, 309] on span "fees" at bounding box center [342, 304] width 16 height 9
click at [403, 284] on link "fees" at bounding box center [411, 288] width 16 height 9
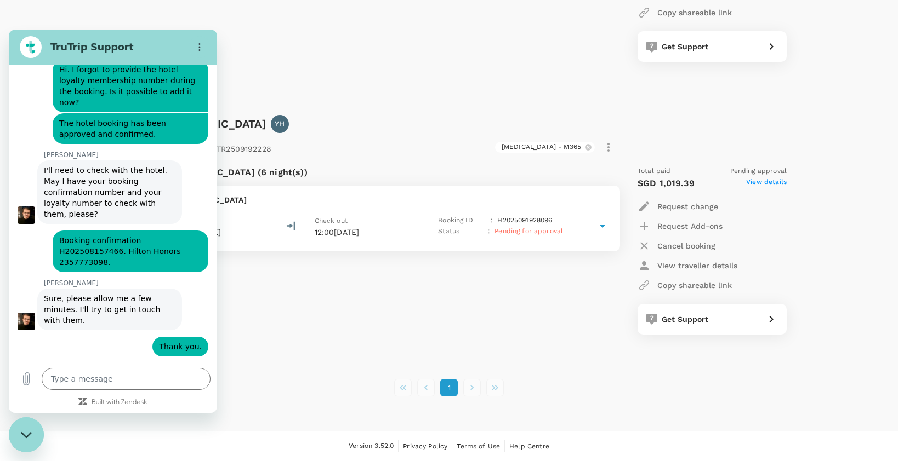
type textarea "x"
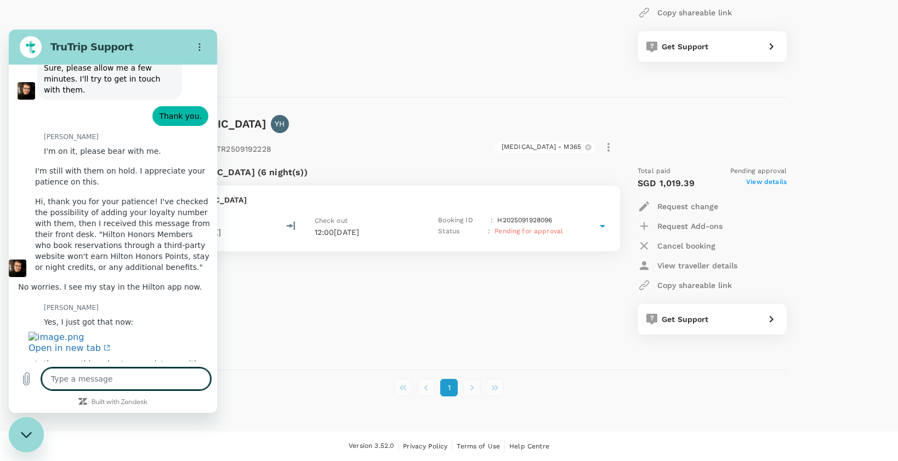
scroll to position [731, 0]
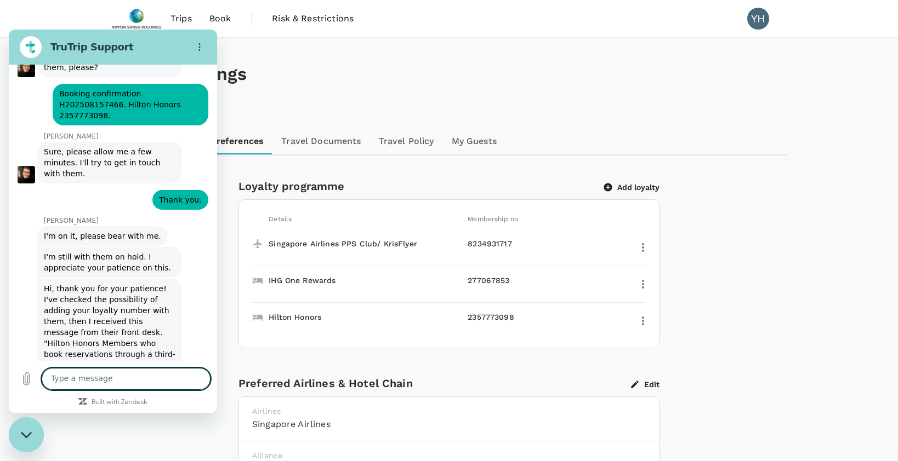
scroll to position [523, 0]
click at [71, 386] on textarea at bounding box center [126, 379] width 169 height 22
click at [73, 381] on textarea at bounding box center [126, 379] width 169 height 22
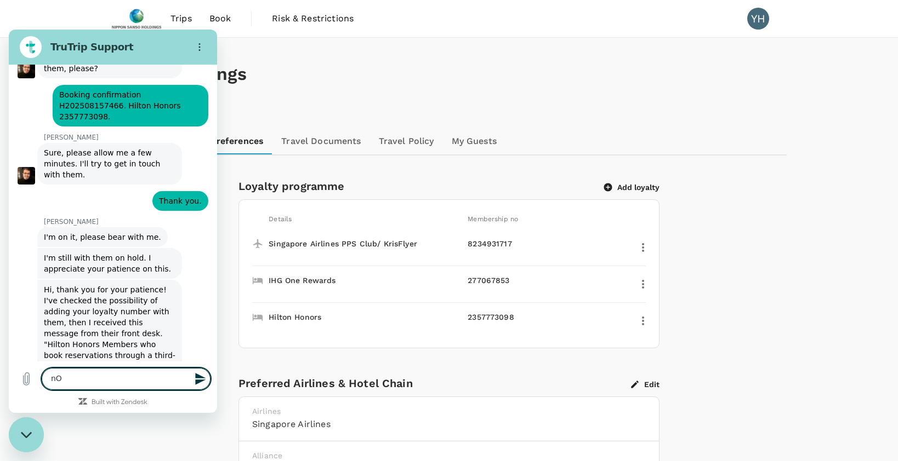
type textarea "n"
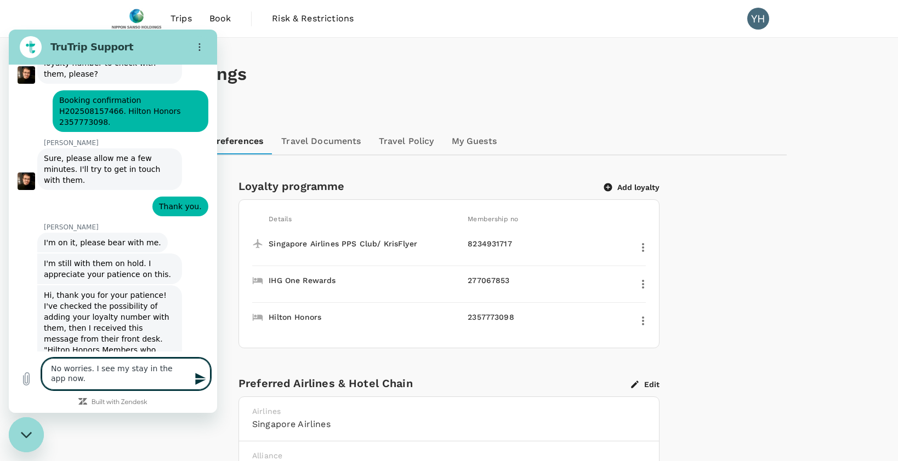
scroll to position [524, 0]
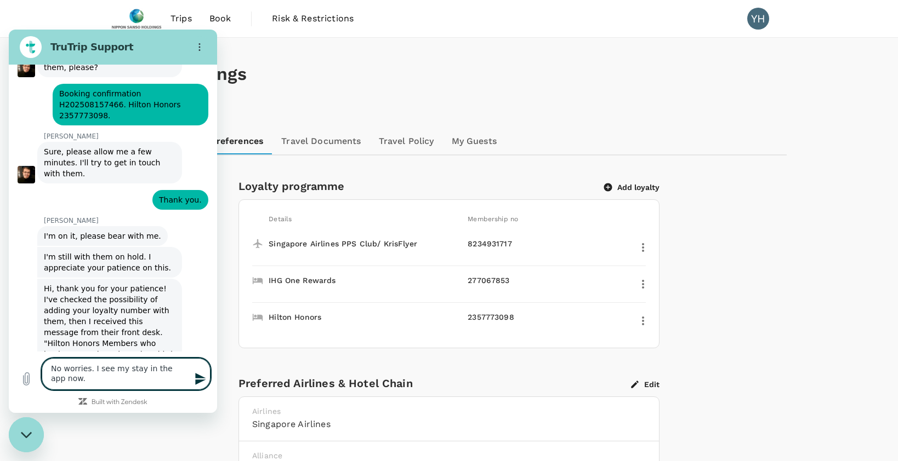
click at [159, 370] on textarea "No worries. I see my stay in the app now." at bounding box center [126, 374] width 169 height 32
type textarea "No worries. I see my stay in the Hilton app now."
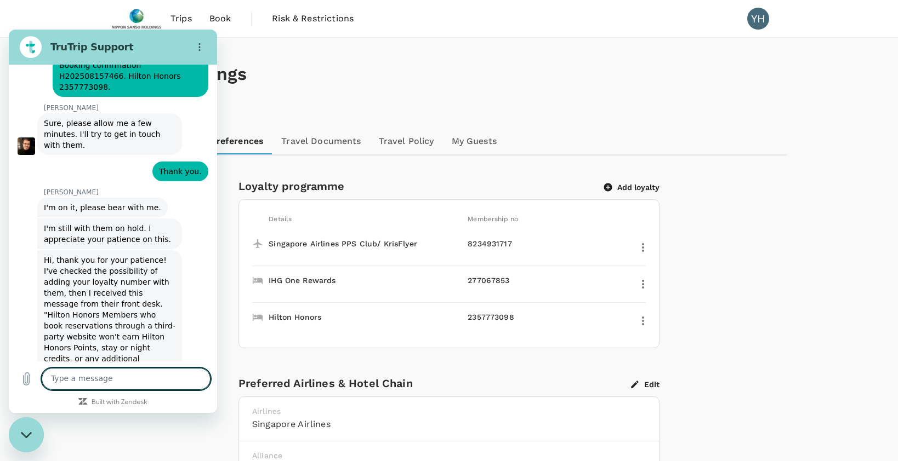
scroll to position [555, 0]
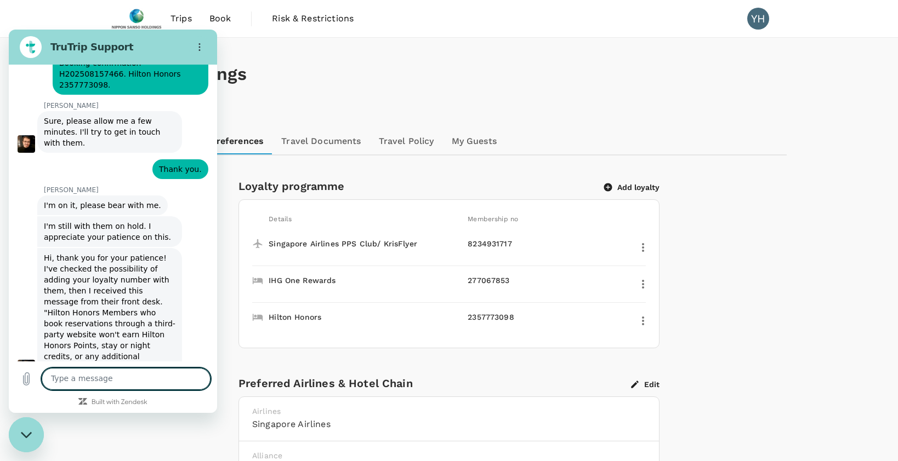
click at [77, 380] on textarea at bounding box center [126, 379] width 169 height 22
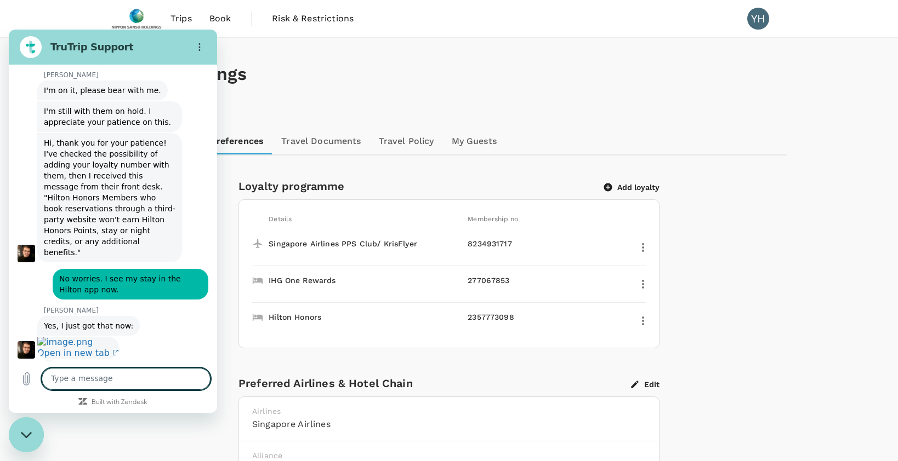
scroll to position [672, 0]
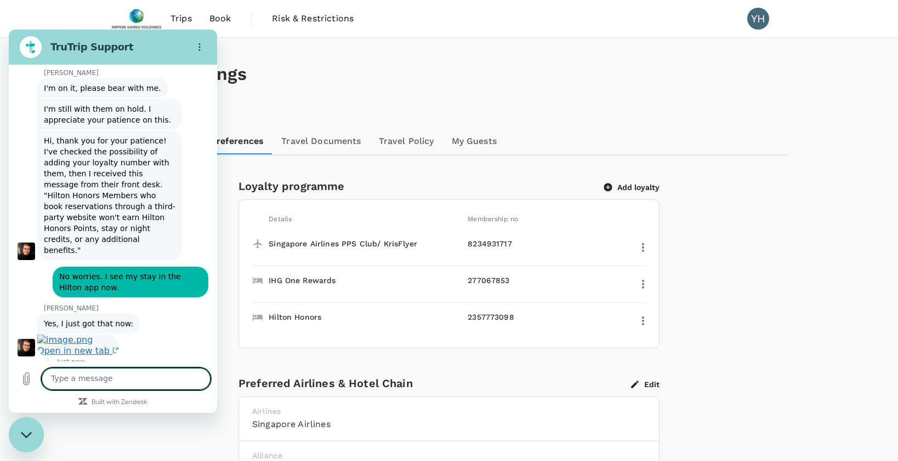
click at [97, 346] on span "Open in new tab" at bounding box center [78, 351] width 82 height 10
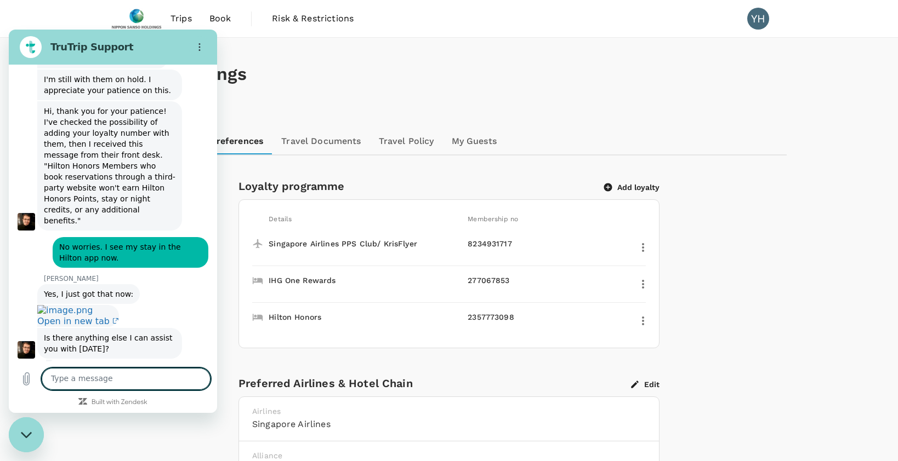
scroll to position [704, 0]
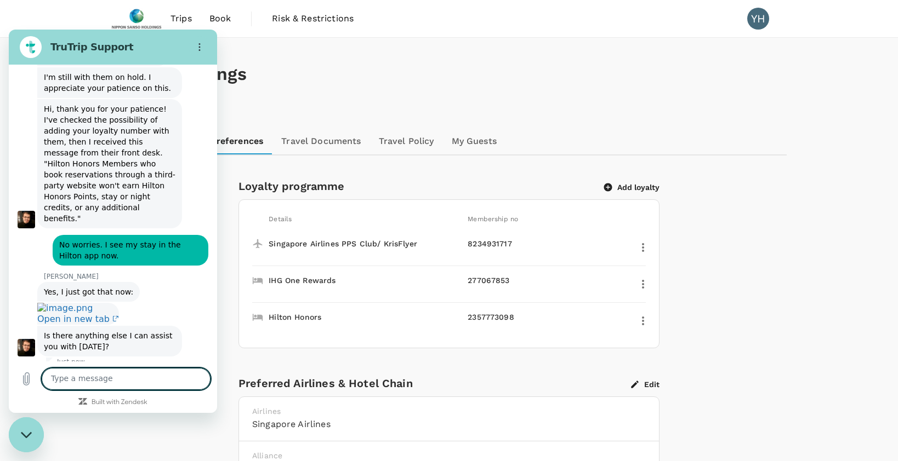
click at [93, 375] on textarea at bounding box center [126, 379] width 169 height 22
type textarea "That will be all. Thank you."
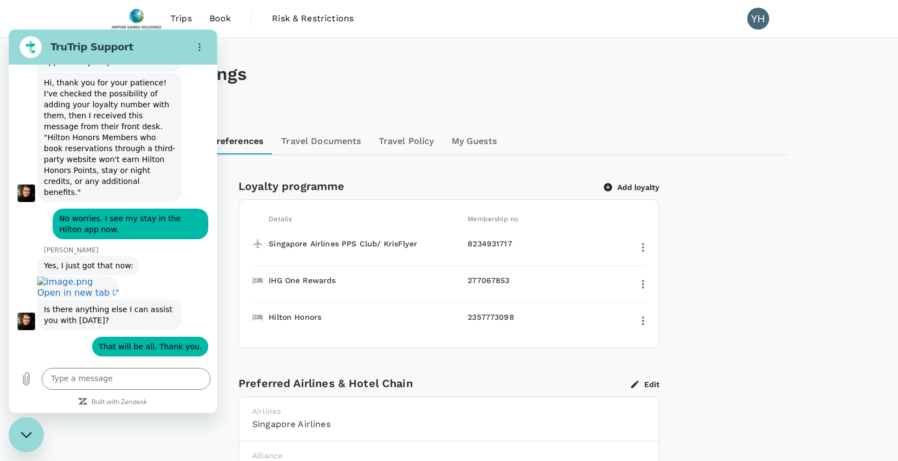
scroll to position [778, 0]
